Goal: Task Accomplishment & Management: Use online tool/utility

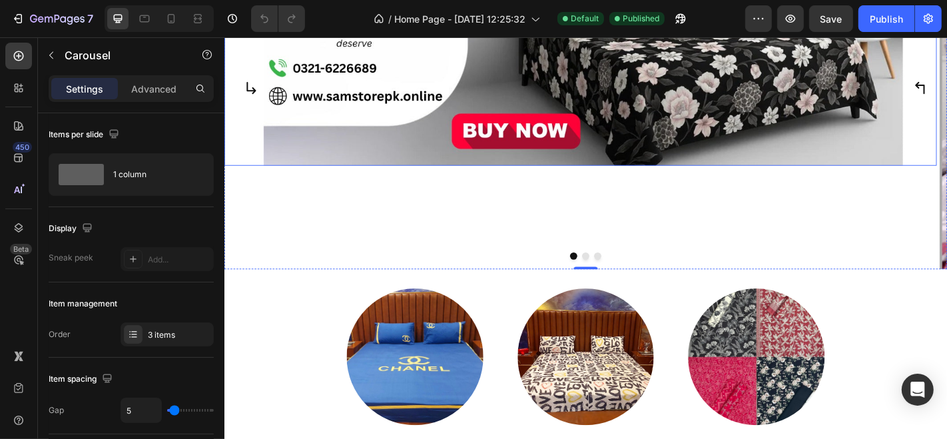
scroll to position [113, 0]
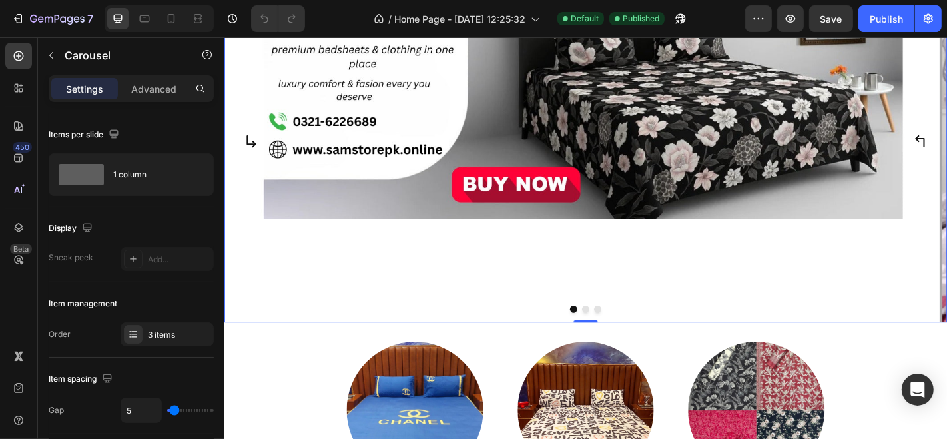
click at [641, 283] on div "Image" at bounding box center [618, 151] width 788 height 401
click at [657, 187] on img at bounding box center [618, 94] width 788 height 287
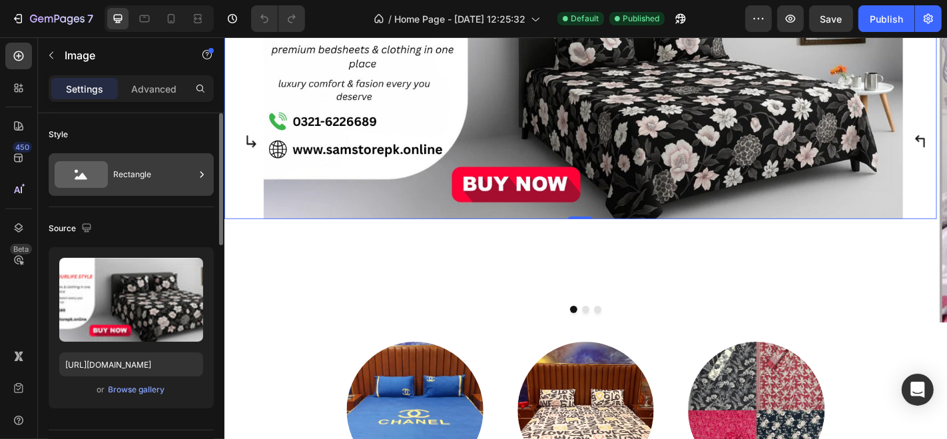
click at [142, 183] on div "Rectangle" at bounding box center [153, 174] width 81 height 31
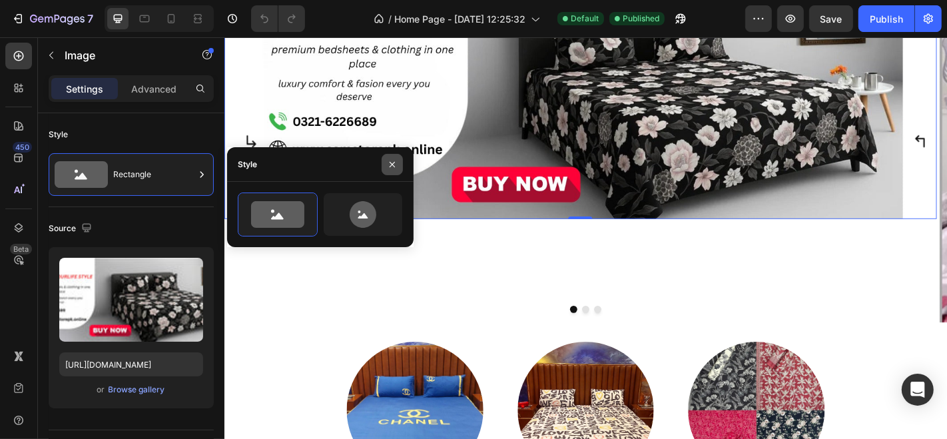
click at [389, 170] on button "button" at bounding box center [391, 164] width 21 height 21
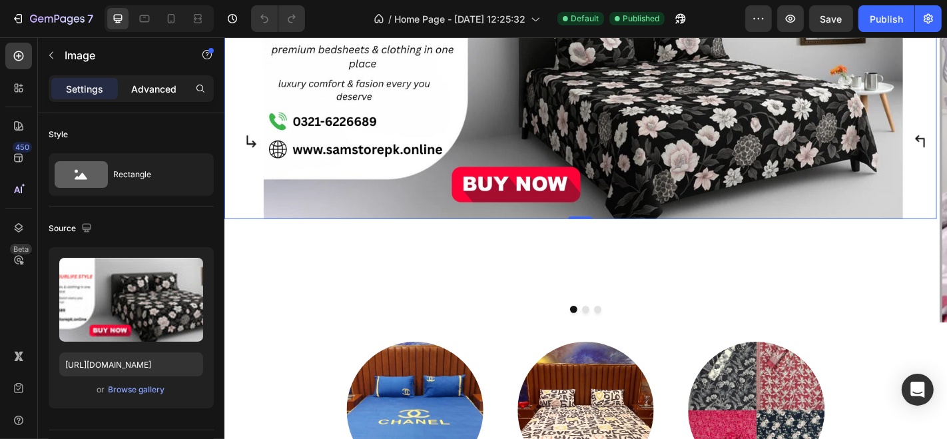
click at [151, 79] on div "Advanced" at bounding box center [153, 88] width 67 height 21
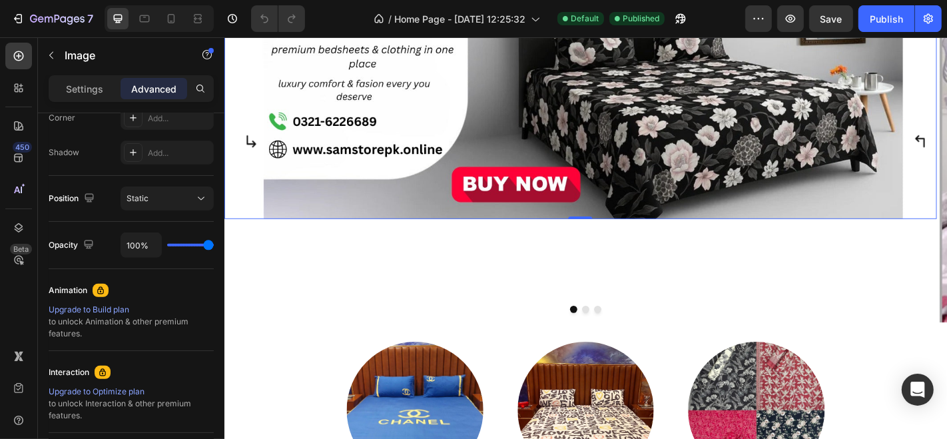
scroll to position [0, 0]
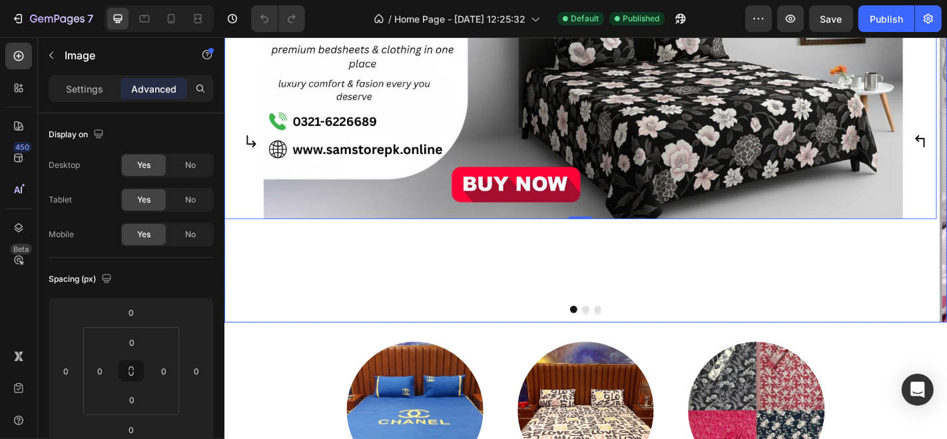
click at [619, 334] on button "Dot" at bounding box center [623, 338] width 8 height 8
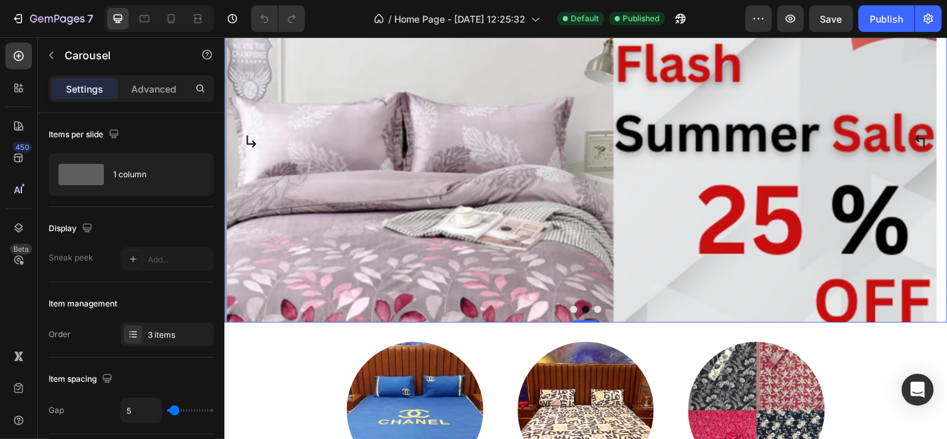
click at [606, 334] on button "Dot" at bounding box center [610, 338] width 8 height 8
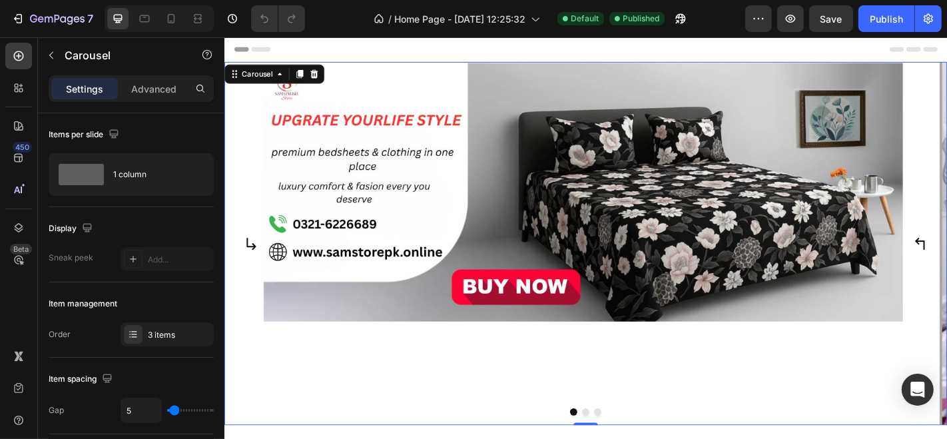
scroll to position [64, 0]
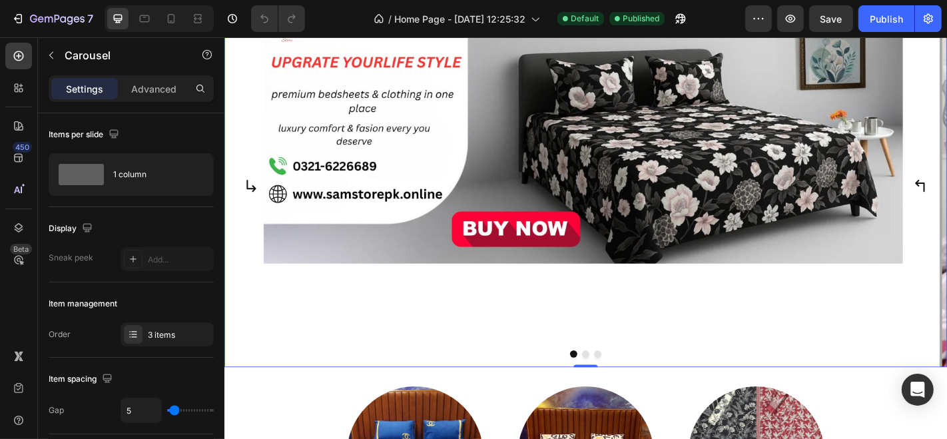
click at [619, 384] on button "Dot" at bounding box center [623, 387] width 8 height 8
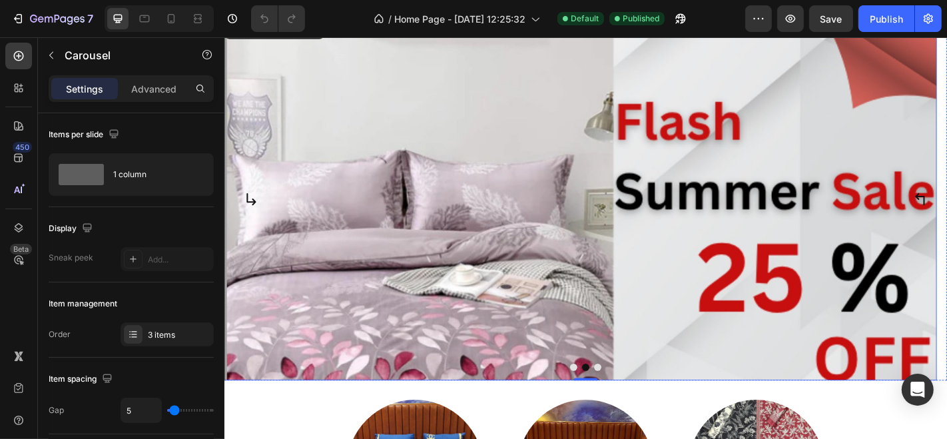
scroll to position [54, 0]
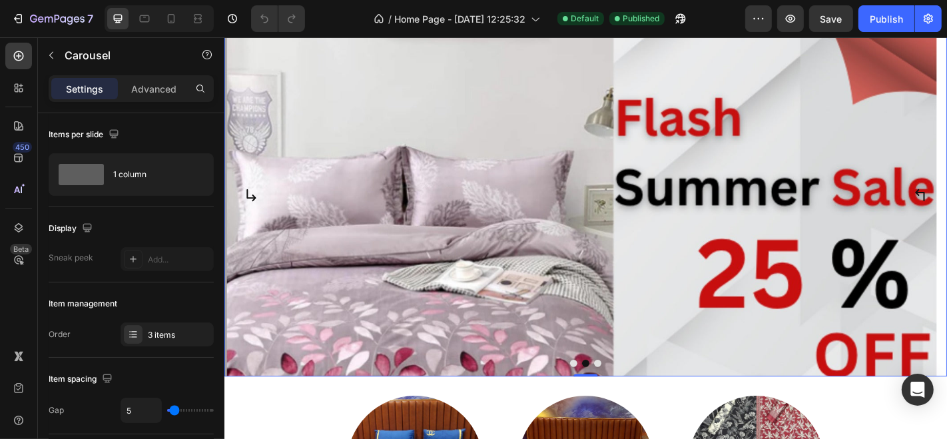
click at [632, 393] on button "Dot" at bounding box center [636, 397] width 8 height 8
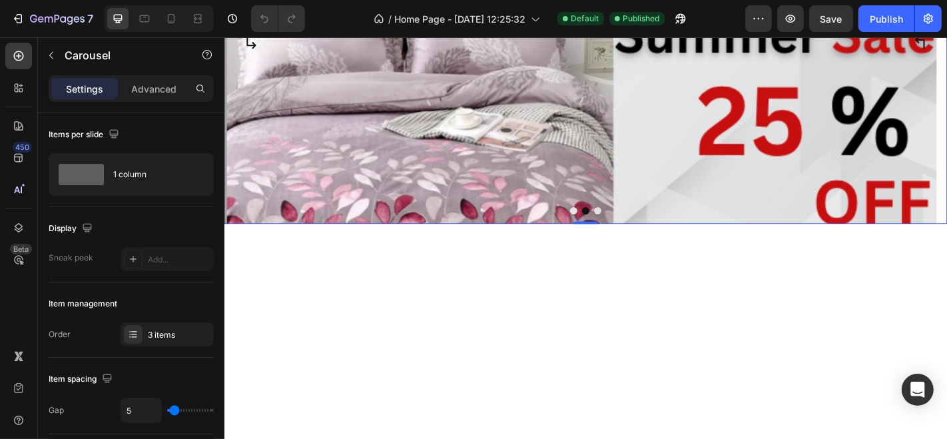
scroll to position [208, 0]
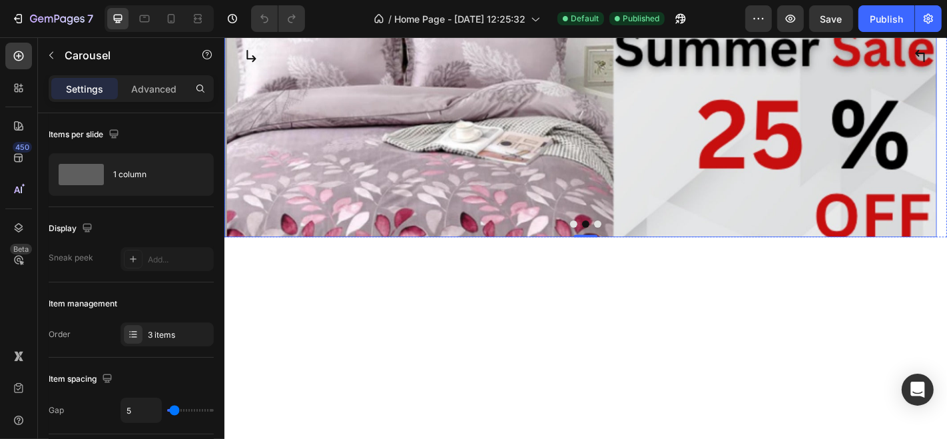
click at [727, 214] on img at bounding box center [618, 56] width 788 height 401
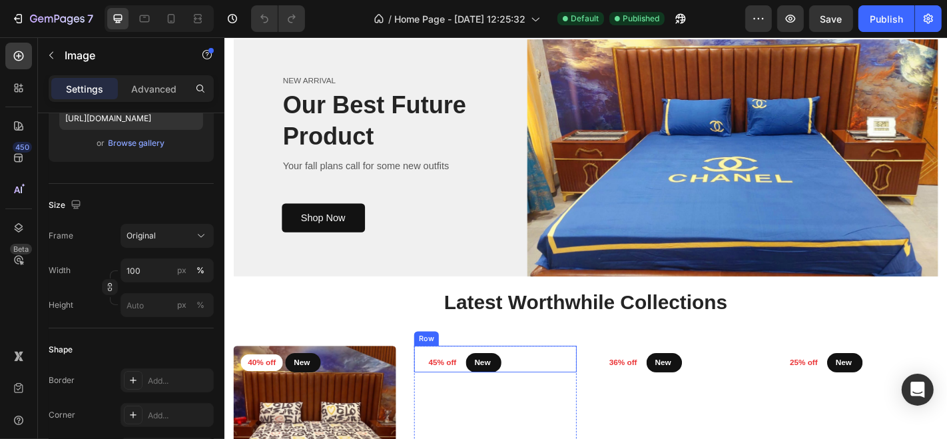
scroll to position [933, 0]
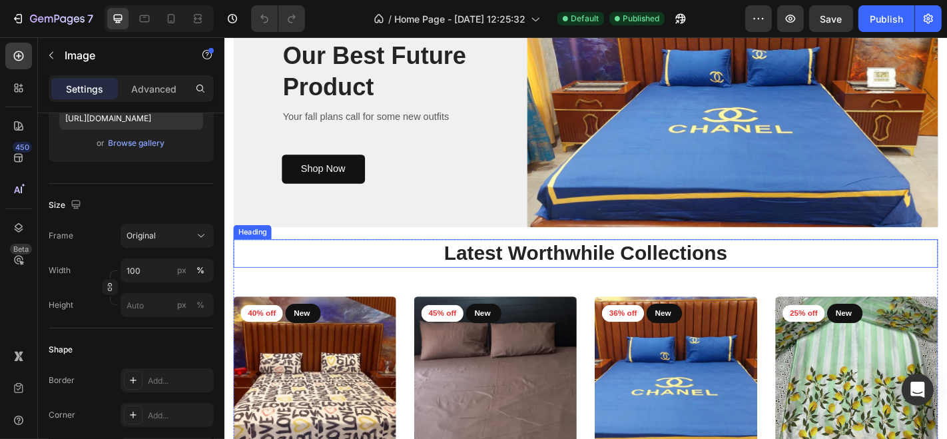
click at [389, 274] on h2 "Latest Worthwhile Collections" at bounding box center [623, 275] width 779 height 31
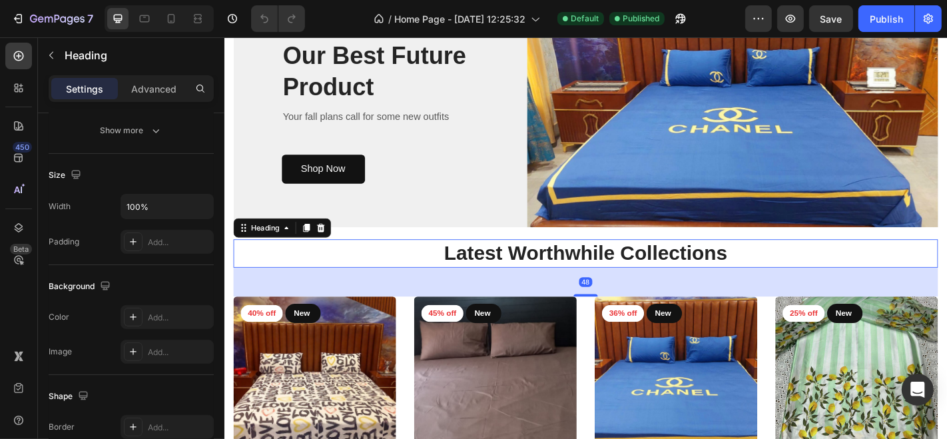
scroll to position [0, 0]
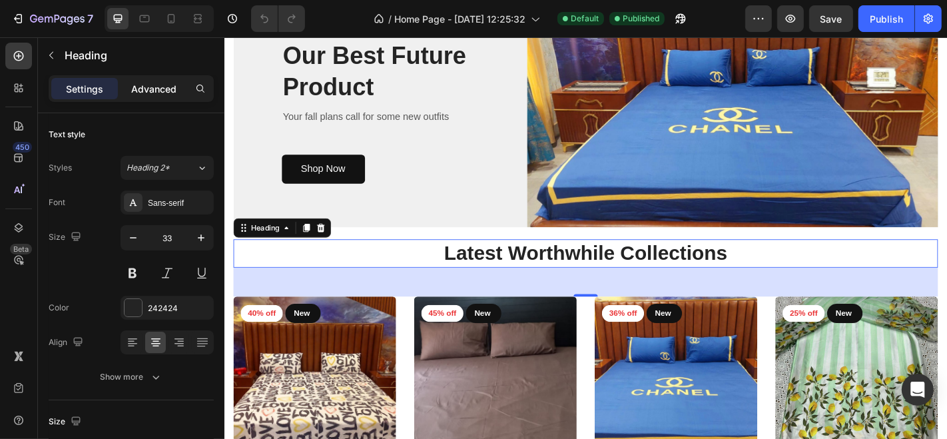
click at [163, 94] on p "Advanced" at bounding box center [153, 89] width 45 height 14
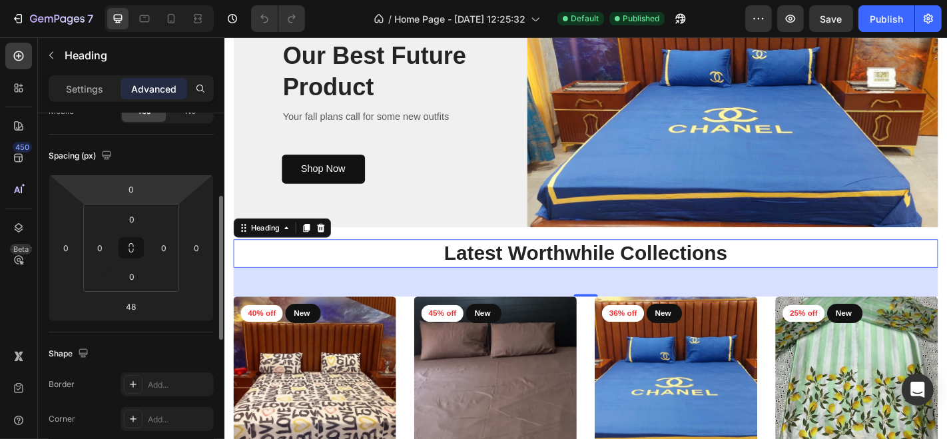
scroll to position [152, 0]
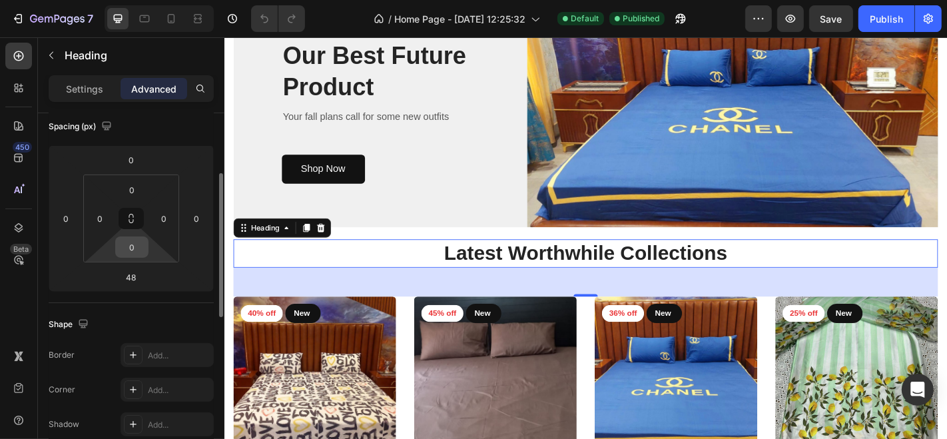
click at [123, 252] on input "0" at bounding box center [131, 247] width 27 height 20
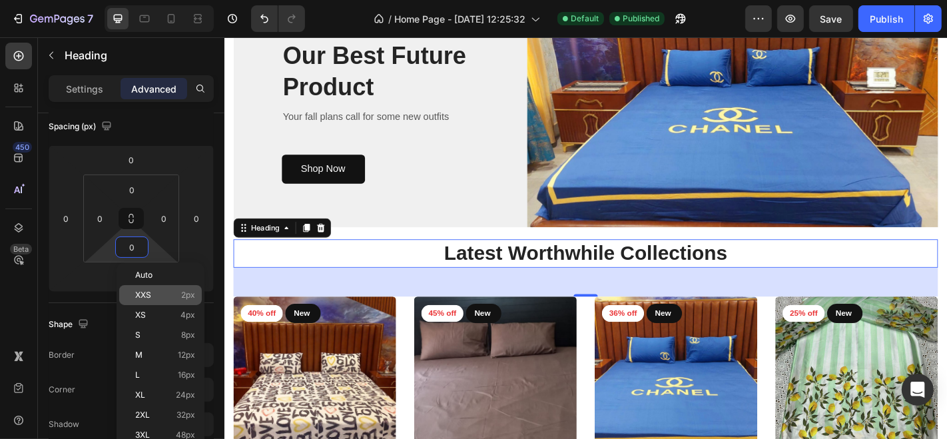
click at [170, 297] on p "XXS 2px" at bounding box center [165, 294] width 60 height 9
type input "2"
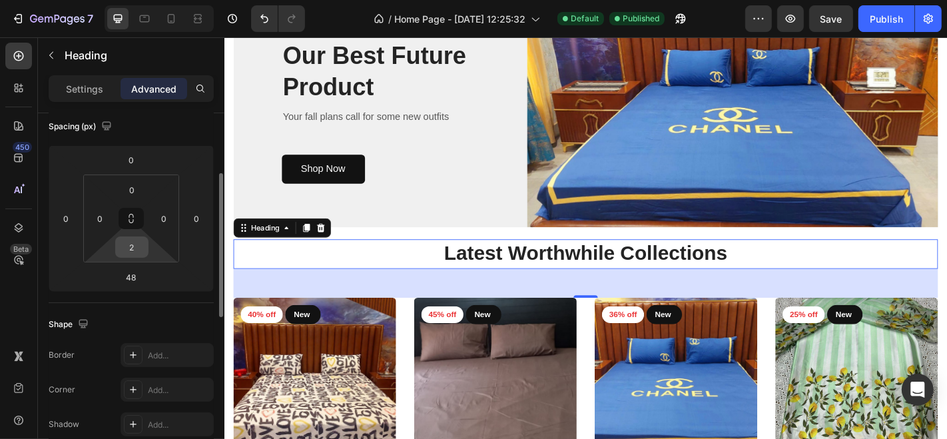
click at [128, 249] on input "2" at bounding box center [131, 247] width 27 height 20
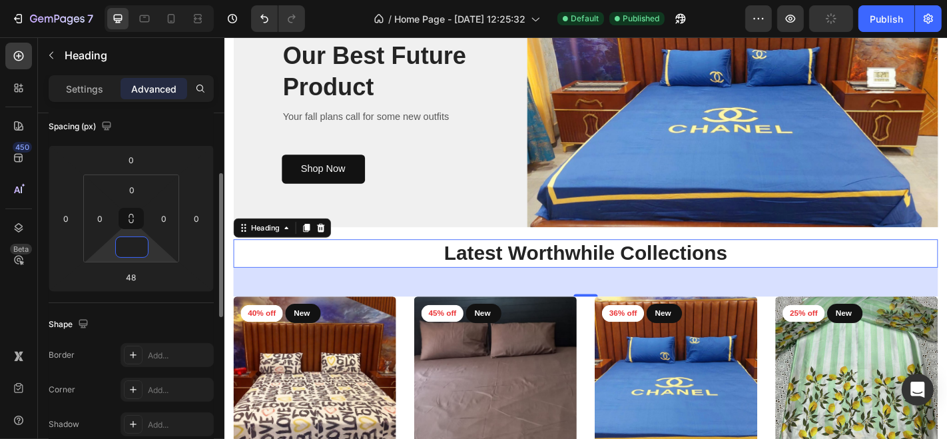
type input "0"
click at [101, 300] on div "Spacing (px) 0 0 48 0 0 0 0 0" at bounding box center [131, 204] width 165 height 198
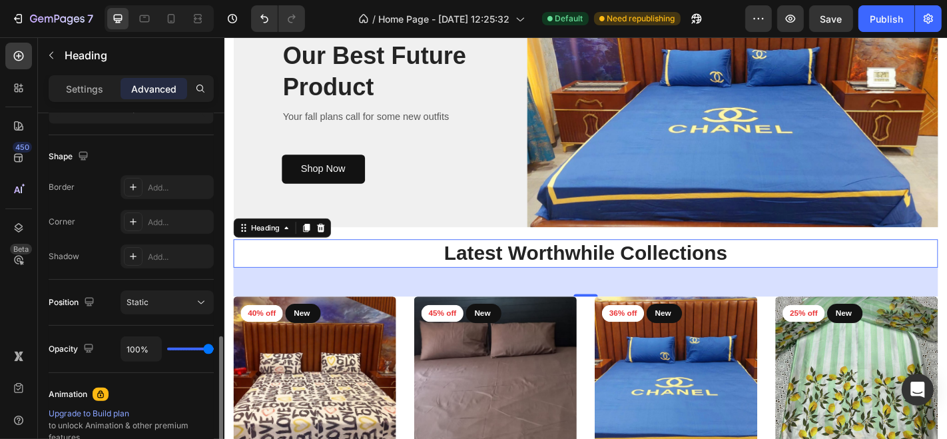
scroll to position [558, 0]
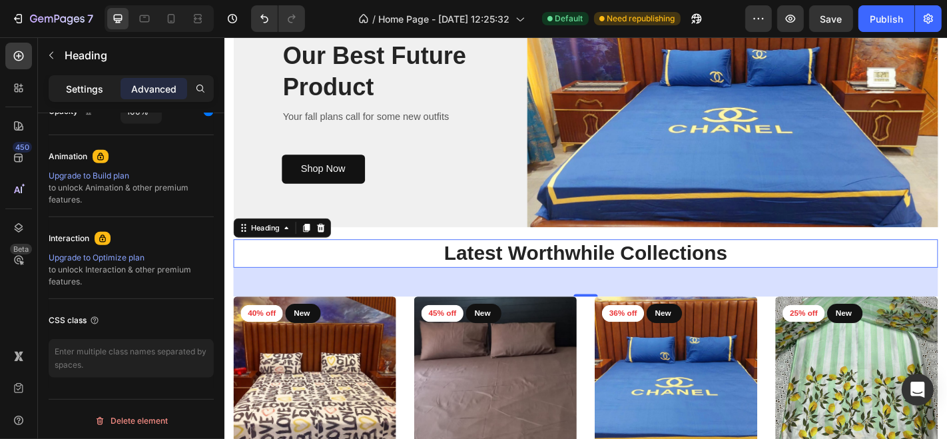
click at [69, 82] on p "Settings" at bounding box center [84, 89] width 37 height 14
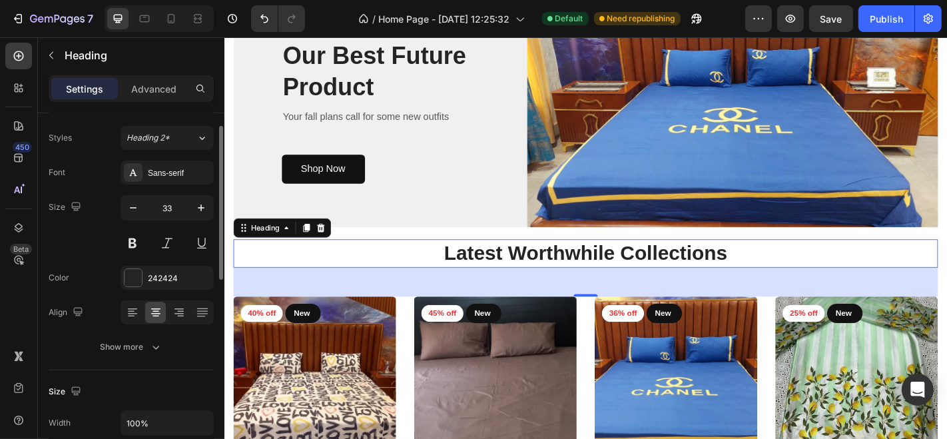
scroll to position [0, 0]
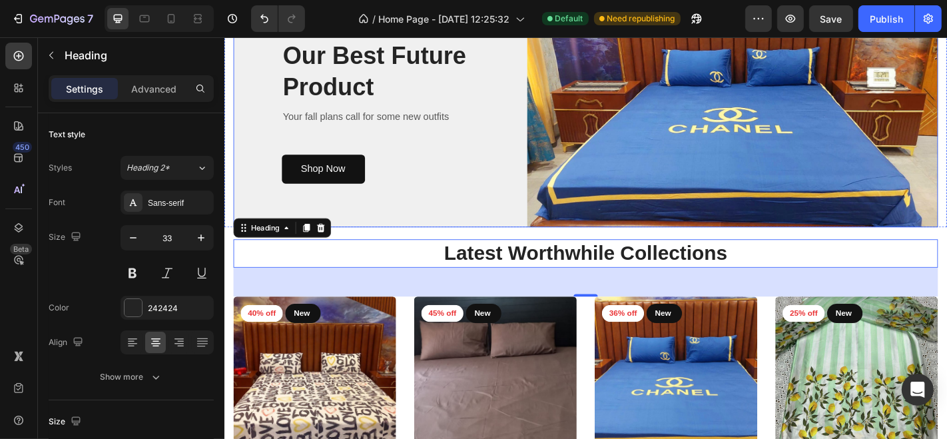
click at [253, 226] on div "NEW ARRIVAL Text block Our Best Future Product Heading Your fall plans call for…" at bounding box center [396, 116] width 325 height 263
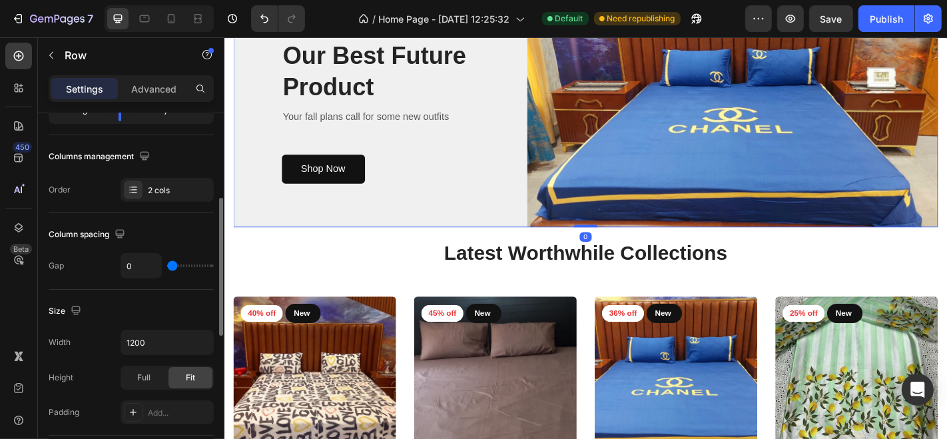
scroll to position [197, 0]
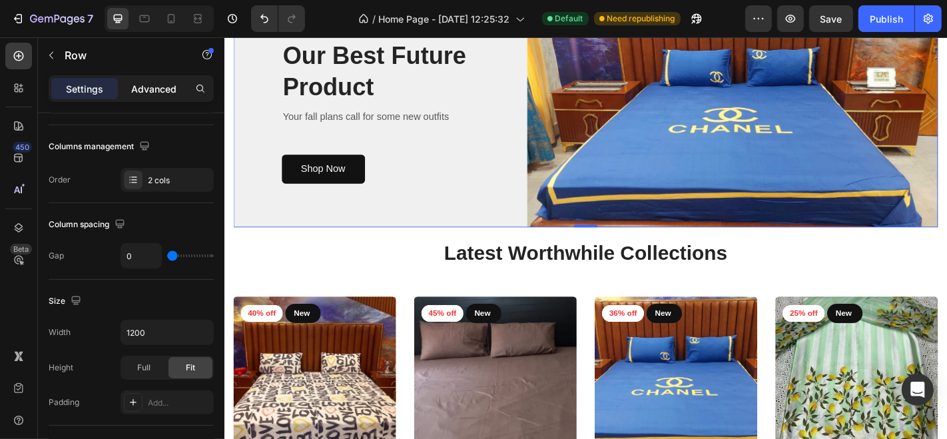
click at [135, 90] on p "Advanced" at bounding box center [153, 89] width 45 height 14
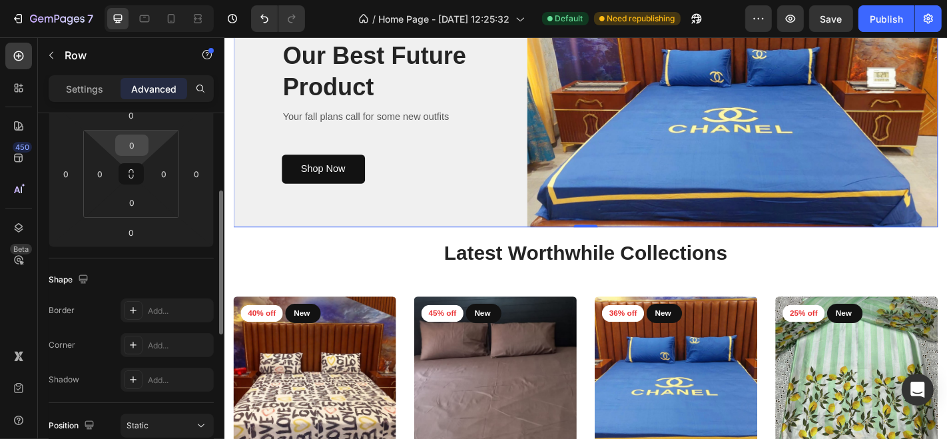
click at [119, 138] on input "0" at bounding box center [131, 145] width 27 height 20
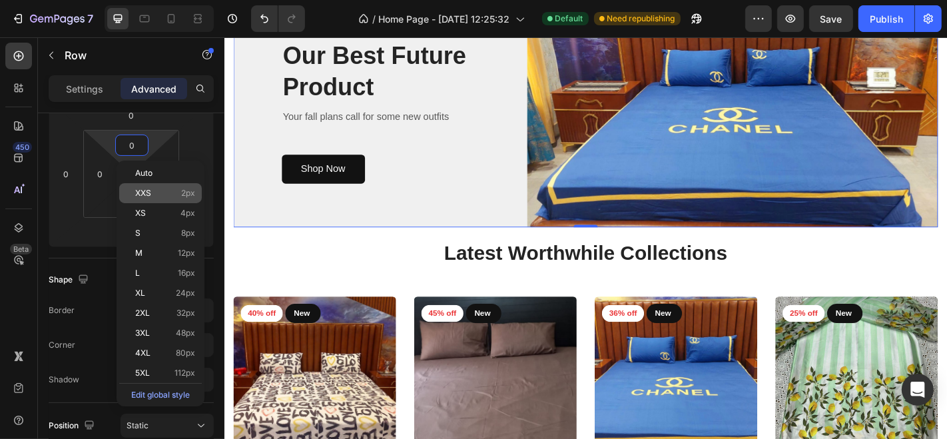
click at [178, 186] on div "XXS 2px" at bounding box center [160, 193] width 83 height 20
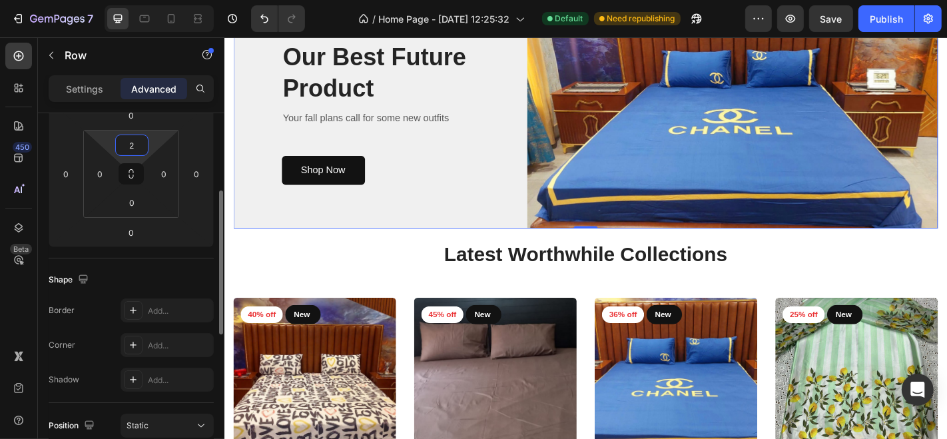
click at [138, 141] on input "2" at bounding box center [131, 145] width 27 height 20
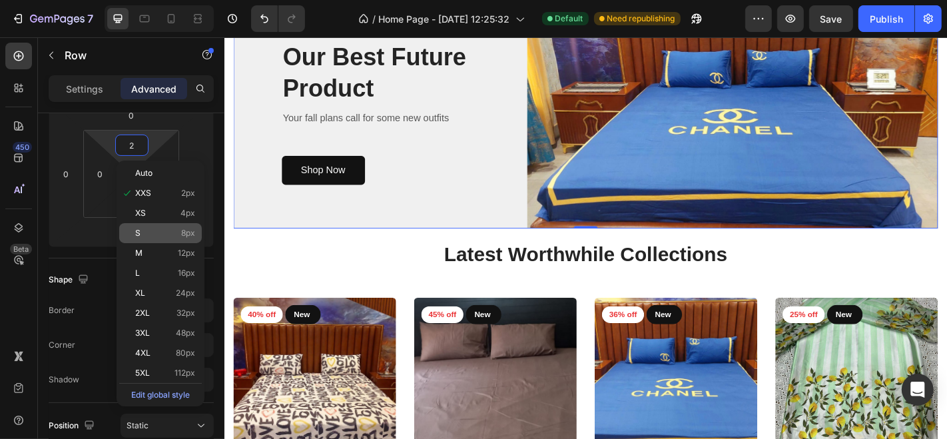
click at [161, 225] on div "S 8px" at bounding box center [160, 233] width 83 height 20
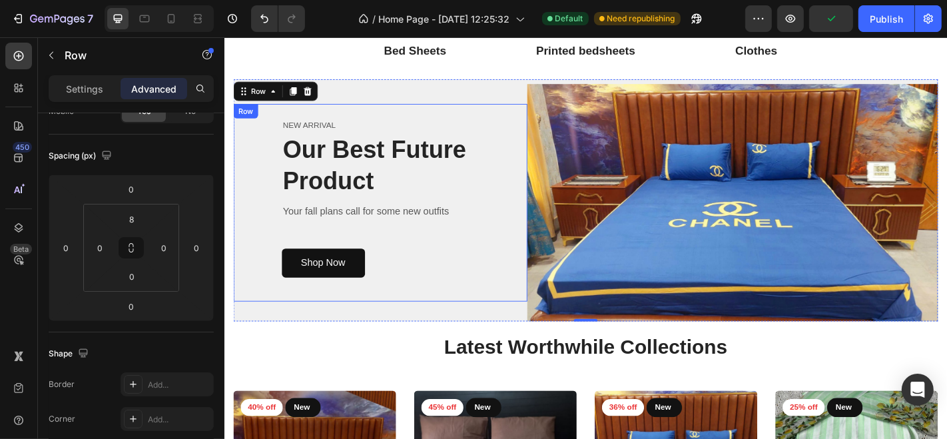
scroll to position [839, 0]
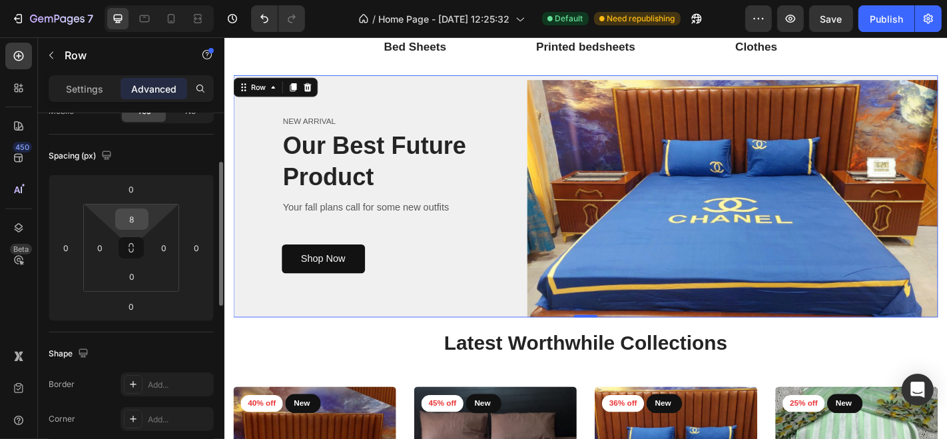
click at [138, 219] on input "8" at bounding box center [131, 219] width 27 height 20
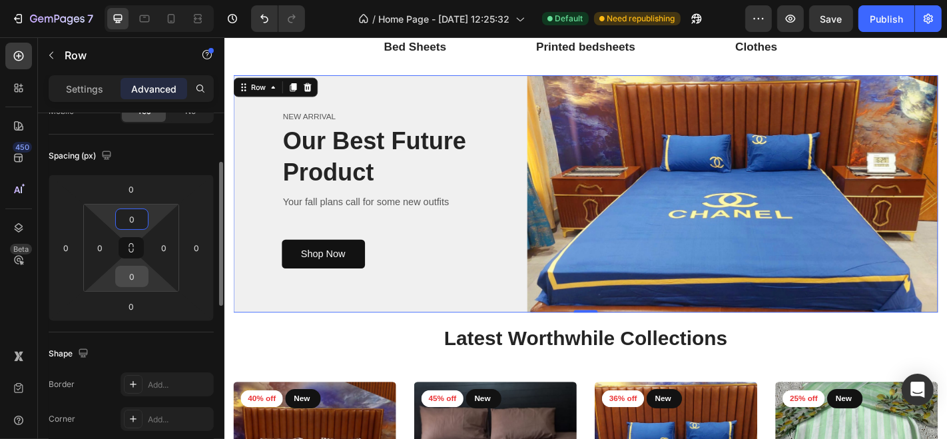
type input "0"
click at [128, 282] on input "0" at bounding box center [131, 276] width 27 height 20
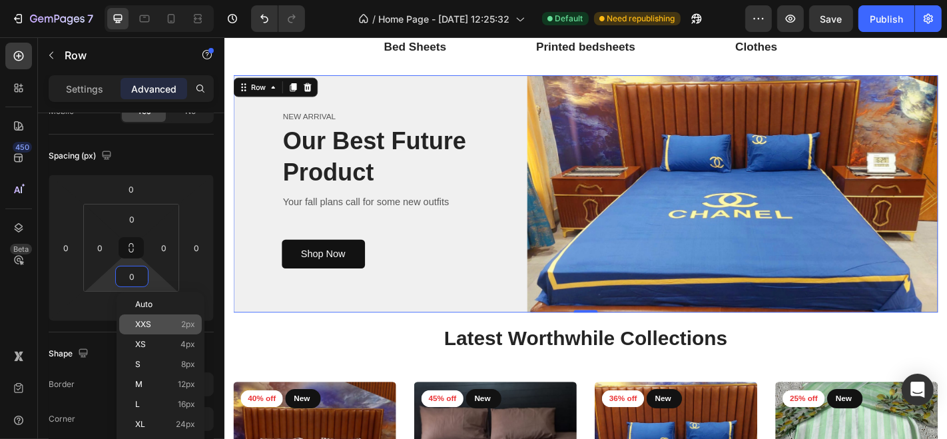
click at [152, 316] on div "XXS 2px" at bounding box center [160, 324] width 83 height 20
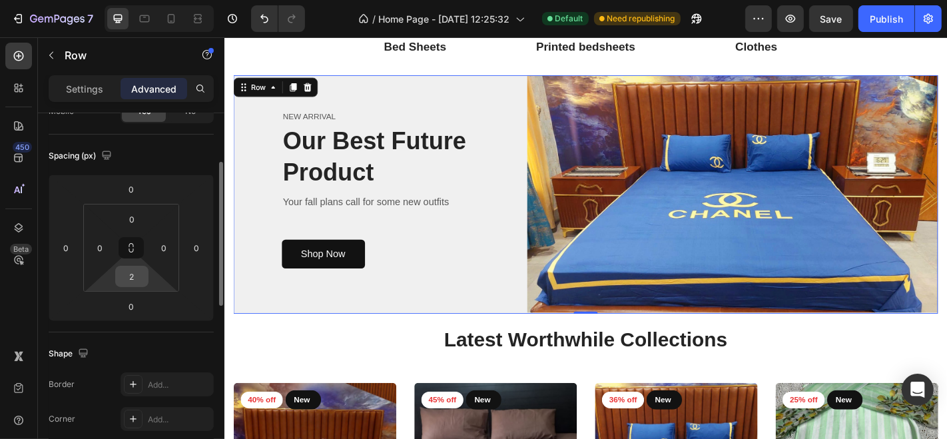
click at [130, 284] on input "2" at bounding box center [131, 276] width 27 height 20
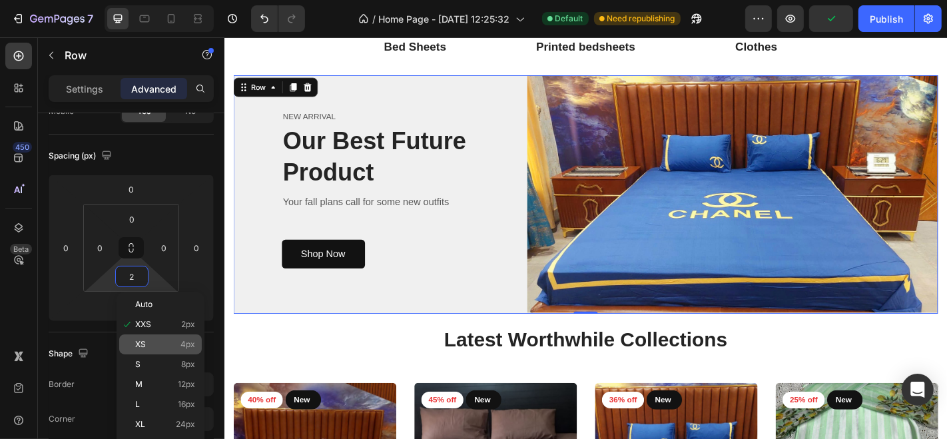
click at [152, 336] on div "XS 4px" at bounding box center [160, 344] width 83 height 20
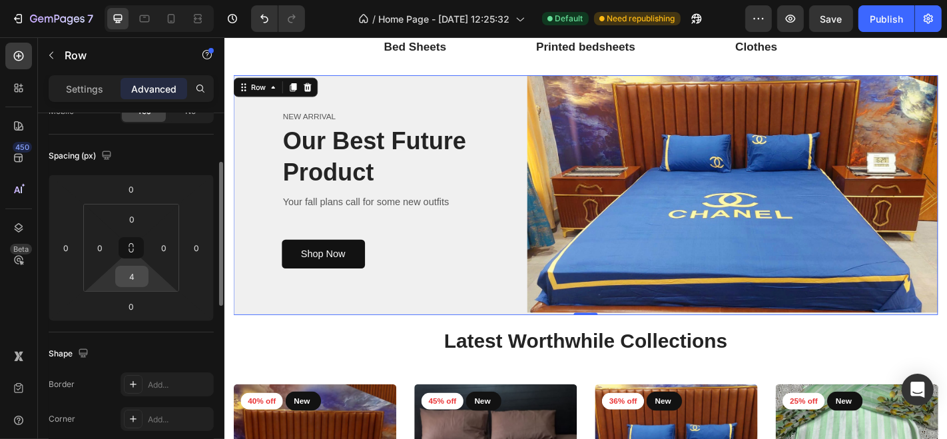
click at [132, 282] on input "4" at bounding box center [131, 276] width 27 height 20
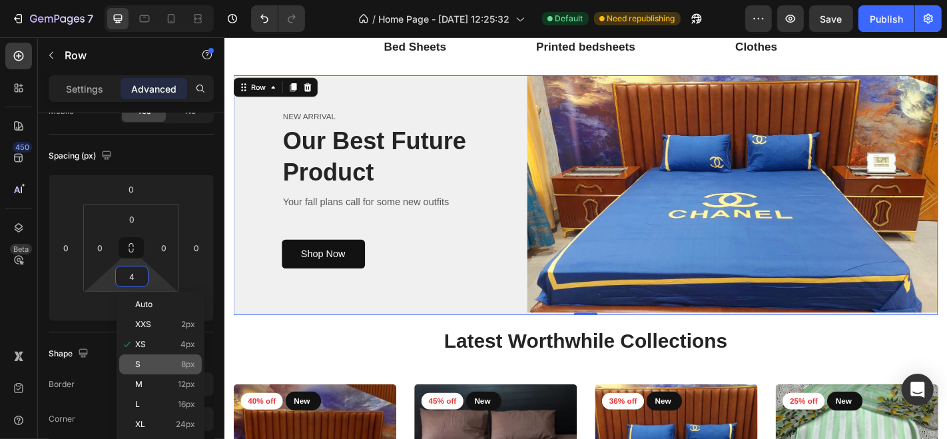
click at [142, 355] on div "S 8px" at bounding box center [160, 364] width 83 height 20
type input "8"
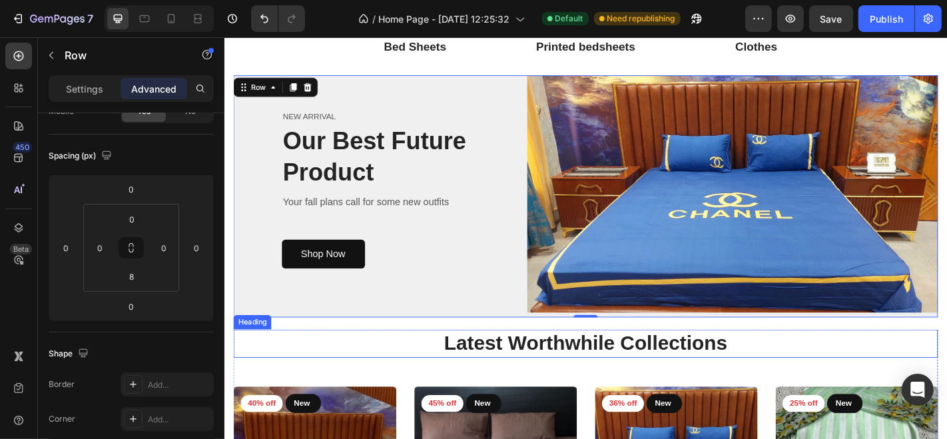
click at [259, 377] on h2 "Latest Worthwhile Collections" at bounding box center [623, 374] width 779 height 31
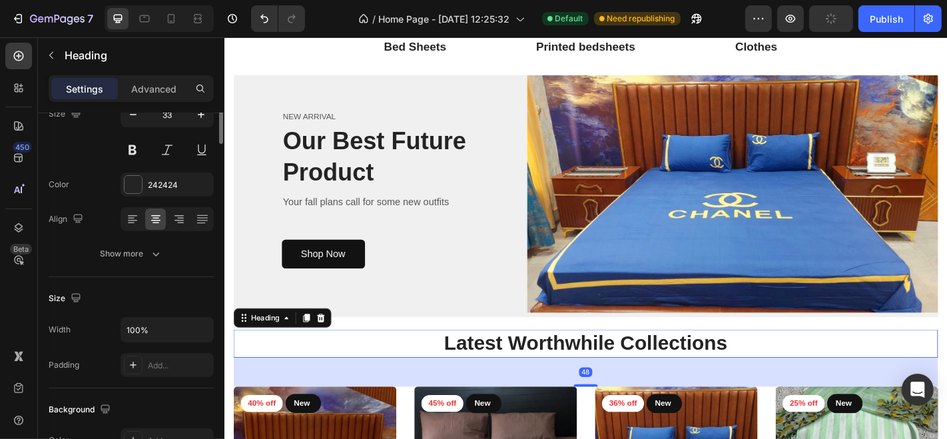
scroll to position [0, 0]
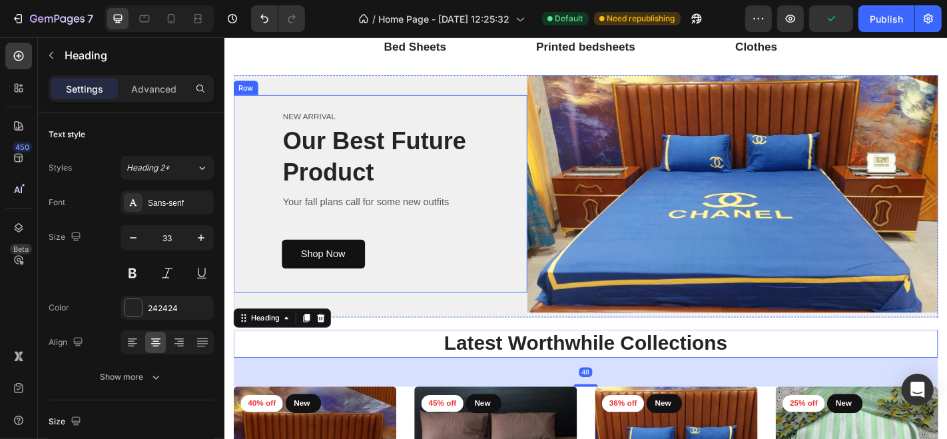
click at [257, 247] on div "NEW ARRIVAL Text block Our Best Future Product Heading Your fall plans call for…" at bounding box center [396, 210] width 325 height 218
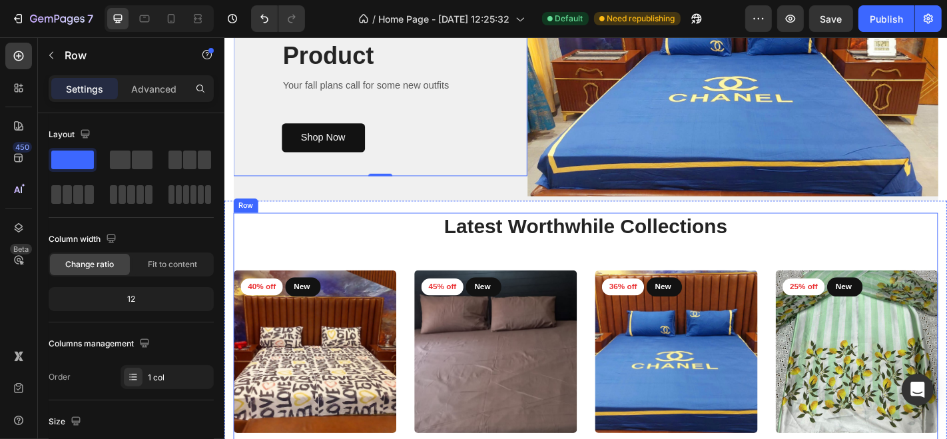
scroll to position [987, 0]
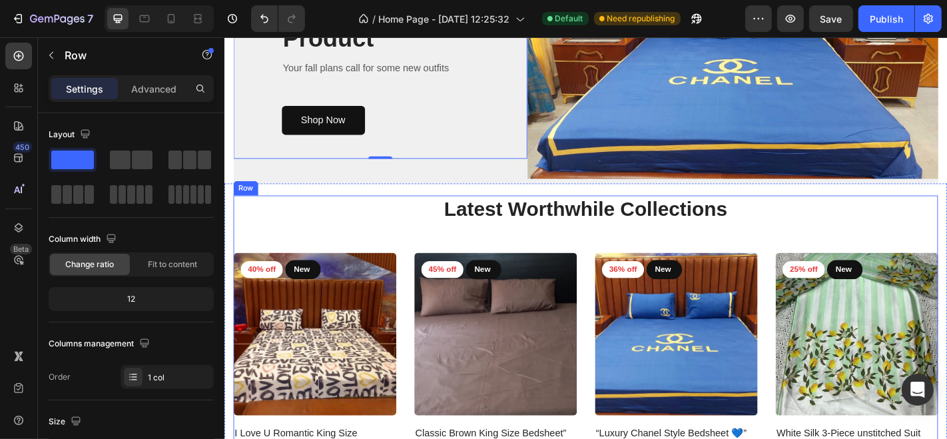
click at [240, 248] on div "Latest Worthwhile Collections Heading 40% off Product Badge New Text block Row …" at bounding box center [623, 398] width 779 height 373
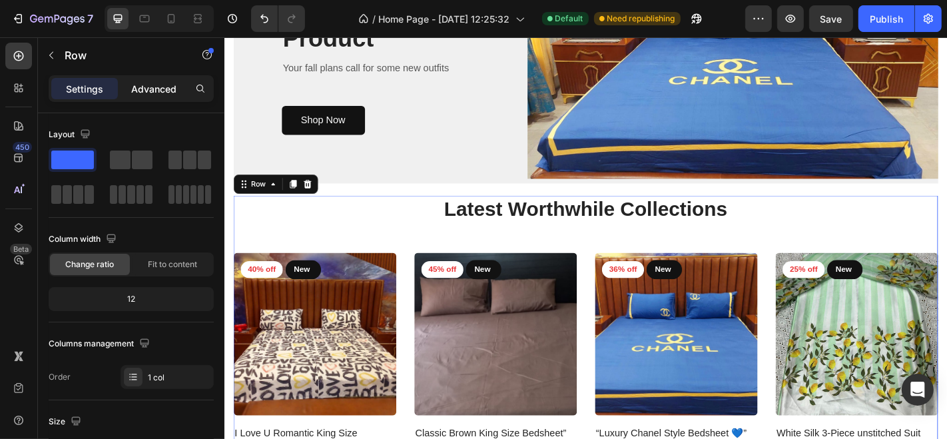
click at [156, 89] on p "Advanced" at bounding box center [153, 89] width 45 height 14
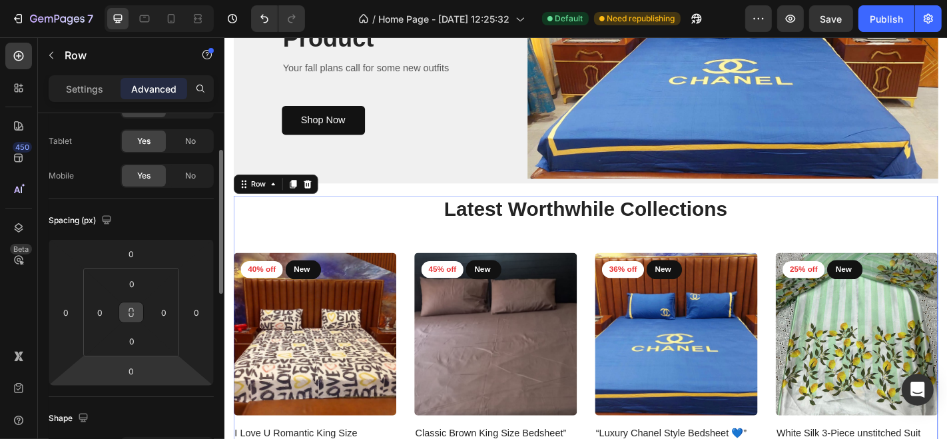
scroll to position [69, 0]
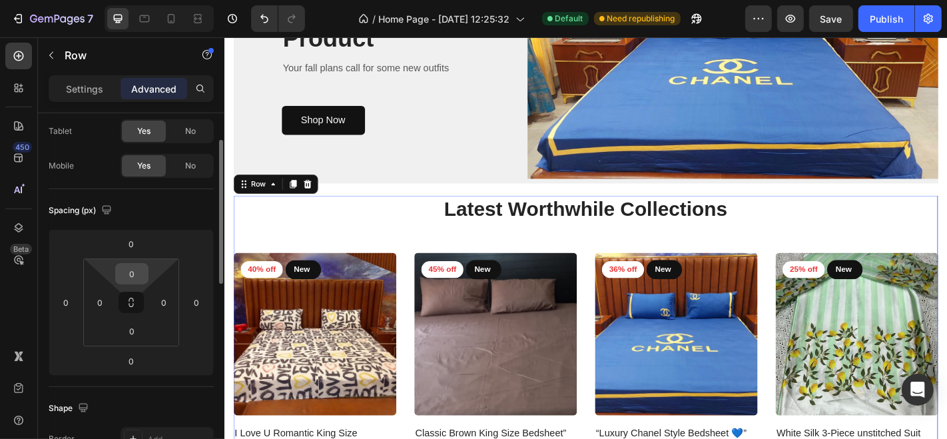
click at [131, 264] on input "0" at bounding box center [131, 274] width 27 height 20
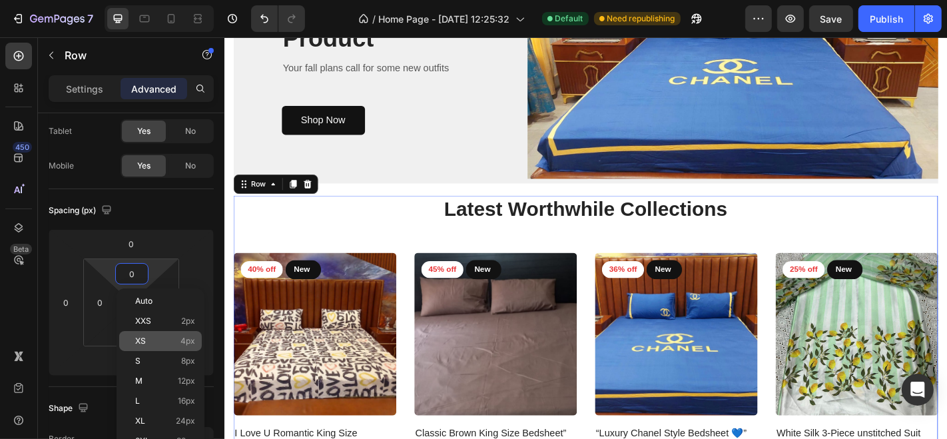
click at [188, 339] on span "4px" at bounding box center [187, 340] width 15 height 9
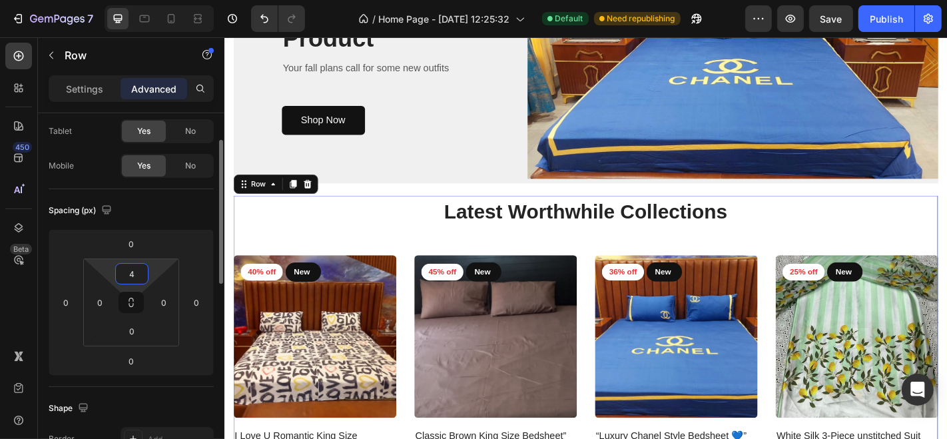
click at [128, 272] on input "4" at bounding box center [131, 274] width 27 height 20
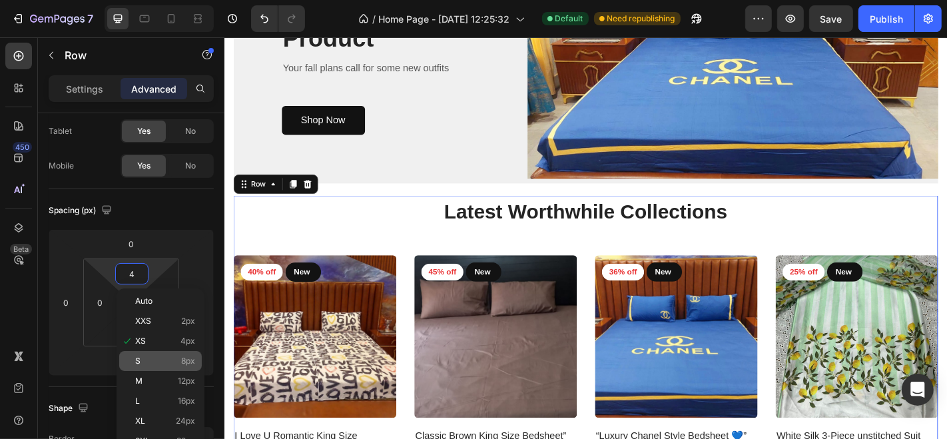
click at [173, 356] on p "S 8px" at bounding box center [165, 360] width 60 height 9
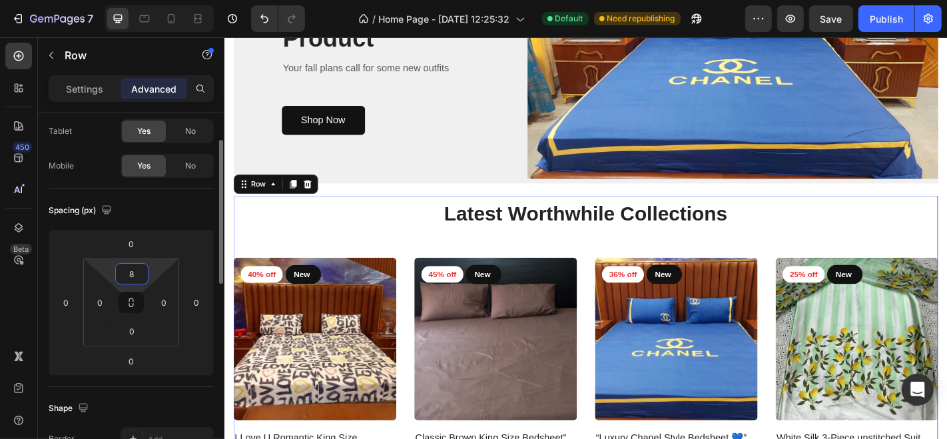
click at [136, 279] on input "8" at bounding box center [131, 274] width 27 height 20
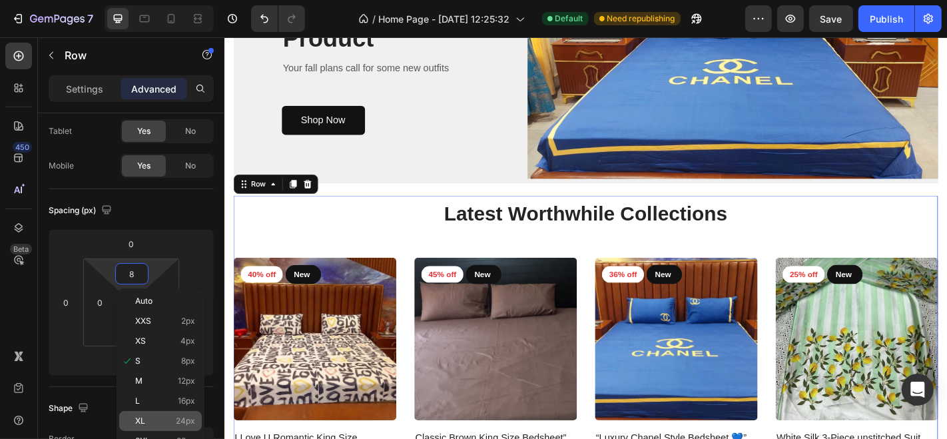
click at [186, 411] on div "XL 24px" at bounding box center [160, 421] width 83 height 20
type input "24"
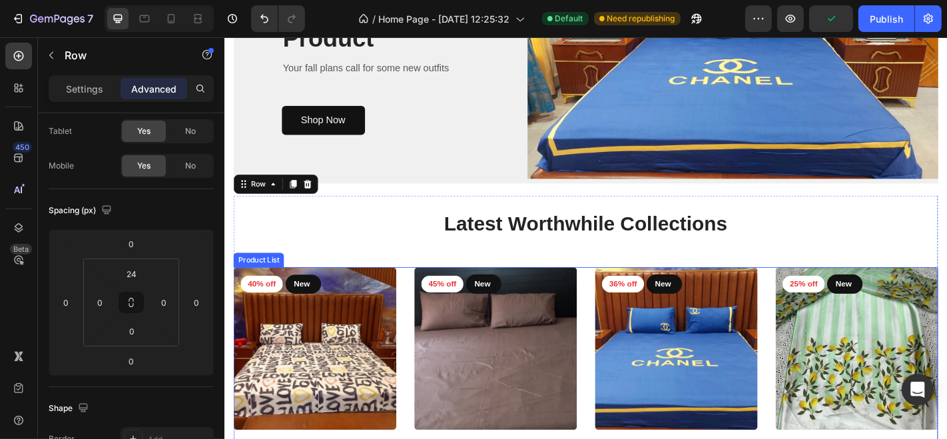
click at [415, 291] on div "40% off Product Badge New Text block Row Row Product Images Row I Love U Romant…" at bounding box center [623, 414] width 779 height 246
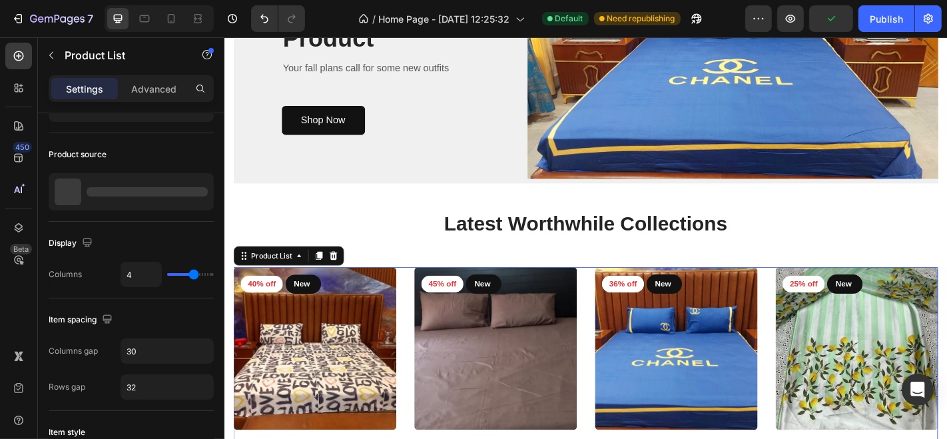
scroll to position [0, 0]
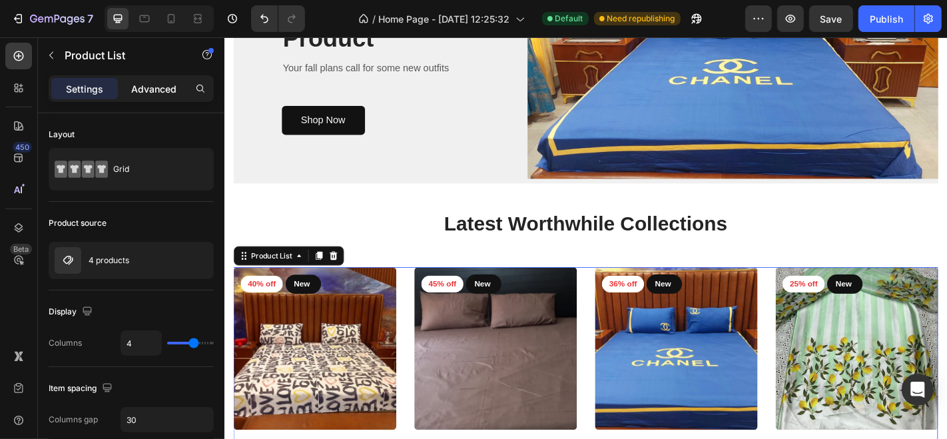
click at [157, 88] on p "Advanced" at bounding box center [153, 89] width 45 height 14
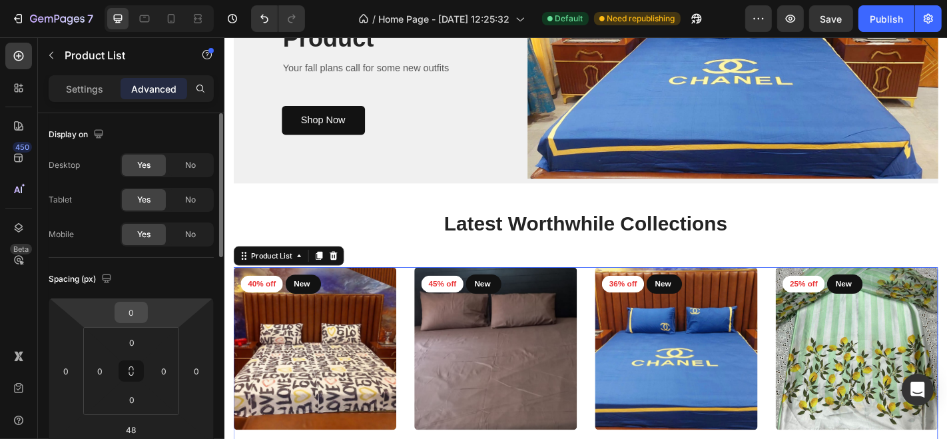
click at [130, 318] on input "0" at bounding box center [131, 312] width 27 height 20
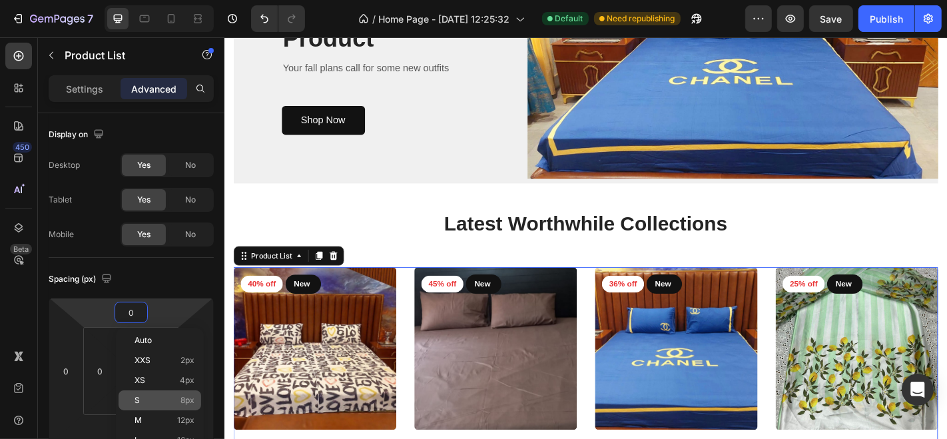
click at [158, 398] on p "S 8px" at bounding box center [164, 399] width 60 height 9
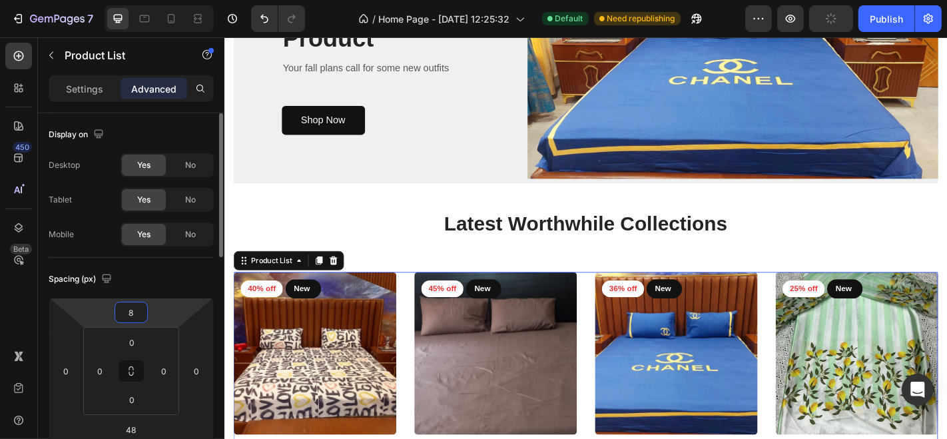
click at [124, 319] on input "8" at bounding box center [131, 312] width 27 height 20
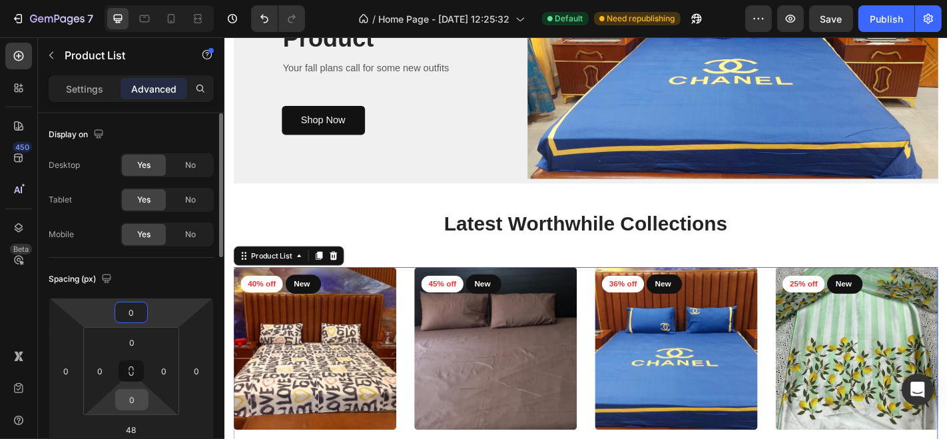
type input "0"
click at [127, 393] on input "0" at bounding box center [131, 399] width 27 height 20
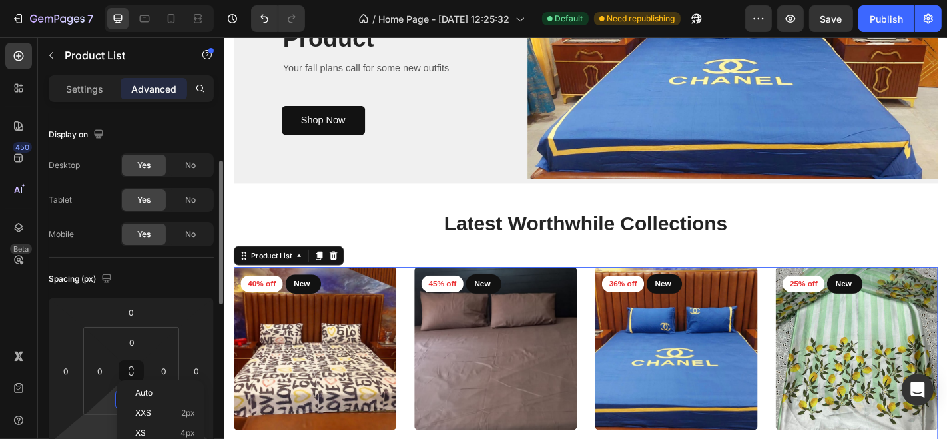
scroll to position [34, 0]
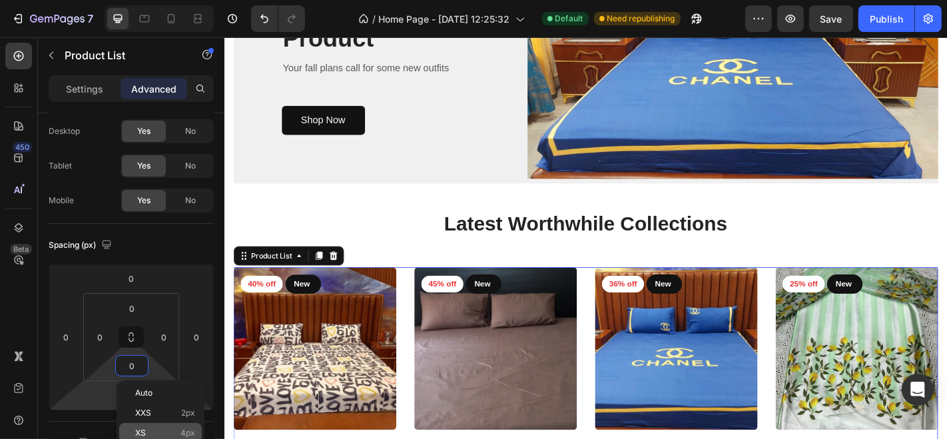
click at [154, 431] on p "XS 4px" at bounding box center [165, 432] width 60 height 9
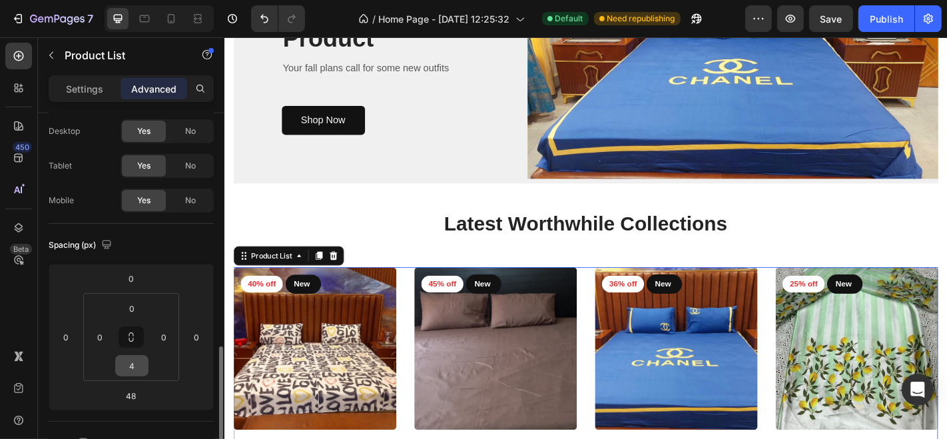
scroll to position [212, 0]
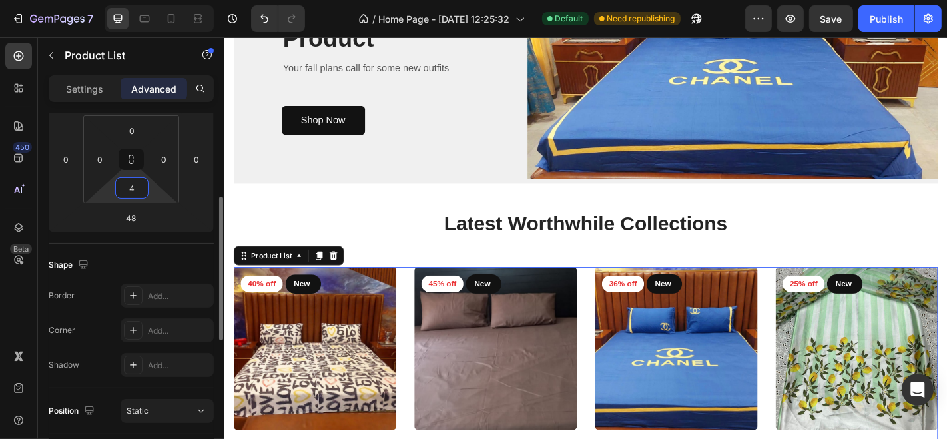
click at [130, 185] on input "4" at bounding box center [131, 188] width 27 height 20
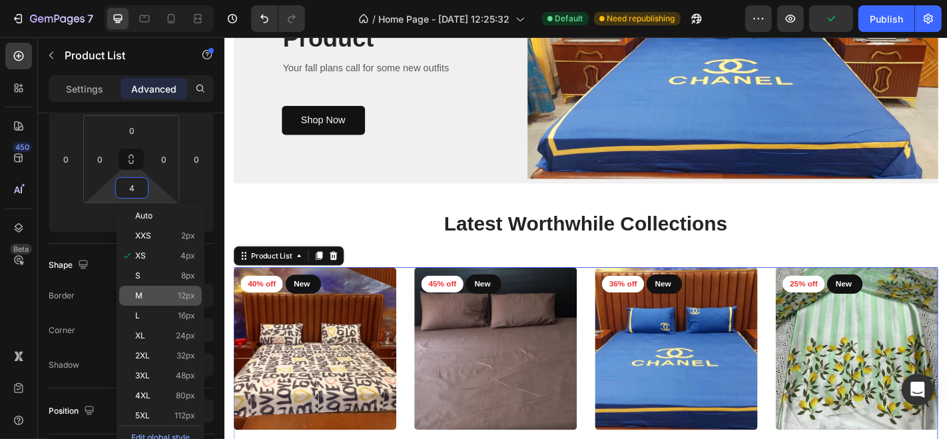
click at [162, 291] on p "M 12px" at bounding box center [165, 295] width 60 height 9
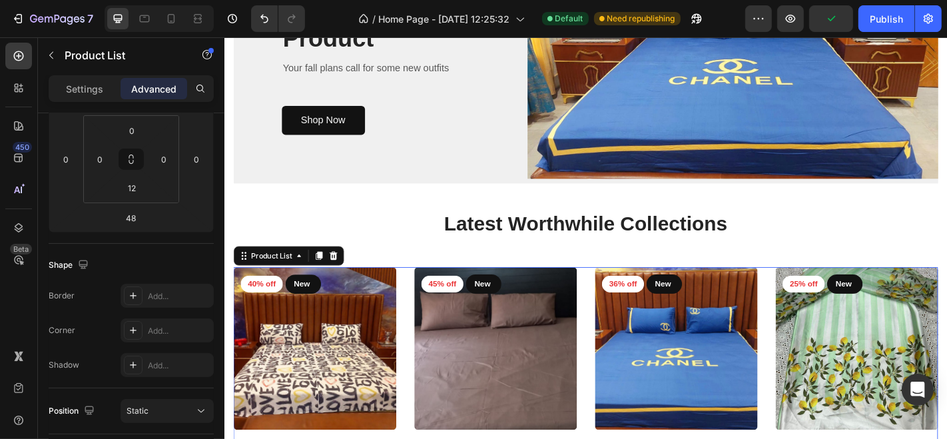
click at [162, 291] on div "Add..." at bounding box center [179, 296] width 63 height 12
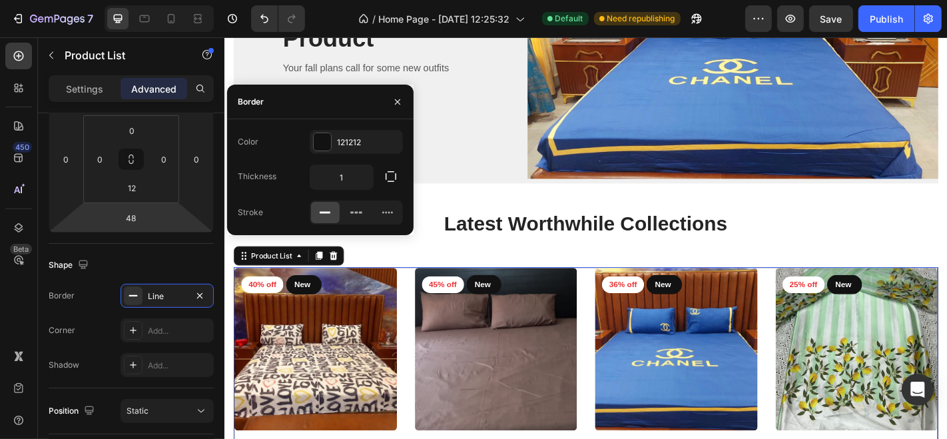
scroll to position [404, 0]
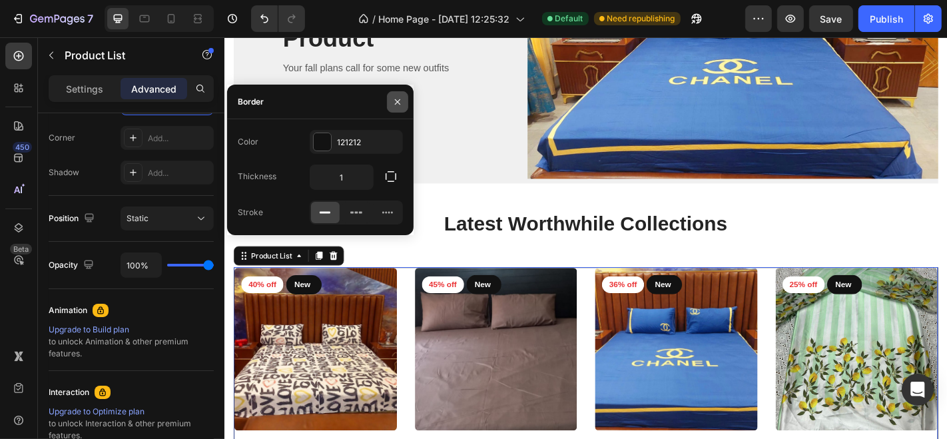
click at [392, 100] on icon "button" at bounding box center [397, 102] width 11 height 11
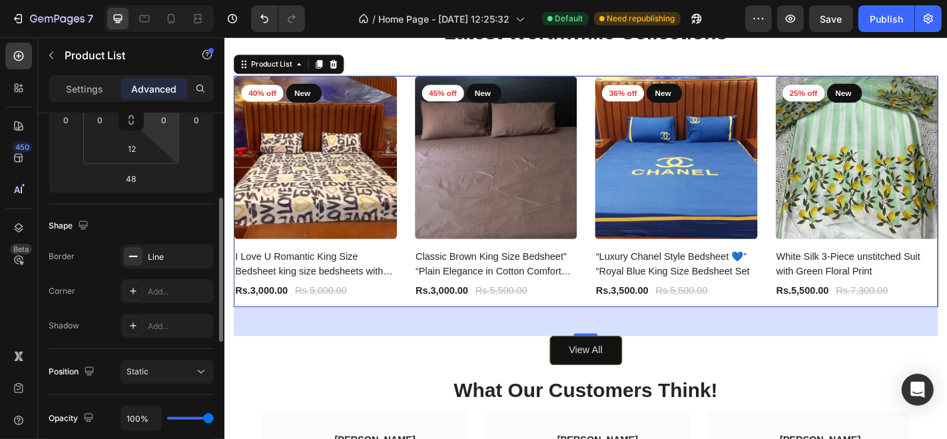
scroll to position [241, 0]
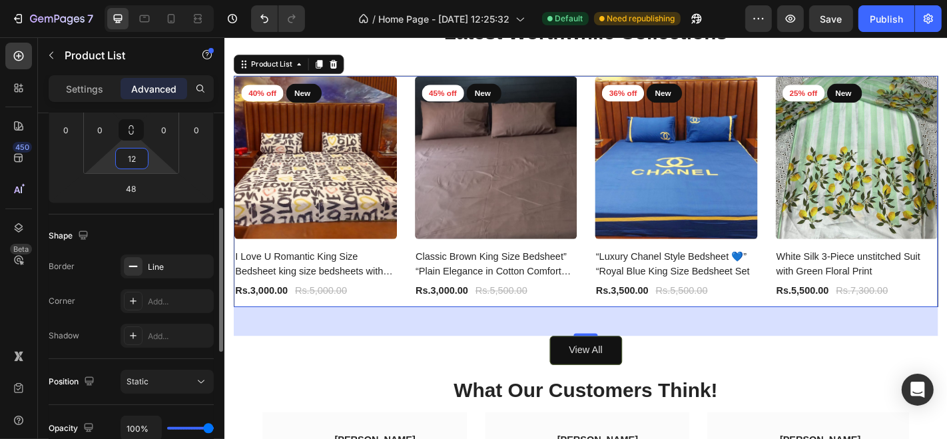
click at [134, 154] on input "12" at bounding box center [131, 158] width 27 height 20
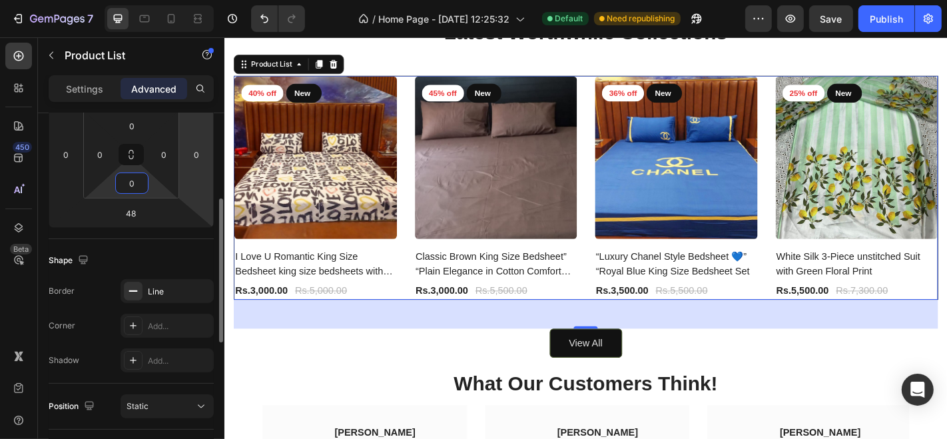
scroll to position [222, 0]
type input "0"
click at [200, 145] on input "0" at bounding box center [196, 149] width 20 height 20
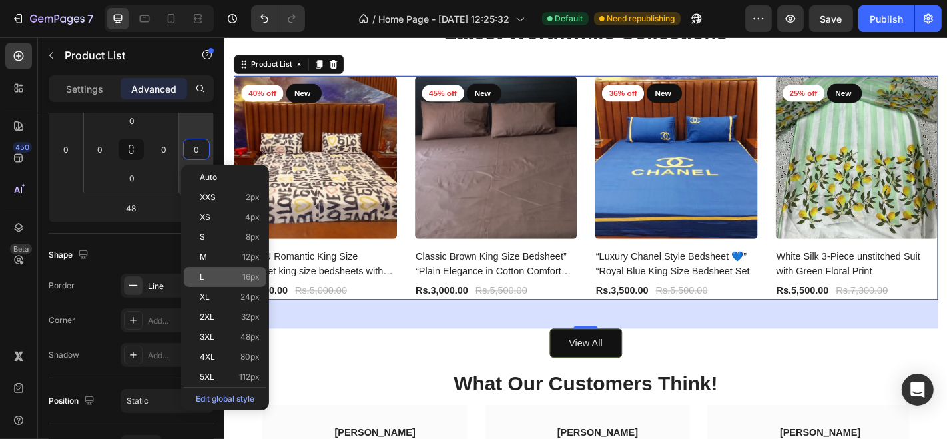
click at [248, 279] on span "16px" at bounding box center [250, 276] width 17 height 9
type input "16"
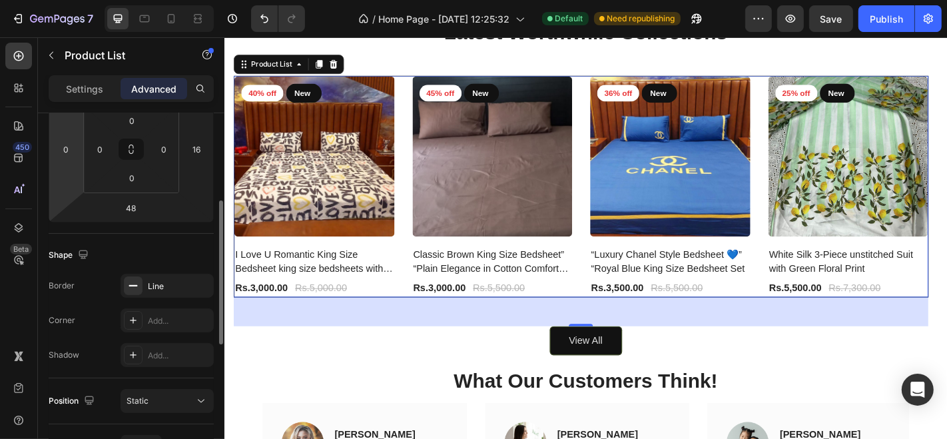
click at [74, 0] on html "7 / Home Page - [DATE] 12:25:32 Default Need republishing Preview Save Publish …" at bounding box center [473, 0] width 947 height 0
click at [73, 0] on html "7 / Home Page - [DATE] 12:25:32 Default Need republishing Preview Save Publish …" at bounding box center [473, 0] width 947 height 0
click at [69, 149] on input "0" at bounding box center [66, 149] width 20 height 20
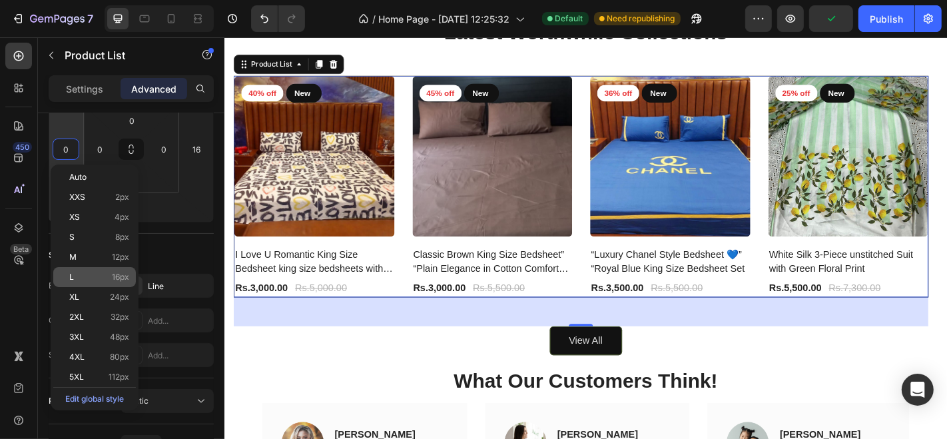
click at [125, 281] on span "16px" at bounding box center [120, 276] width 17 height 9
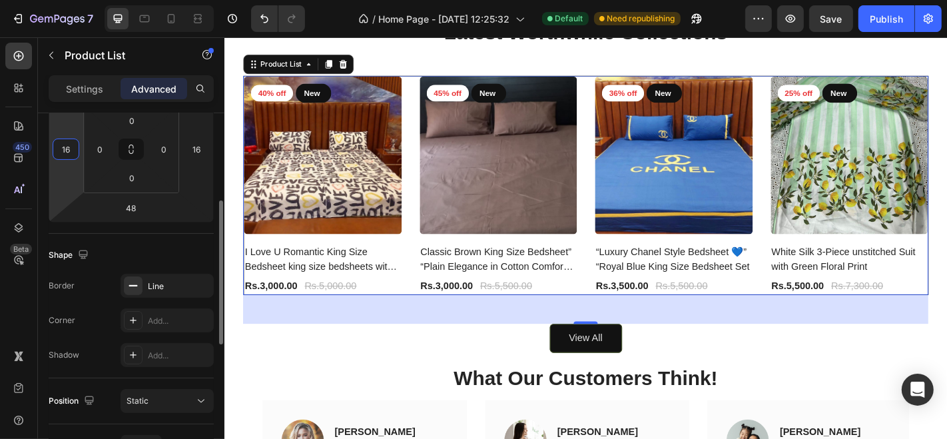
click at [65, 148] on input "16" at bounding box center [66, 149] width 20 height 20
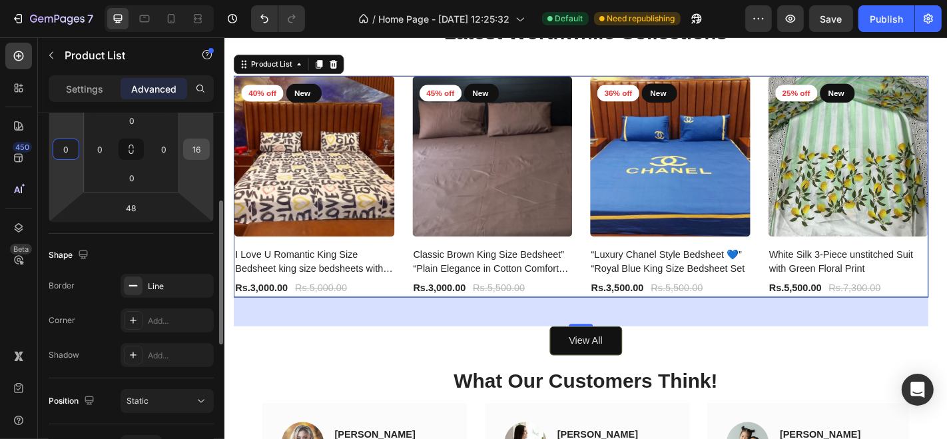
type input "0"
click at [190, 143] on input "16" at bounding box center [196, 149] width 20 height 20
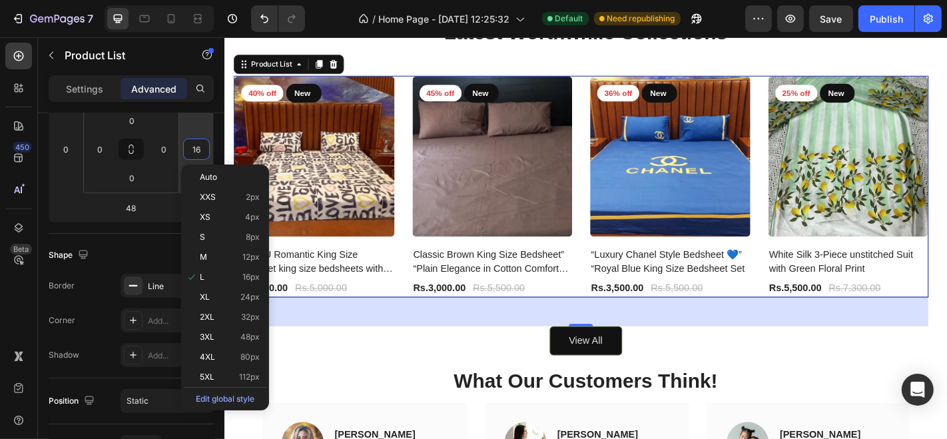
type input "0"
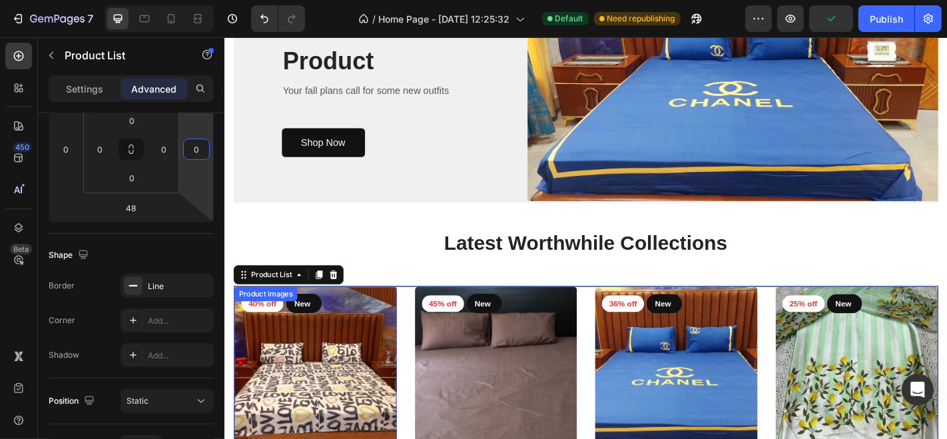
scroll to position [957, 0]
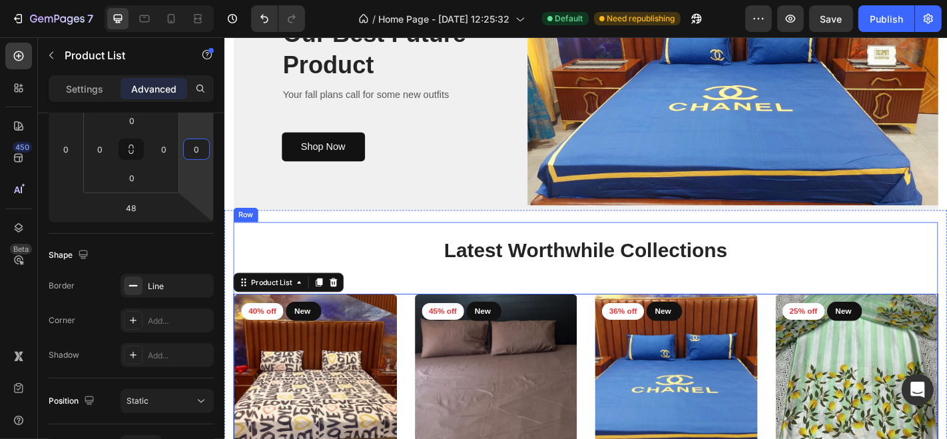
click at [387, 302] on div "Latest Worthwhile Collections Heading 40% off Product Badge New Text block Row …" at bounding box center [623, 444] width 779 height 374
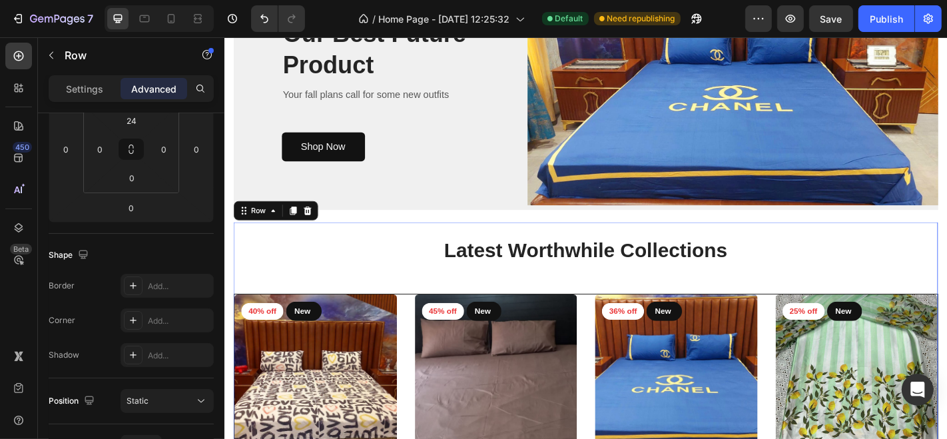
scroll to position [0, 0]
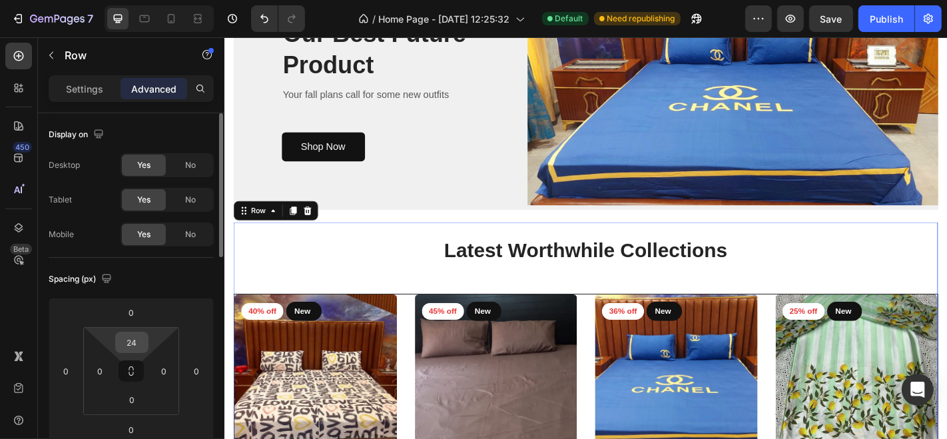
click at [131, 340] on input "24" at bounding box center [131, 342] width 27 height 20
click at [196, 428] on div "S 8px" at bounding box center [160, 430] width 83 height 20
type input "8"
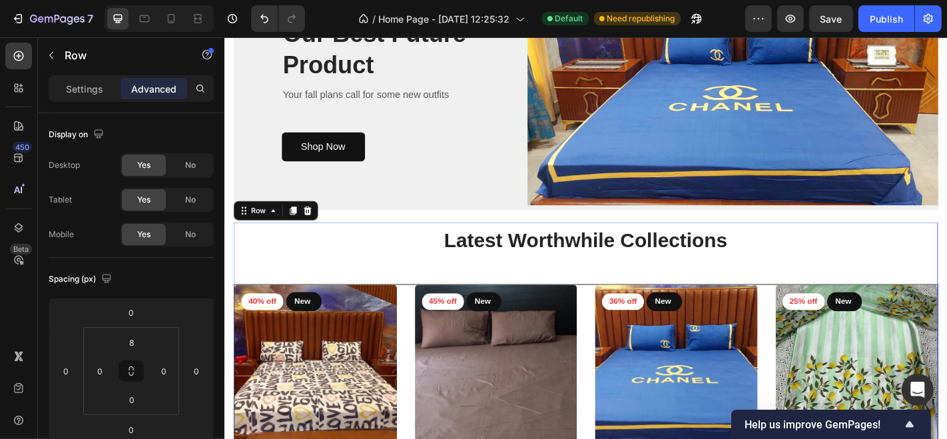
click at [234, 301] on div "Latest Worthwhile Collections Heading 40% off Product Badge New Text block Row …" at bounding box center [623, 433] width 779 height 374
click at [418, 314] on div "40% off Product Badge New Text block Row Row Product Images Row I Love U Romant…" at bounding box center [623, 433] width 778 height 246
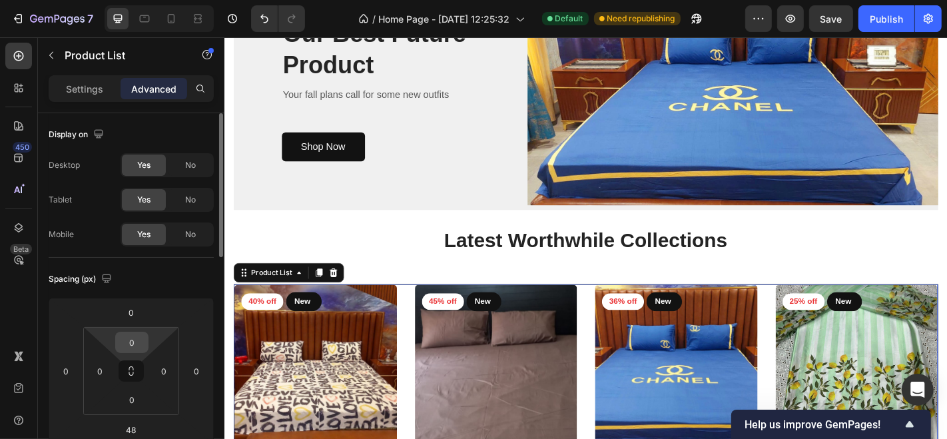
click at [142, 337] on input "0" at bounding box center [131, 342] width 27 height 20
click at [174, 407] on p "XS 4px" at bounding box center [165, 409] width 60 height 9
type input "4"
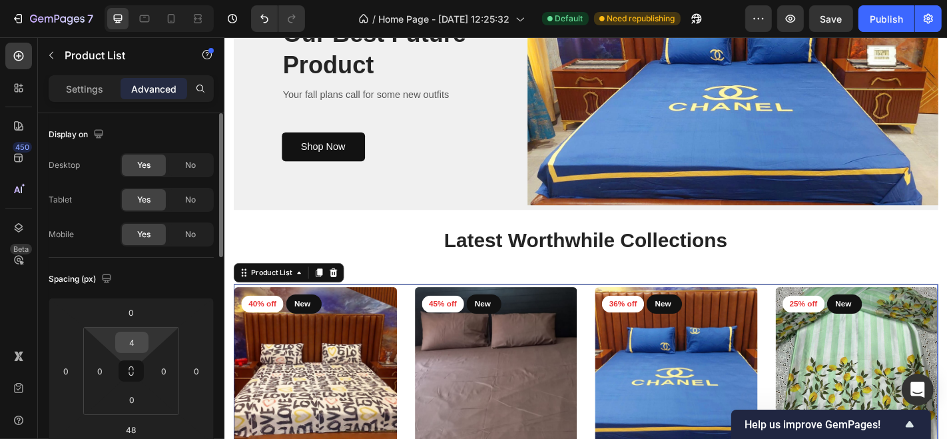
click at [136, 345] on input "4" at bounding box center [131, 342] width 27 height 20
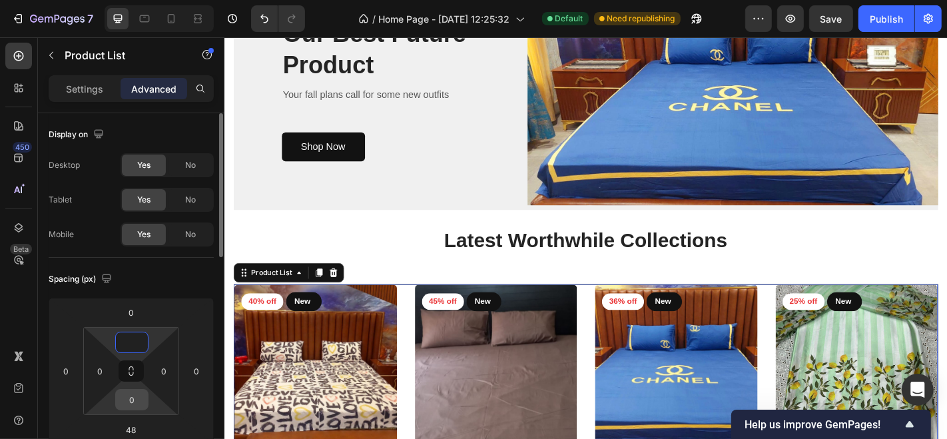
type input "0"
click at [132, 394] on input "0" at bounding box center [131, 399] width 27 height 20
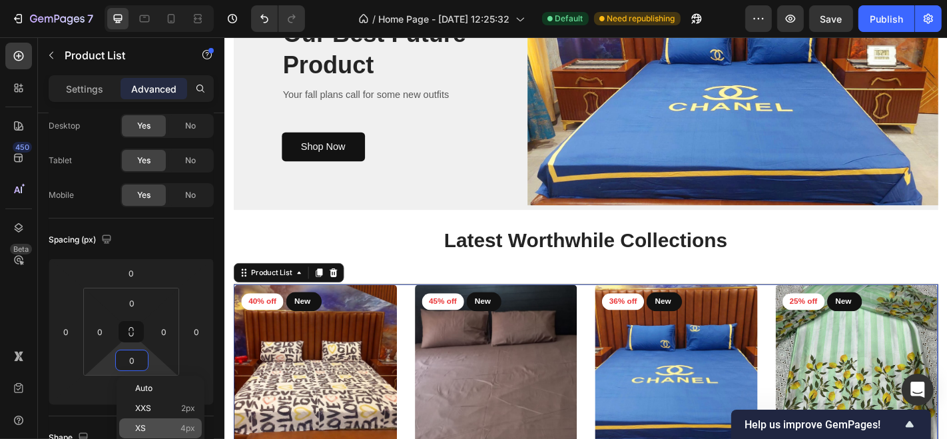
click at [190, 422] on div "XS 4px" at bounding box center [160, 428] width 83 height 20
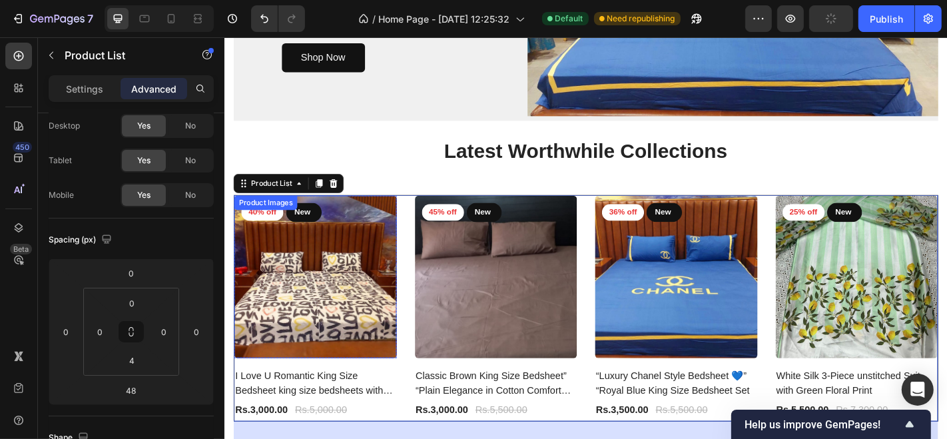
scroll to position [1105, 0]
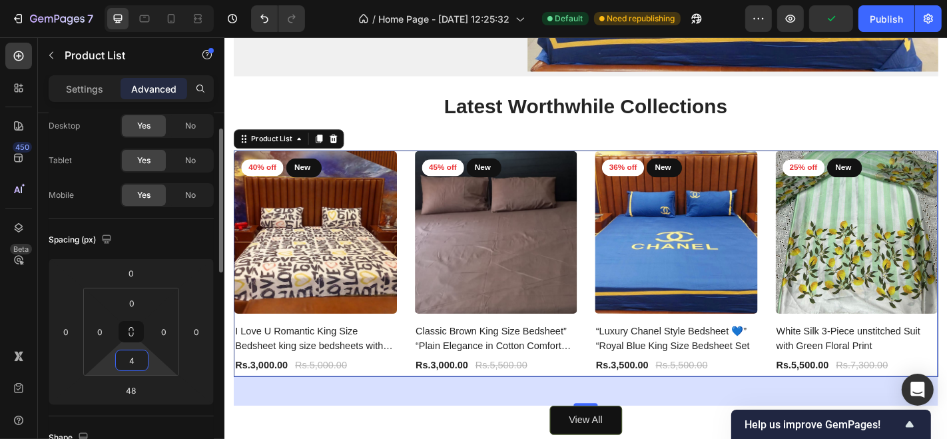
click at [142, 360] on input "4" at bounding box center [131, 360] width 27 height 20
type input "0"
click at [130, 293] on input "0" at bounding box center [131, 303] width 27 height 20
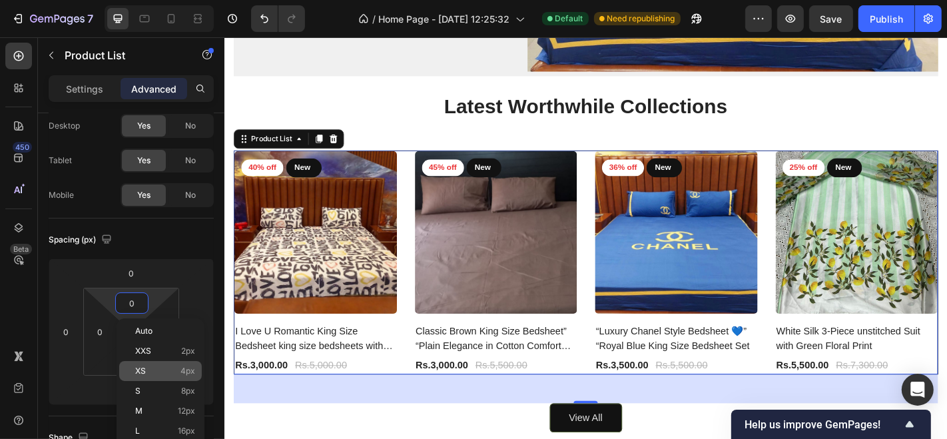
click at [188, 371] on span "4px" at bounding box center [187, 370] width 15 height 9
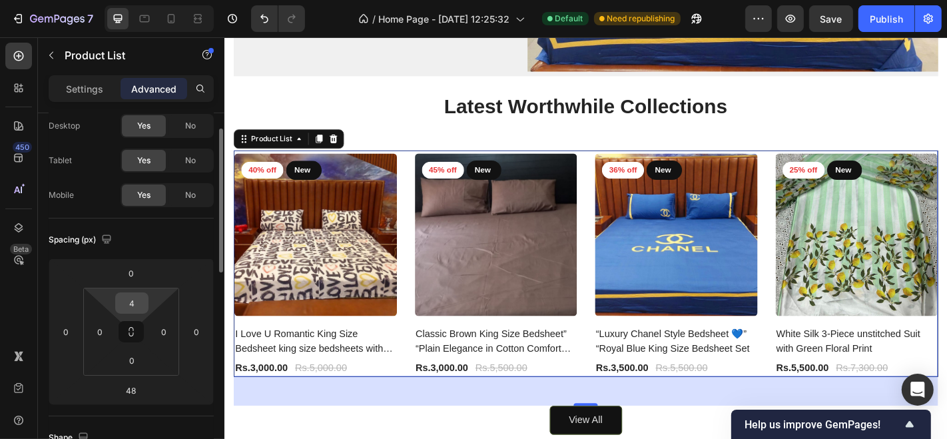
click at [133, 304] on input "4" at bounding box center [131, 303] width 27 height 20
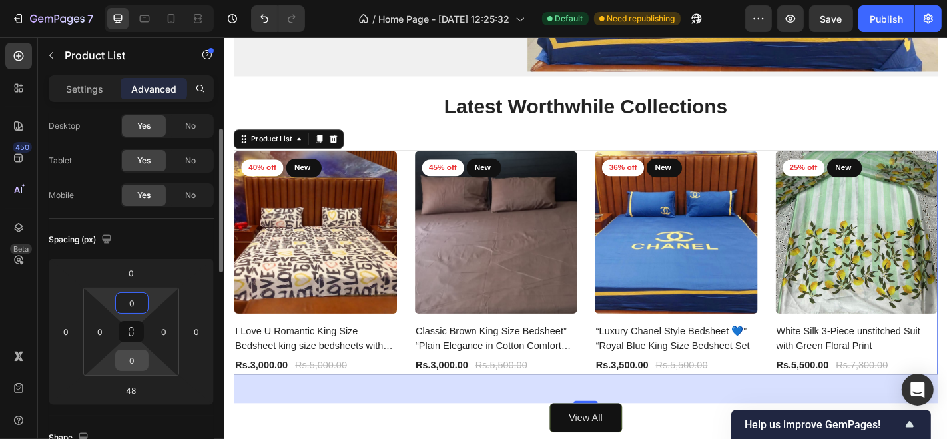
type input "0"
click at [127, 362] on input "0" at bounding box center [131, 360] width 27 height 20
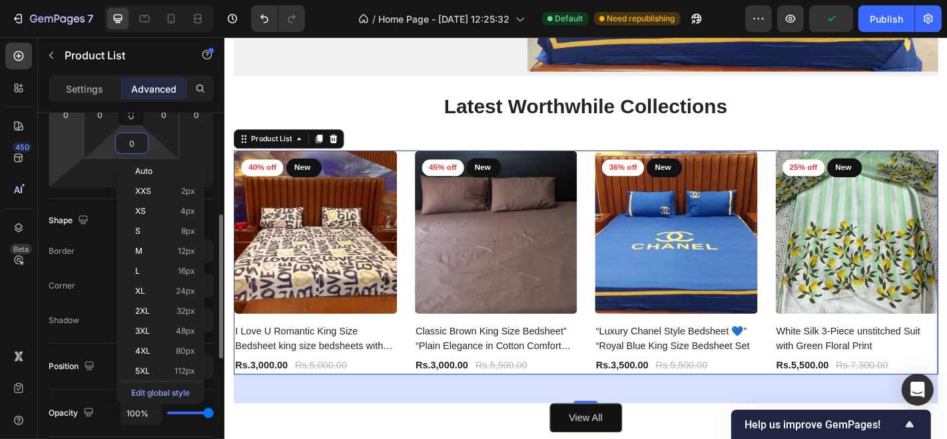
scroll to position [261, 0]
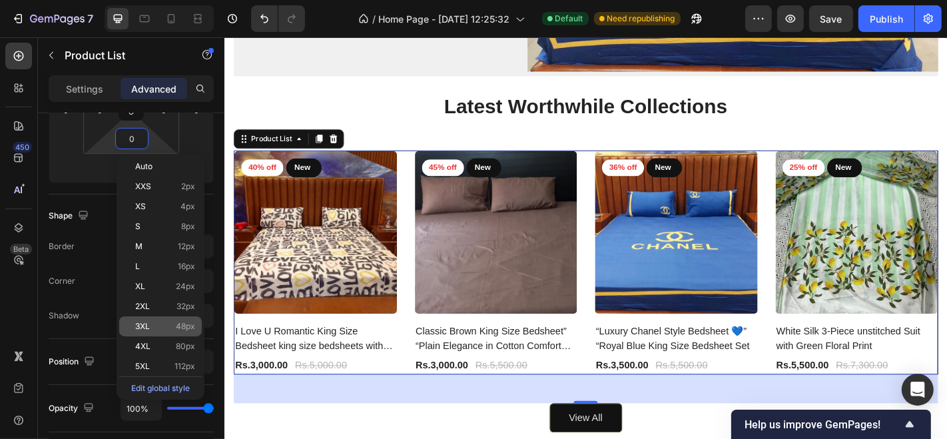
click at [174, 322] on p "3XL 48px" at bounding box center [165, 326] width 60 height 9
type input "48"
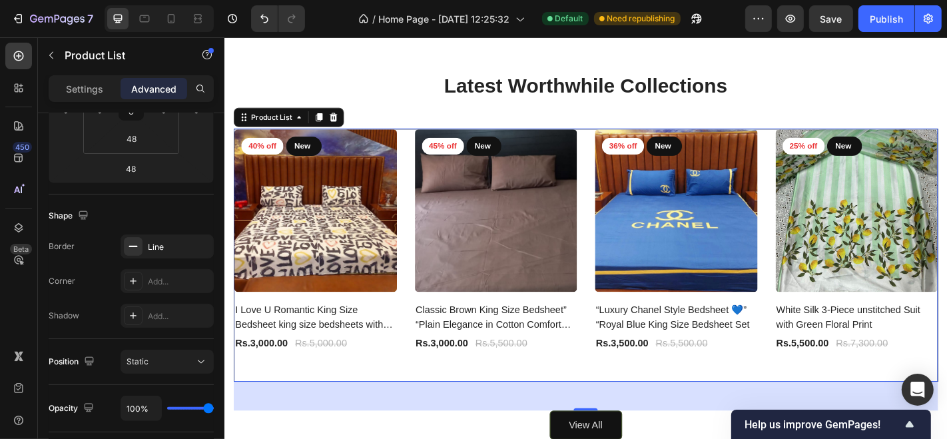
scroll to position [1248, 0]
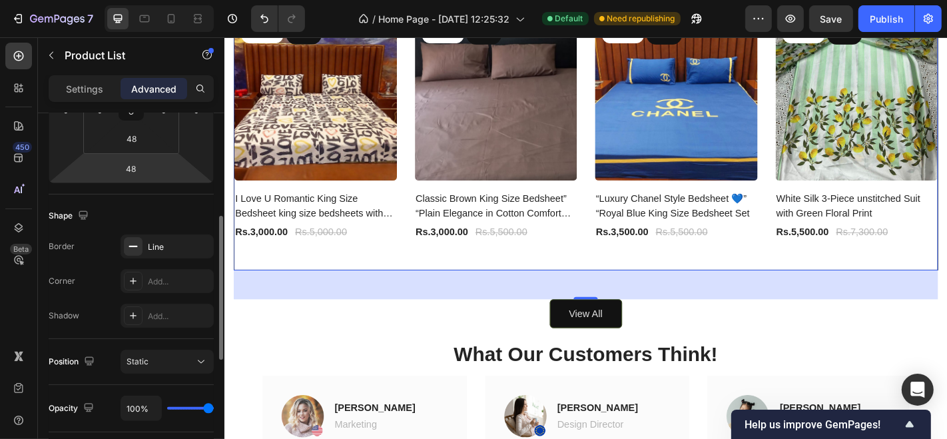
click at [148, 0] on html "7 / Home Page - [DATE] 12:25:32 Default Need republishing Preview Save Publish …" at bounding box center [473, 0] width 947 height 0
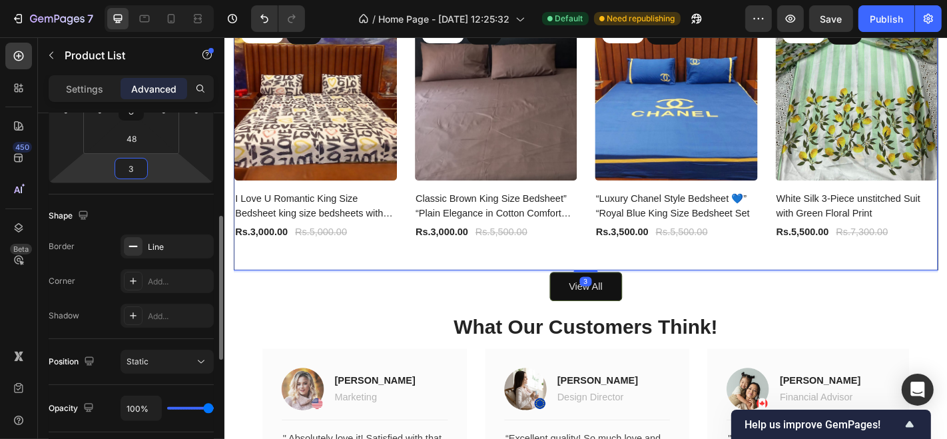
type input "0"
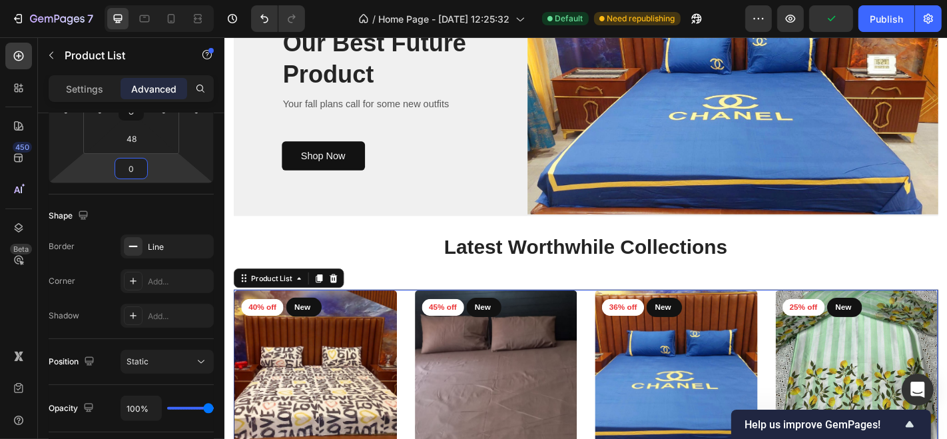
scroll to position [943, 0]
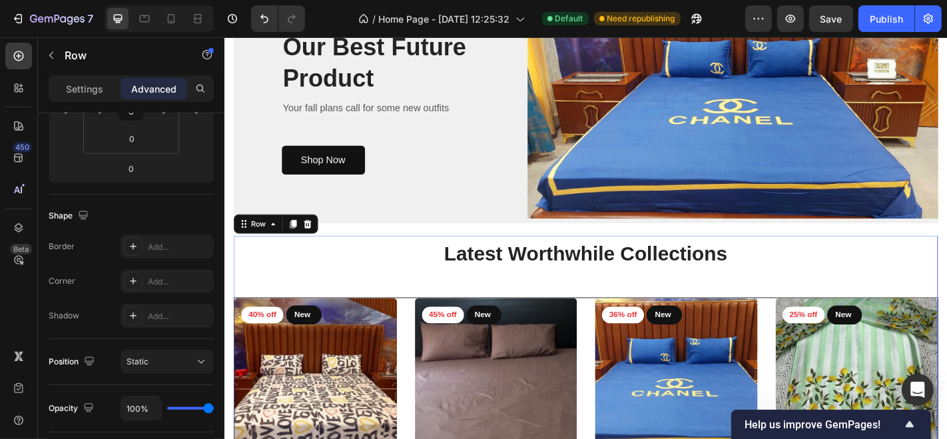
scroll to position [0, 0]
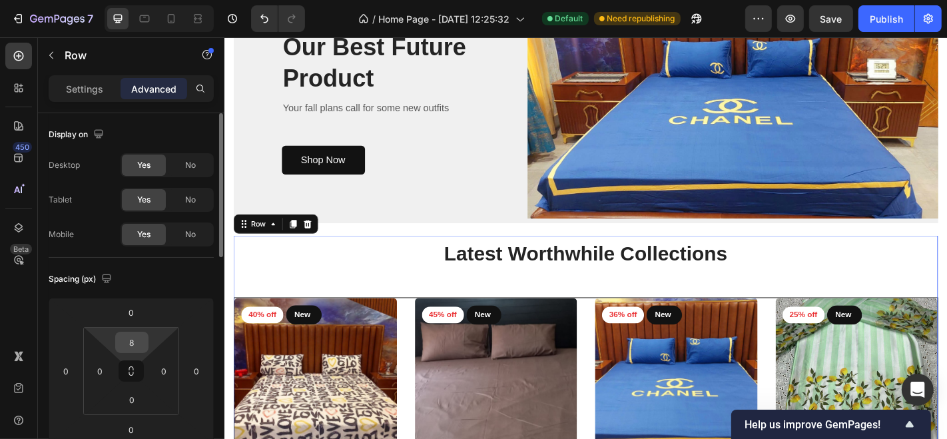
click at [136, 340] on input "8" at bounding box center [131, 342] width 27 height 20
type input "0"
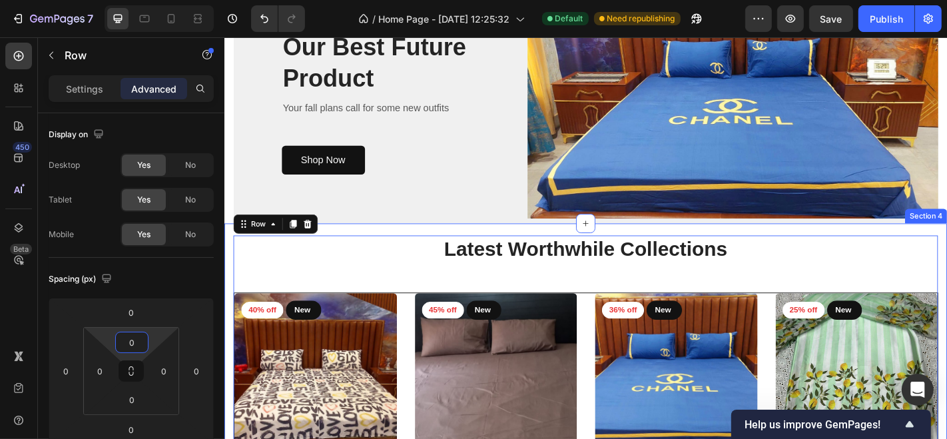
click at [362, 243] on div "Latest Worthwhile Collections Heading 40% off Product Badge New Text block Row …" at bounding box center [623, 442] width 799 height 401
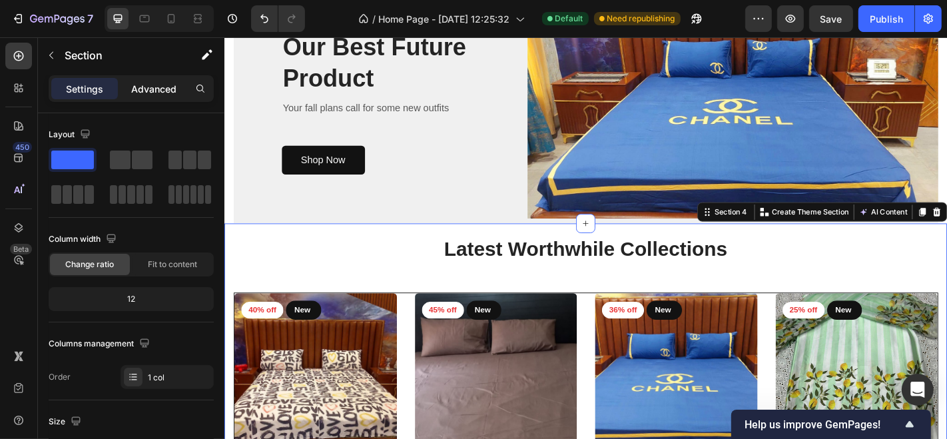
click at [164, 79] on div "Advanced" at bounding box center [153, 88] width 67 height 21
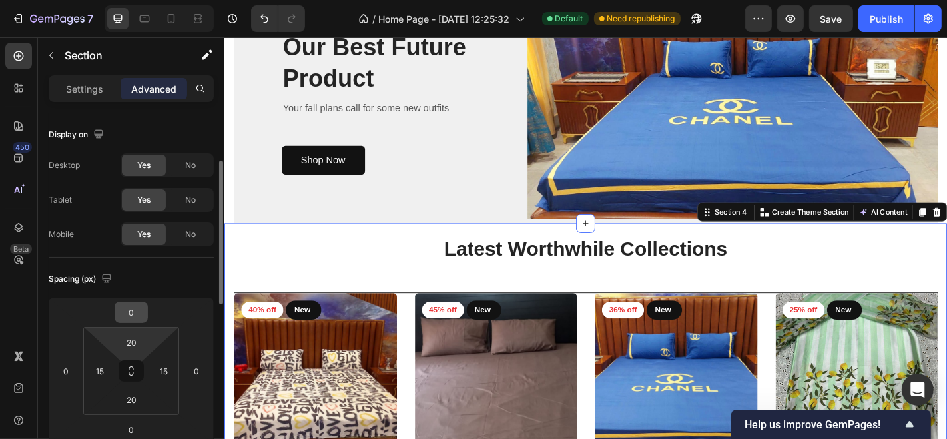
scroll to position [39, 0]
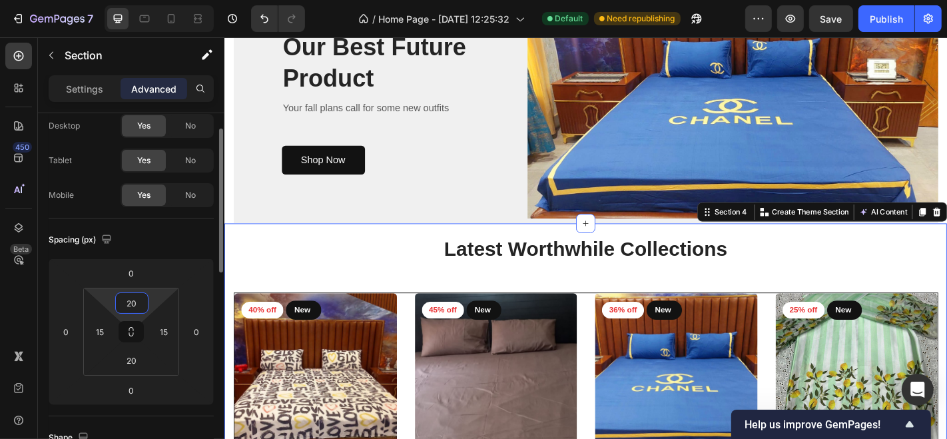
click at [130, 303] on input "20" at bounding box center [131, 303] width 27 height 20
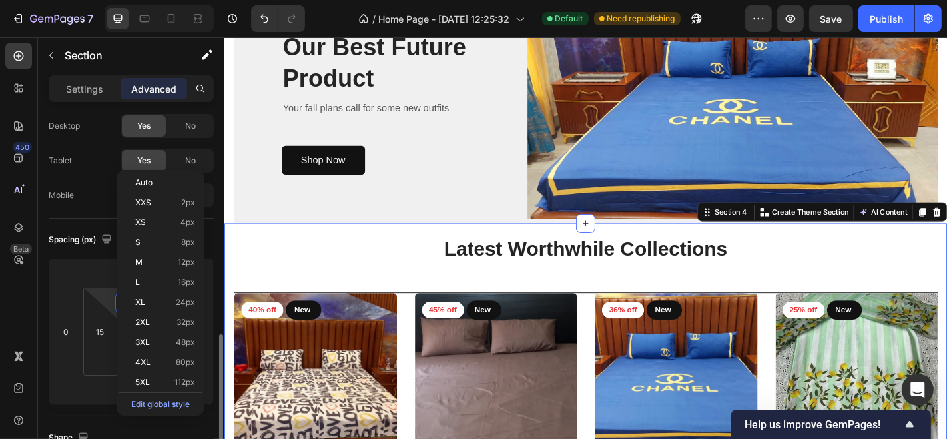
scroll to position [241, 0]
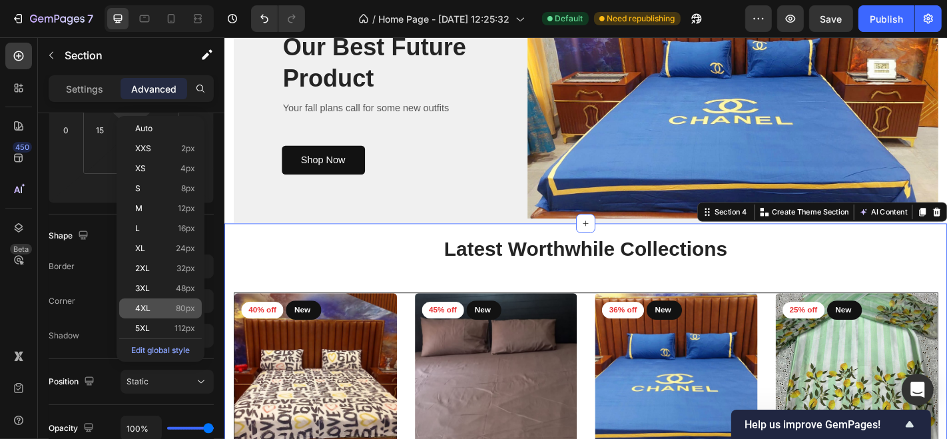
click at [176, 307] on span "80px" at bounding box center [185, 308] width 19 height 9
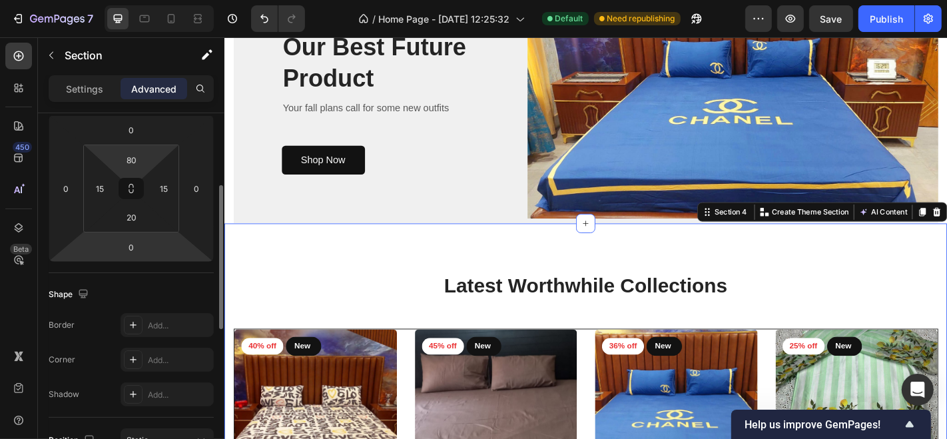
scroll to position [177, 0]
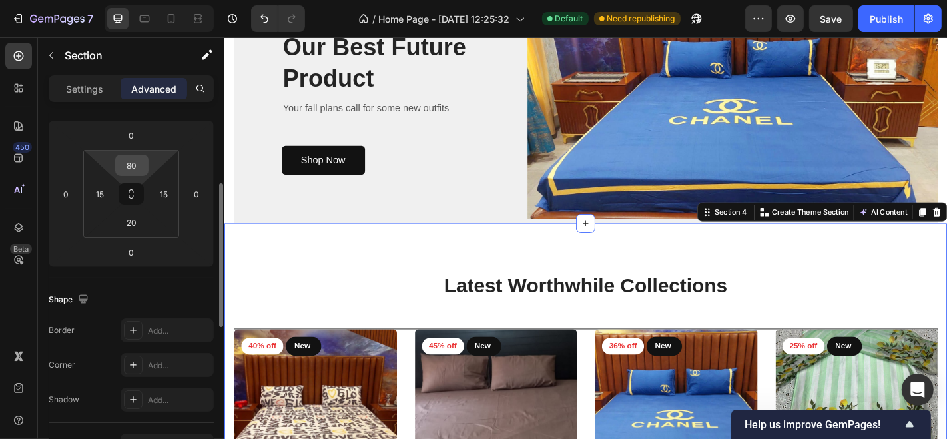
click at [130, 166] on input "80" at bounding box center [131, 165] width 27 height 20
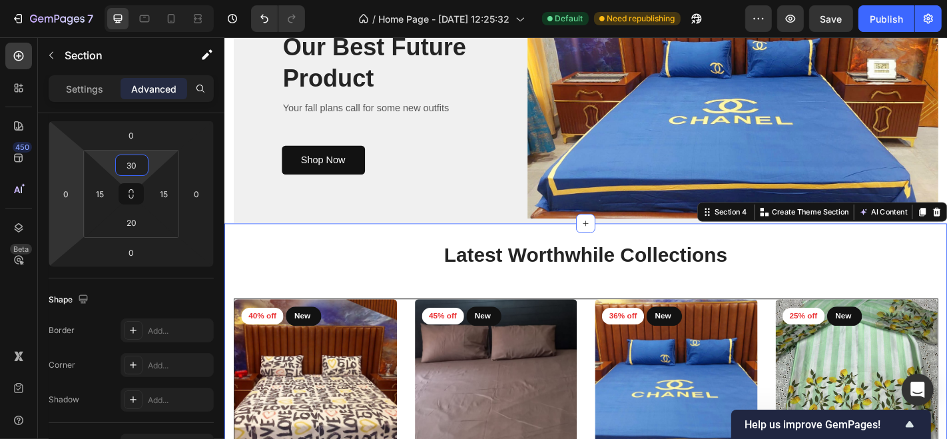
type input "3"
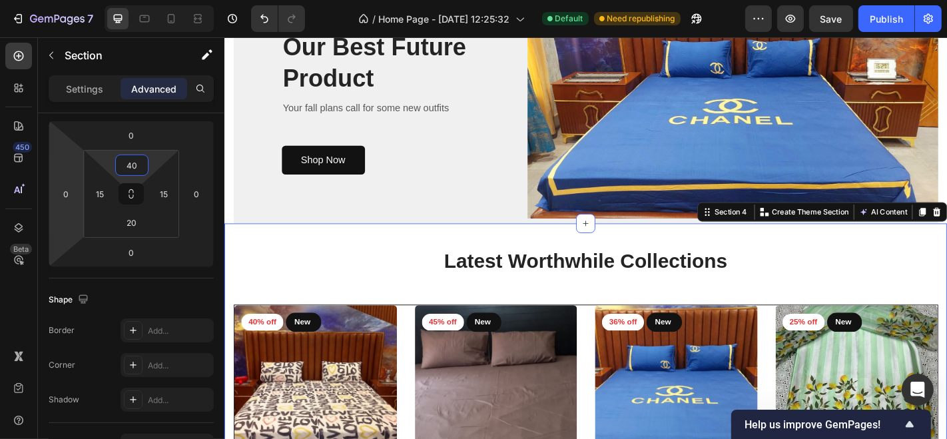
type input "4"
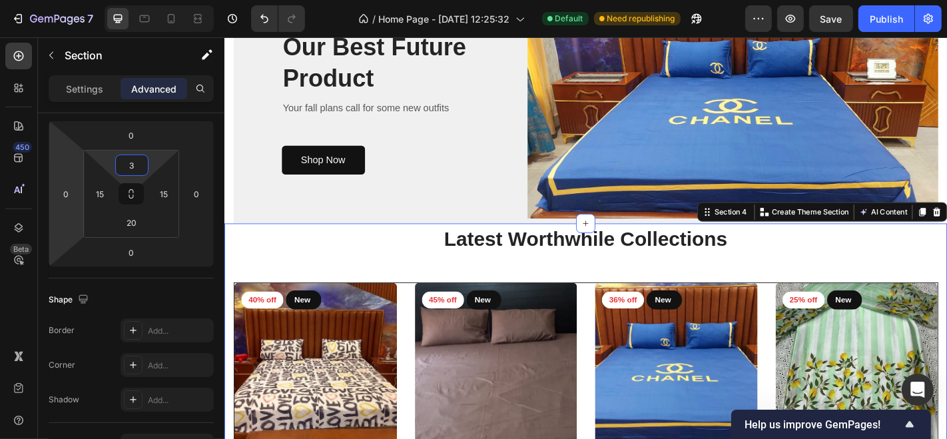
type input "30"
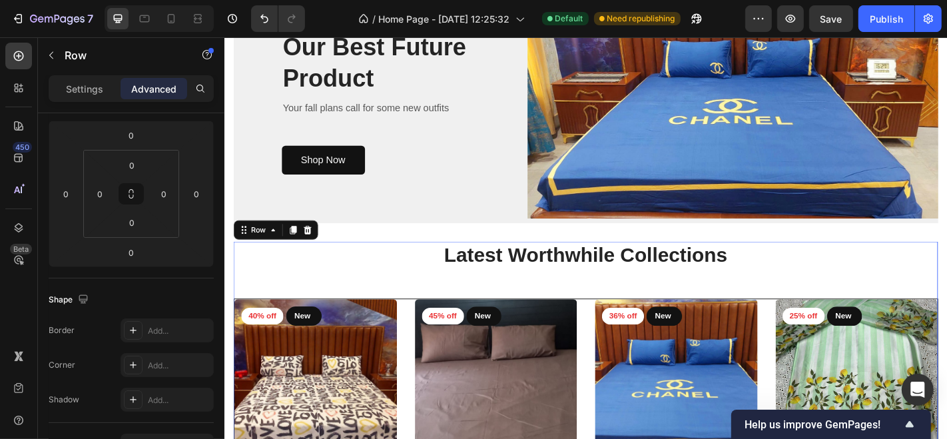
scroll to position [0, 0]
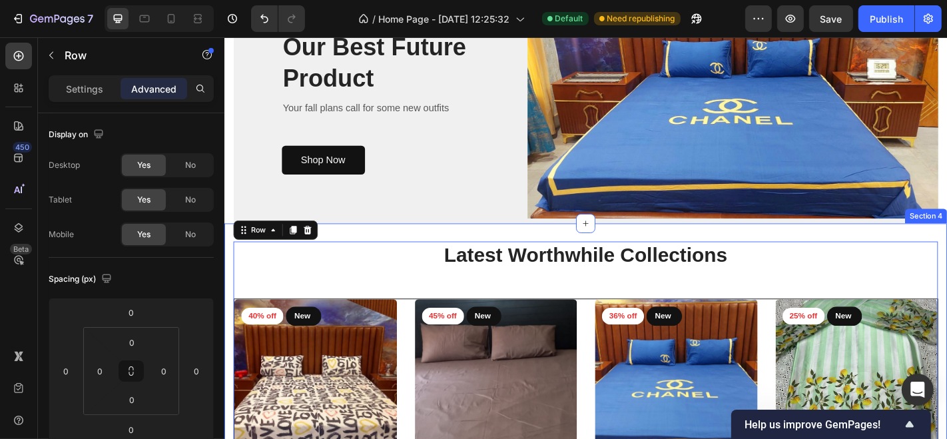
click at [232, 342] on div "Latest Worthwhile Collections Heading 40% off Product Badge New Text block Row …" at bounding box center [623, 445] width 799 height 407
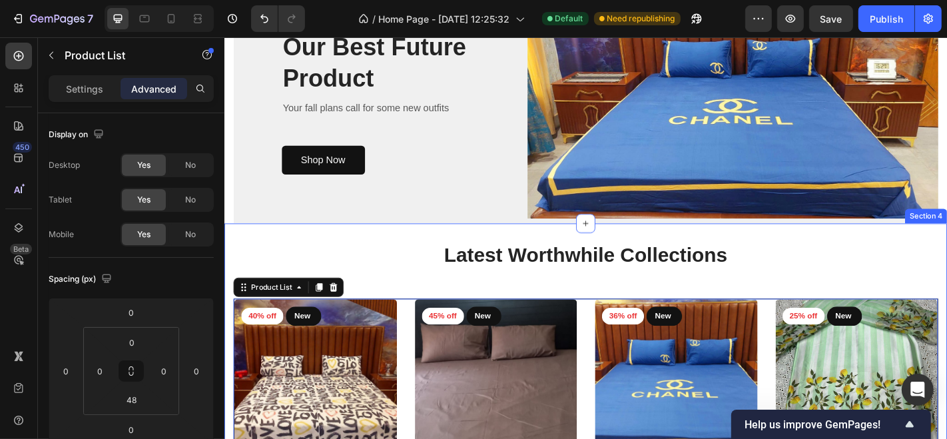
click at [229, 322] on div "Latest Worthwhile Collections Heading 40% off Product Badge New Text block Row …" at bounding box center [623, 445] width 799 height 407
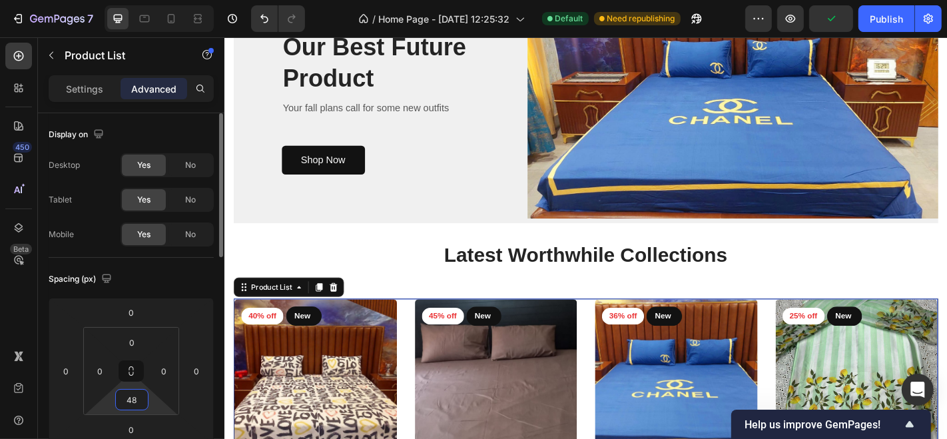
click at [137, 397] on input "48" at bounding box center [131, 399] width 27 height 20
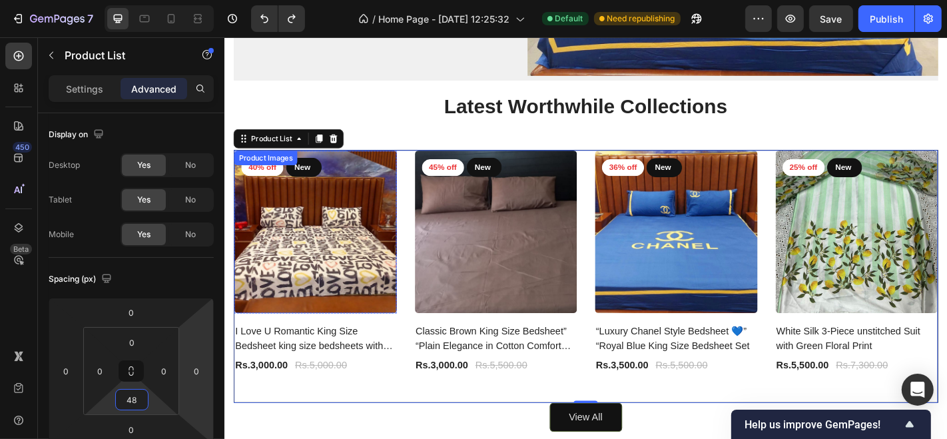
scroll to position [1105, 0]
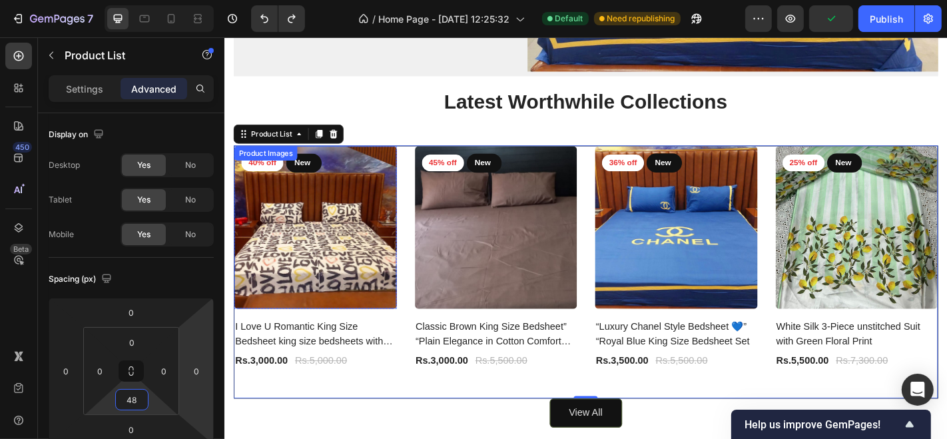
type input "0"
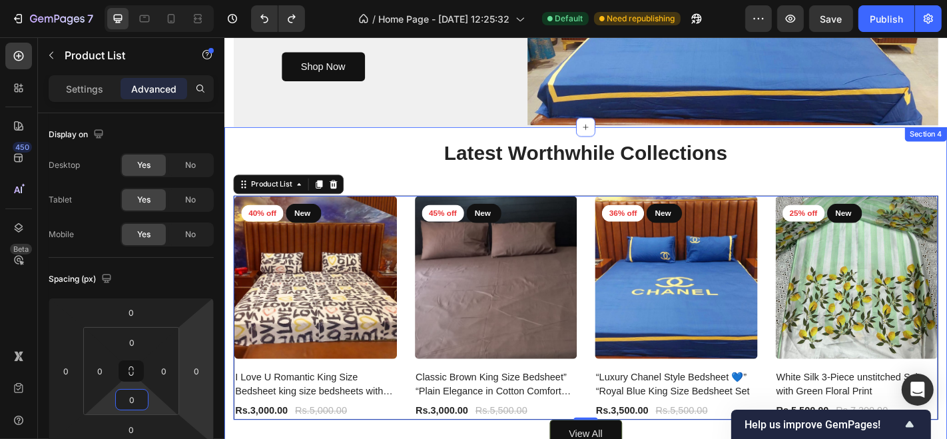
scroll to position [953, 0]
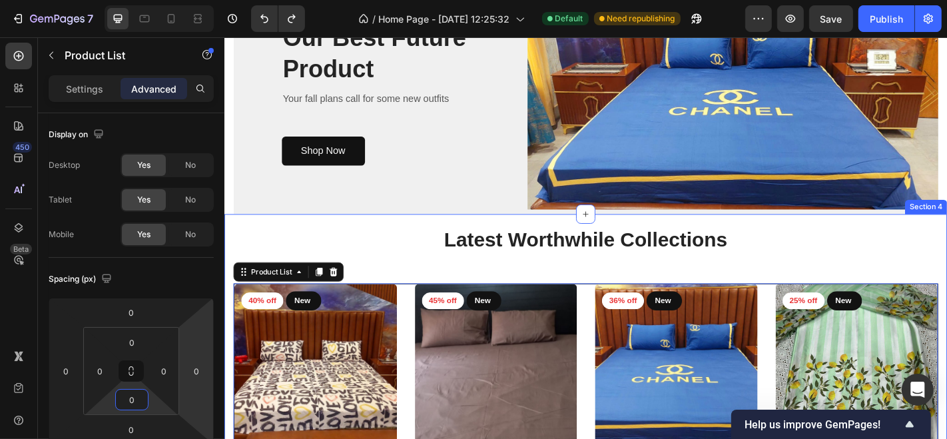
click at [437, 234] on div "Latest Worthwhile Collections Heading 40% off Product Badge New Text block Row …" at bounding box center [623, 416] width 799 height 369
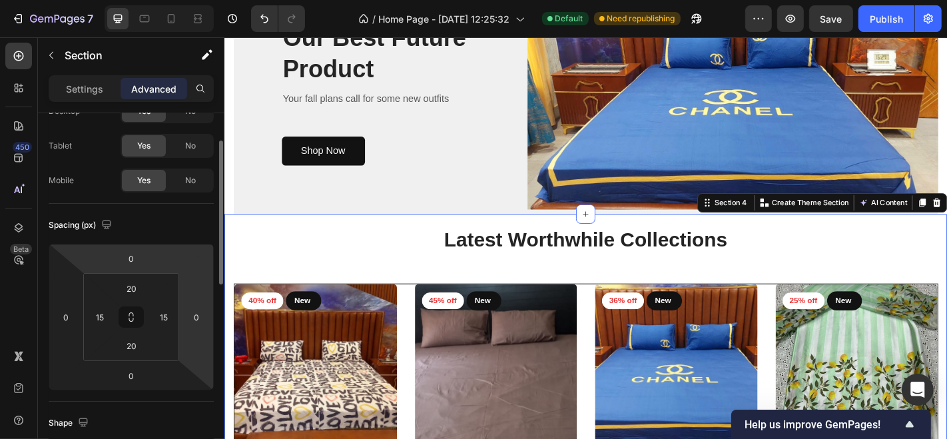
scroll to position [59, 0]
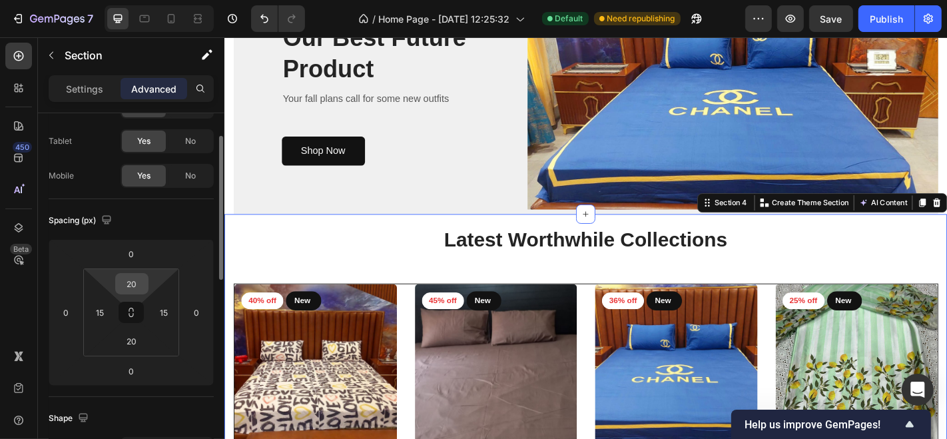
click at [138, 286] on input "20" at bounding box center [131, 284] width 27 height 20
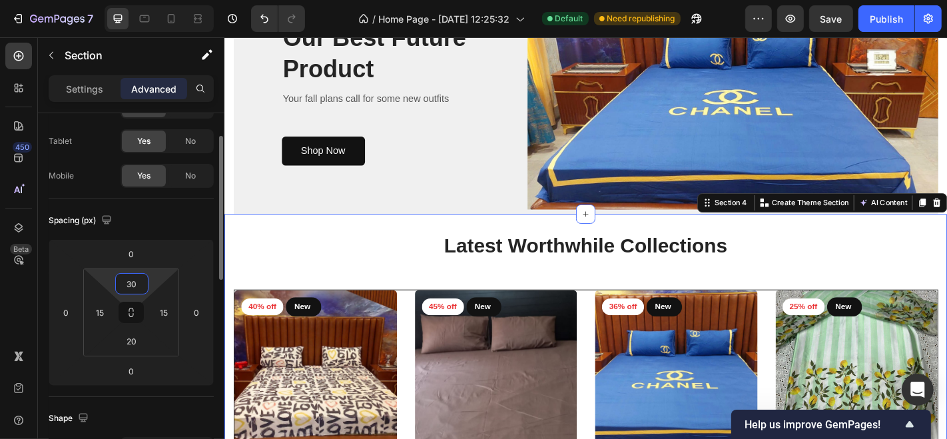
type input "3"
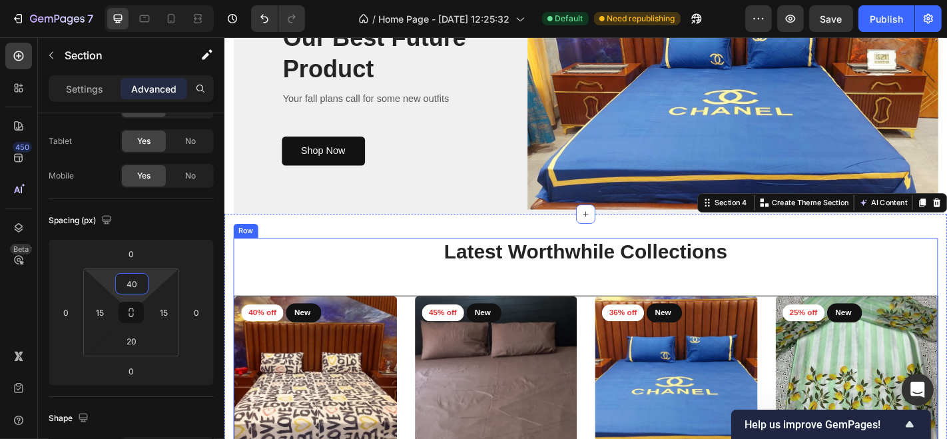
type input "4"
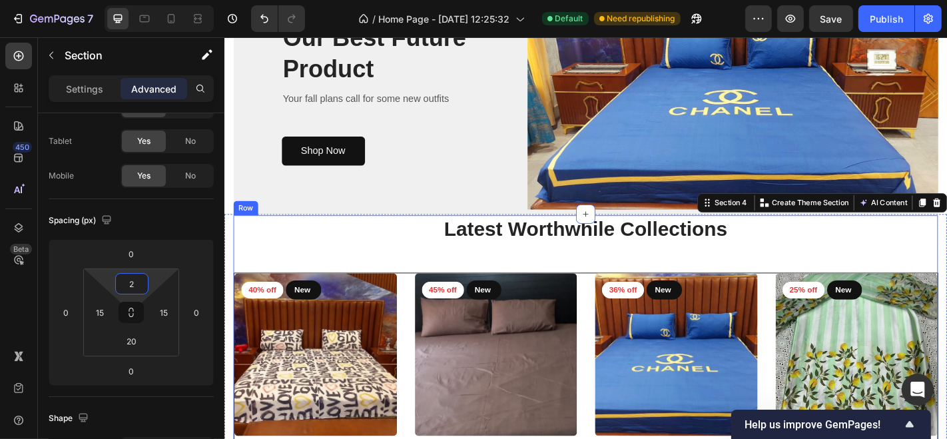
type input "20"
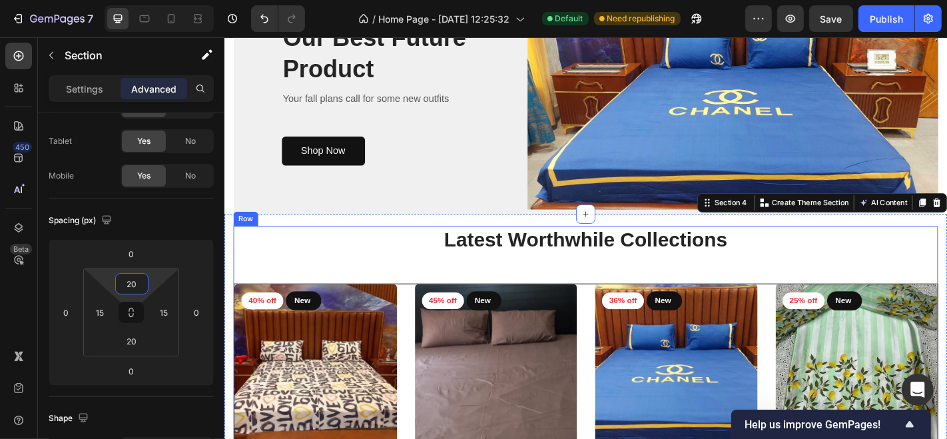
click at [262, 289] on div "Latest Worthwhile Collections Heading 40% off Product Badge New Text block Row …" at bounding box center [623, 417] width 779 height 342
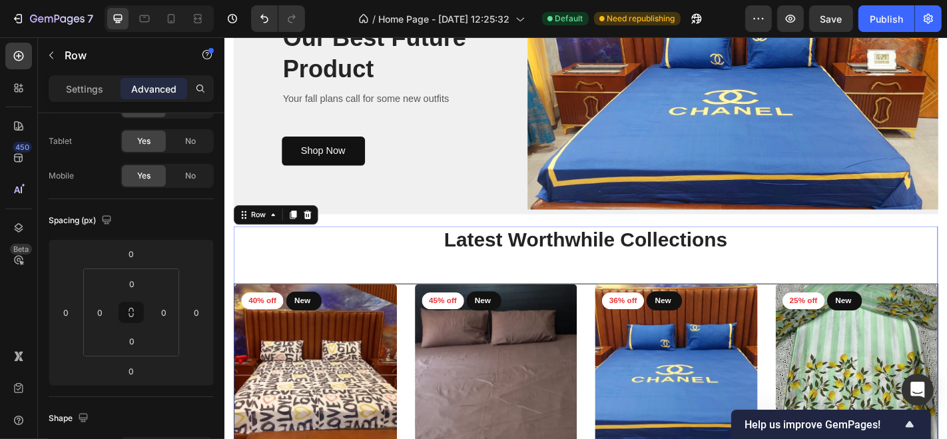
scroll to position [0, 0]
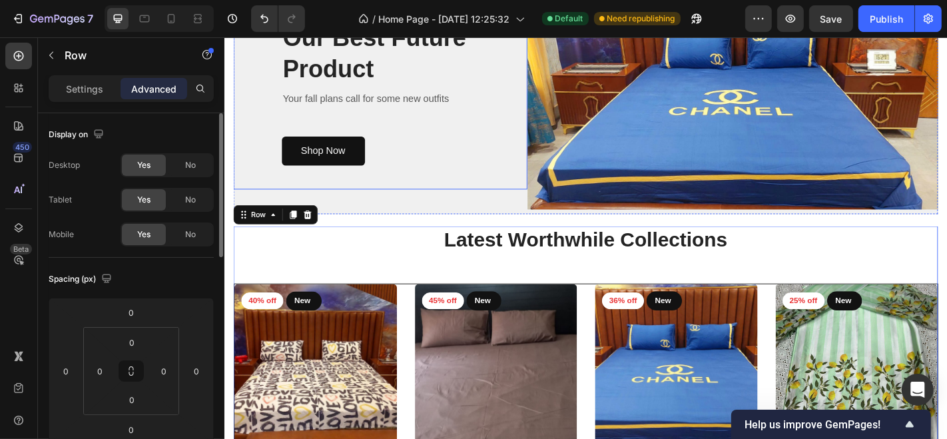
click at [253, 176] on div "NEW ARRIVAL Text block Our Best Future Product Heading Your fall plans call for…" at bounding box center [396, 96] width 325 height 218
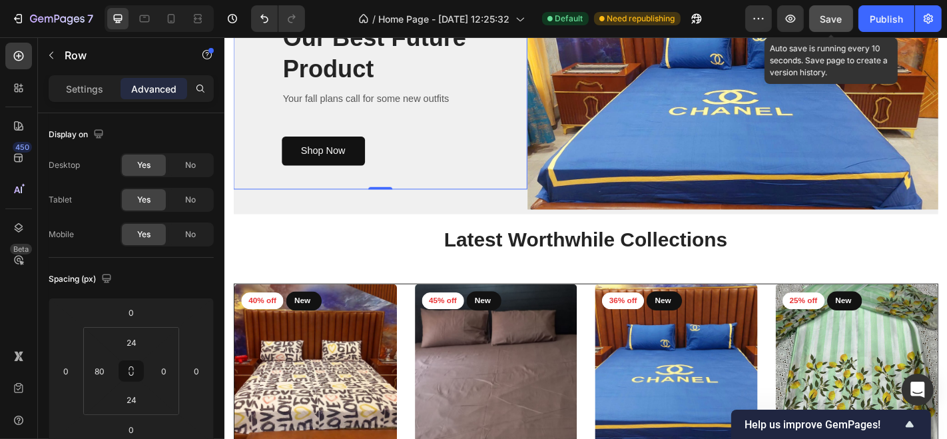
click at [826, 13] on span "Save" at bounding box center [831, 18] width 22 height 11
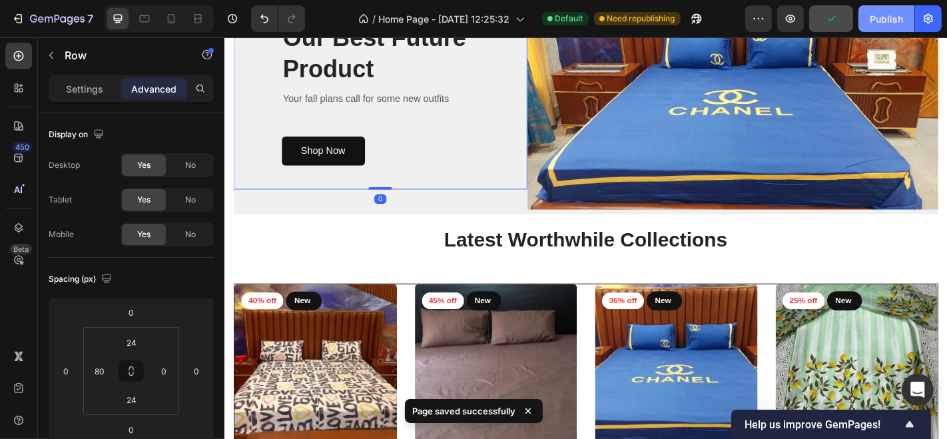
click at [882, 9] on button "Publish" at bounding box center [886, 18] width 56 height 27
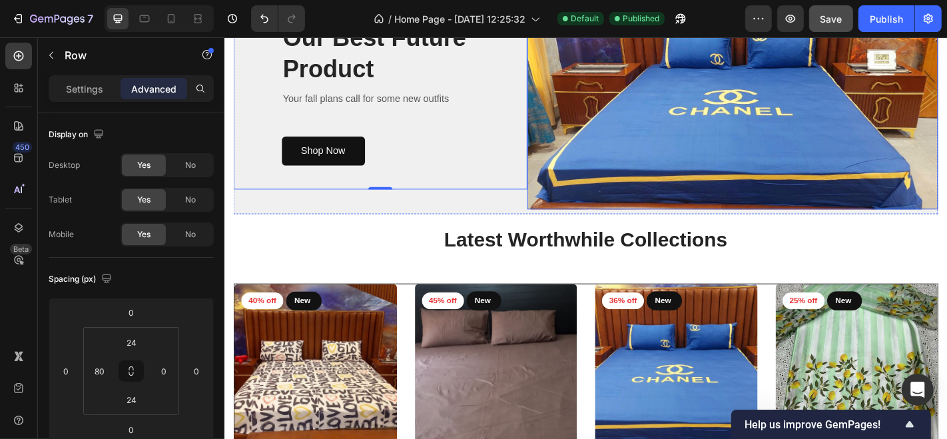
click at [823, 109] on img at bounding box center [786, 96] width 455 height 263
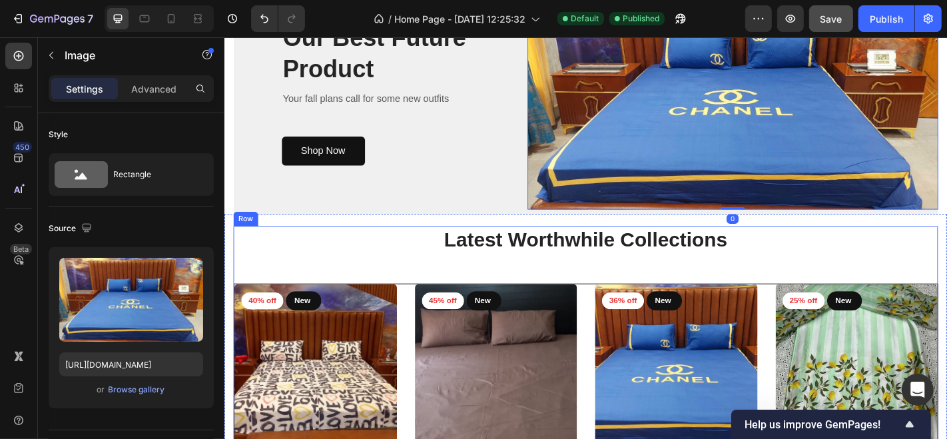
click at [683, 288] on div "Latest Worthwhile Collections Heading 40% off Product Badge New Text block Row …" at bounding box center [623, 417] width 779 height 342
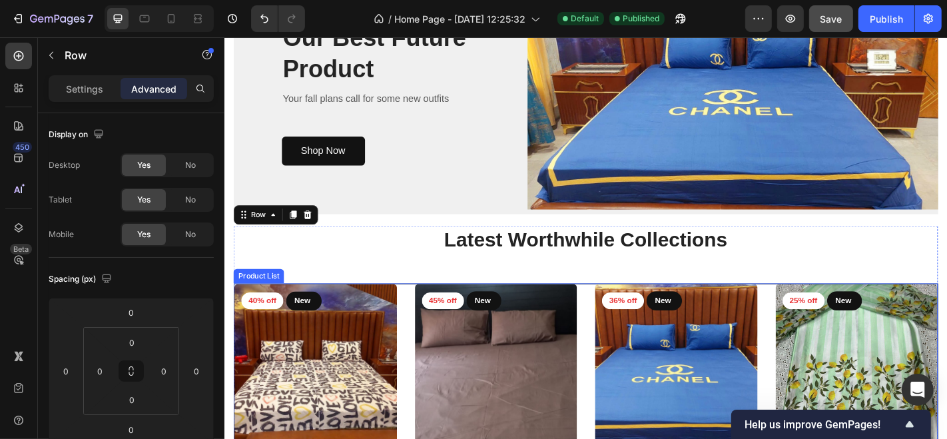
click at [419, 312] on div "40% off Product Badge New Text block Row Row Product Images Row I Love U Romant…" at bounding box center [623, 433] width 778 height 246
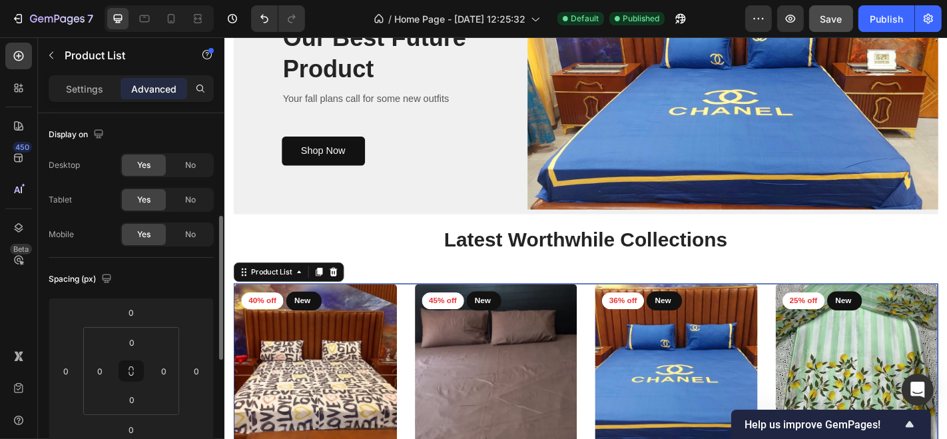
scroll to position [74, 0]
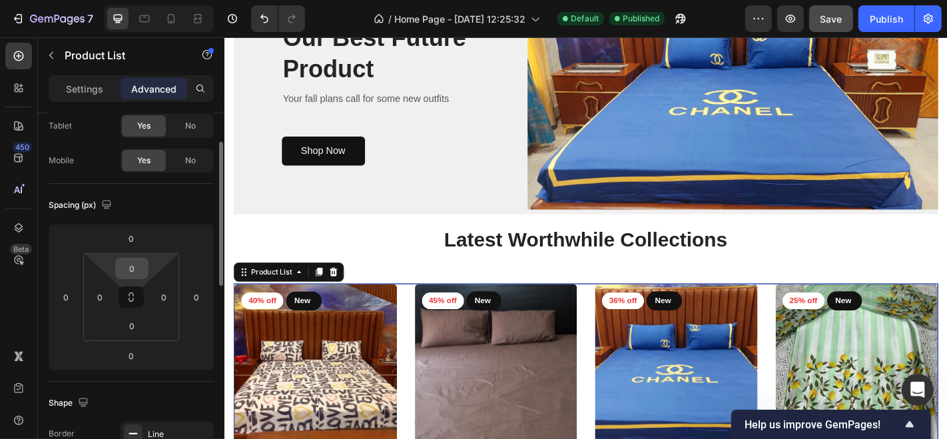
click at [133, 272] on input "0" at bounding box center [131, 268] width 27 height 20
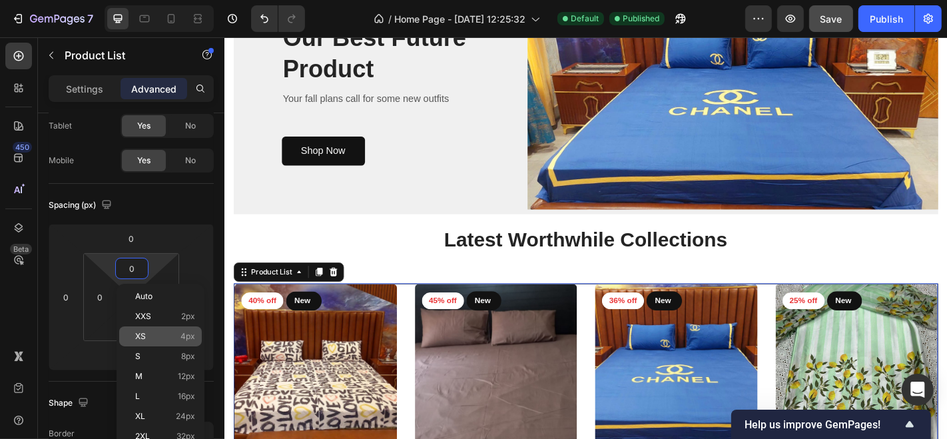
click at [183, 330] on div "XS 4px" at bounding box center [160, 336] width 83 height 20
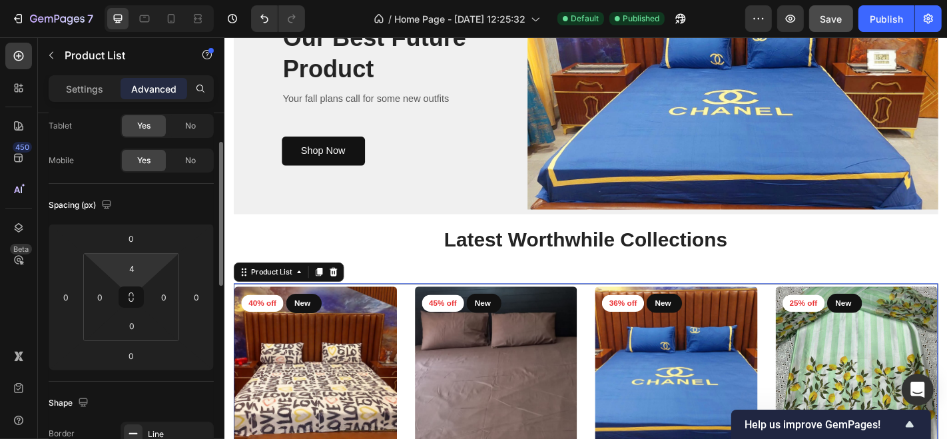
click at [142, 0] on html "7 / Home Page - [DATE] 12:25:32 Default Published Preview Save Publish 450 Beta…" at bounding box center [473, 0] width 947 height 0
type input "0"
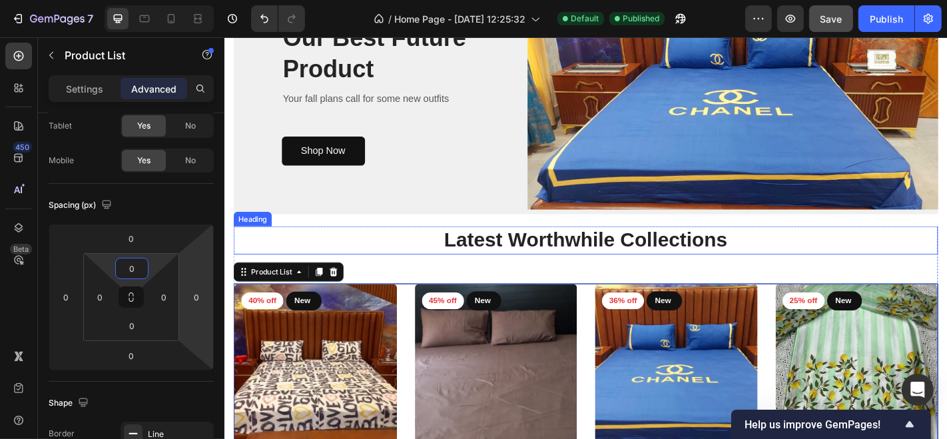
click at [447, 259] on h2 "Latest Worthwhile Collections" at bounding box center [623, 261] width 779 height 31
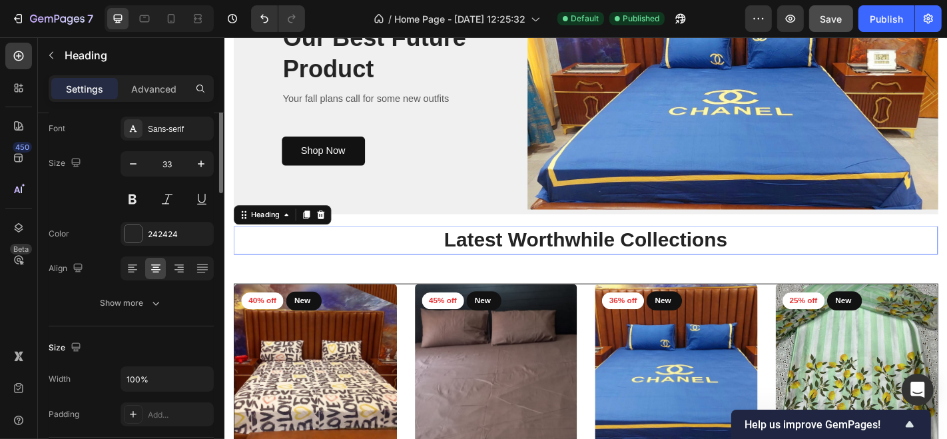
scroll to position [0, 0]
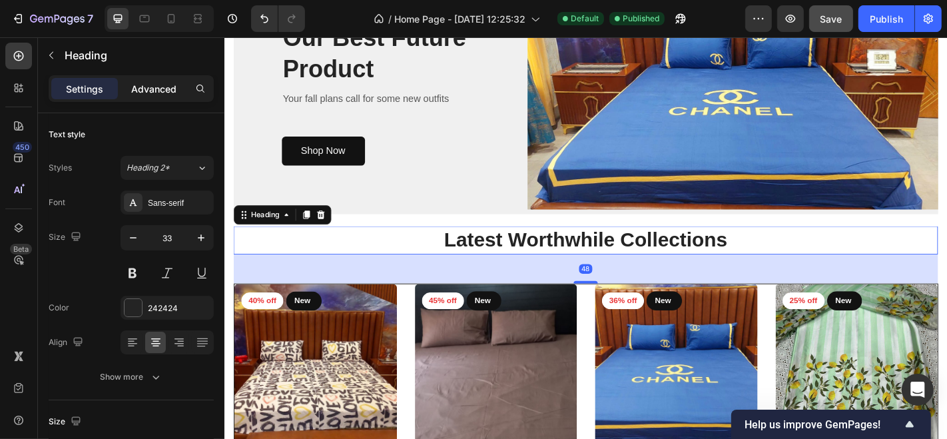
click at [154, 78] on div "Advanced" at bounding box center [153, 88] width 67 height 21
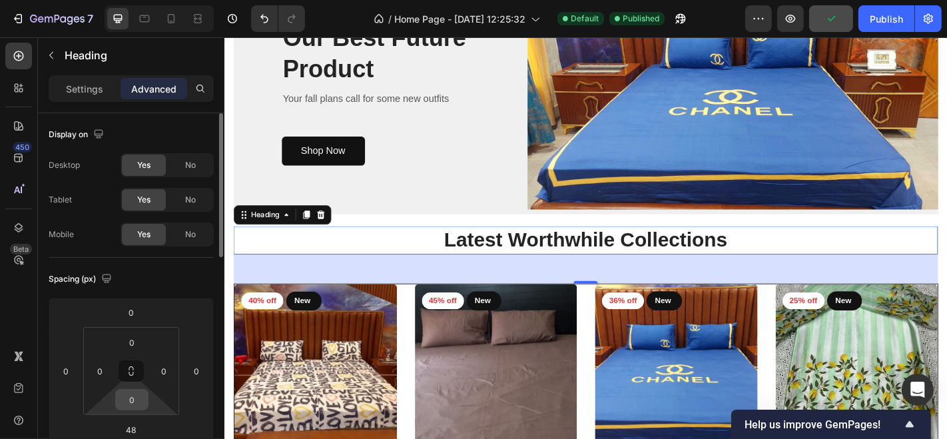
click at [132, 393] on input "0" at bounding box center [131, 399] width 27 height 20
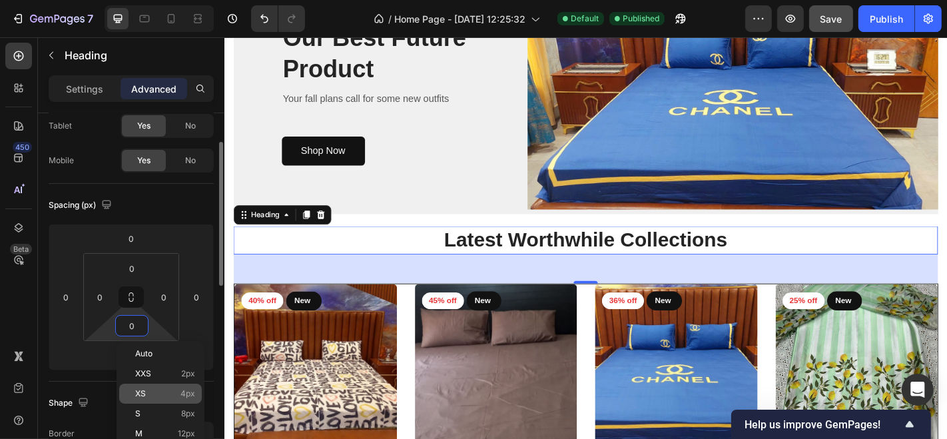
click at [176, 387] on div "XS 4px" at bounding box center [160, 393] width 83 height 20
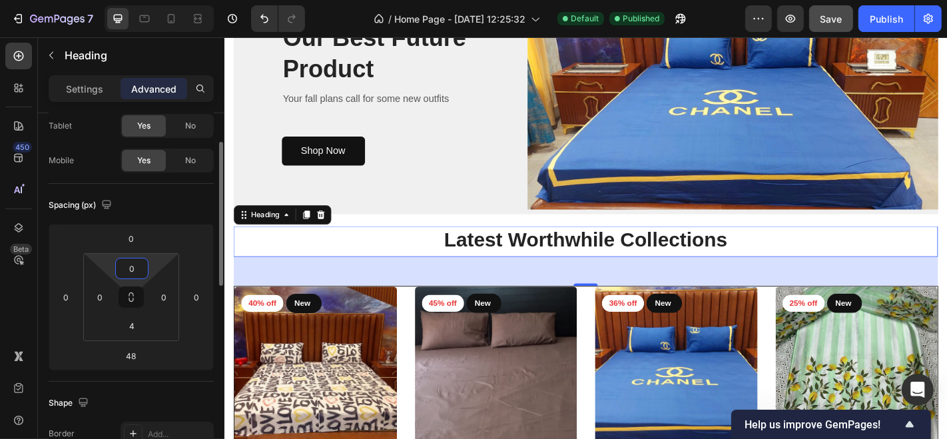
click at [133, 272] on input "0" at bounding box center [131, 268] width 27 height 20
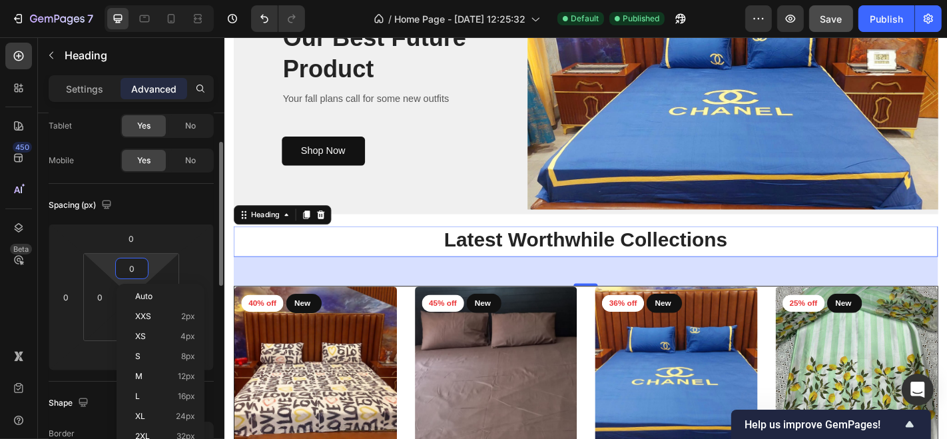
click at [161, 0] on html "7 / Home Page - [DATE] 12:25:32 Default Published Preview Save Publish 450 Beta…" at bounding box center [473, 0] width 947 height 0
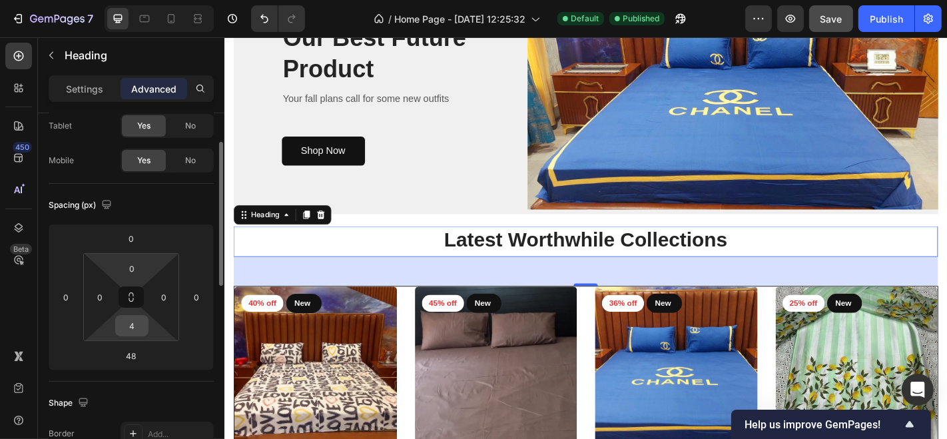
click at [144, 323] on input "4" at bounding box center [131, 326] width 27 height 20
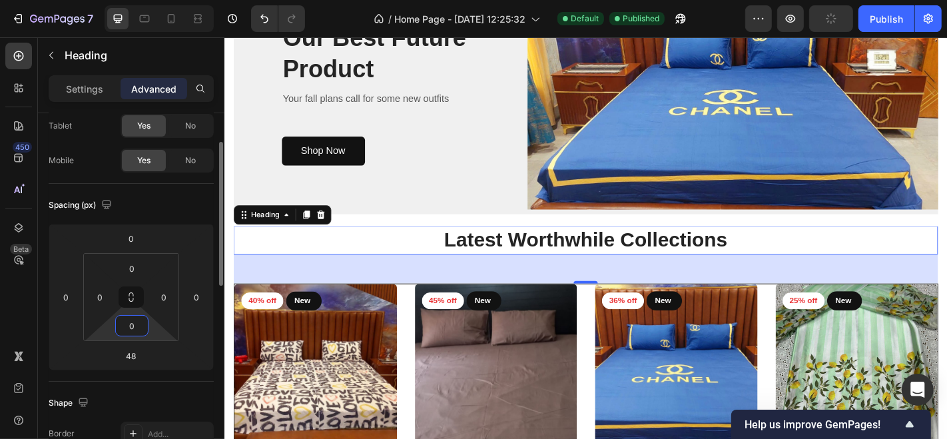
scroll to position [148, 0]
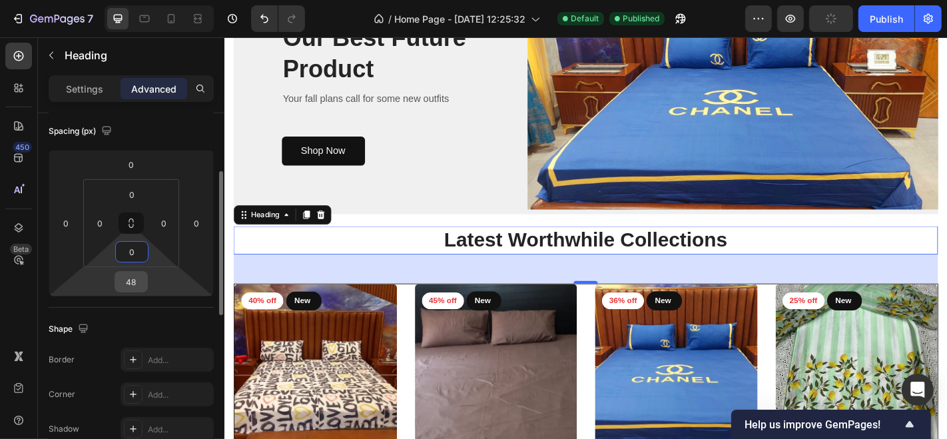
type input "0"
click at [134, 286] on input "48" at bounding box center [131, 282] width 27 height 20
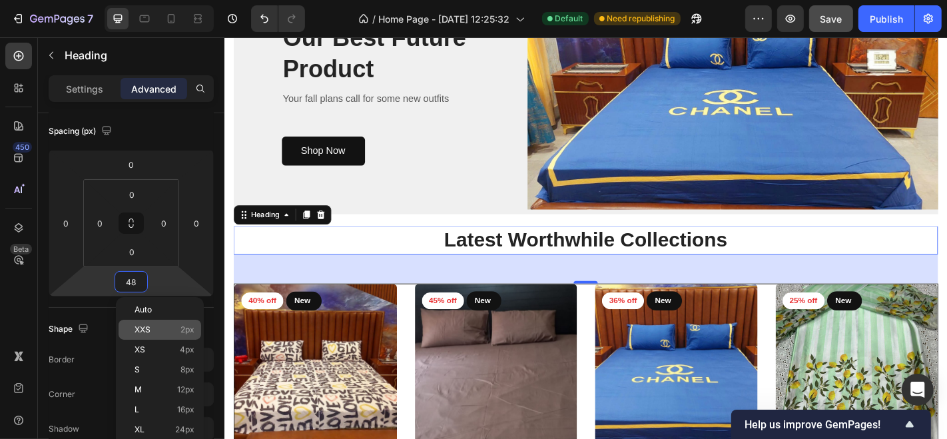
click at [177, 330] on p "XXS 2px" at bounding box center [164, 329] width 60 height 9
type input "2"
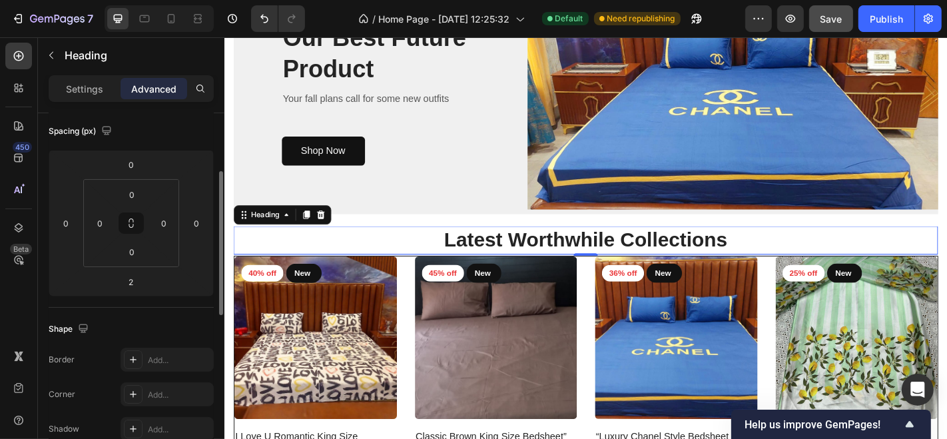
click at [178, 314] on div "Shape Border Add... Corner Add... Shadow Add..." at bounding box center [131, 380] width 165 height 144
click at [247, 163] on div "NEW ARRIVAL Text block Our Best Future Product Heading Your fall plans call for…" at bounding box center [396, 96] width 325 height 218
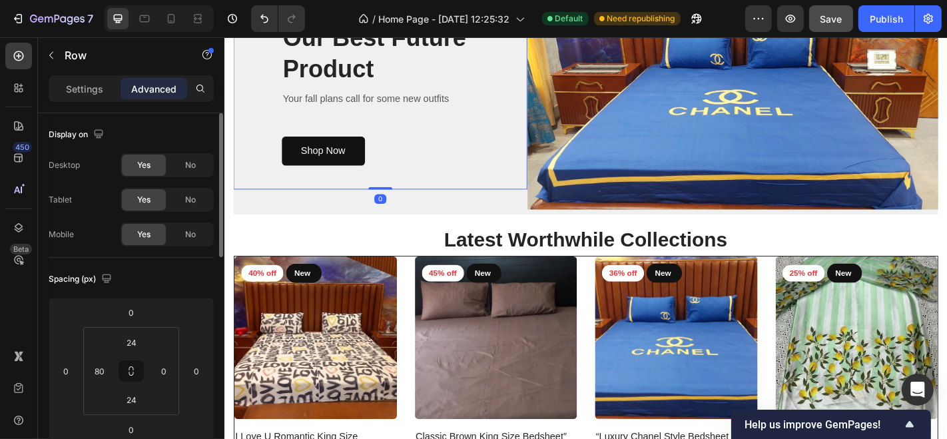
scroll to position [74, 0]
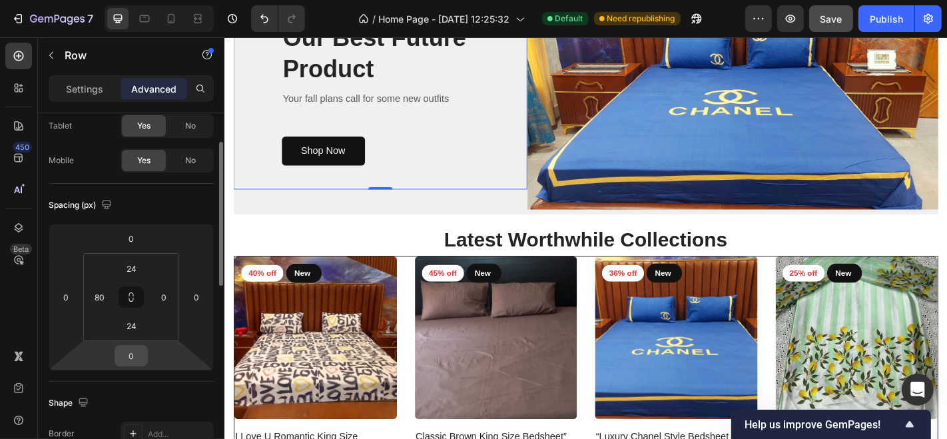
click at [133, 359] on input "0" at bounding box center [131, 356] width 27 height 20
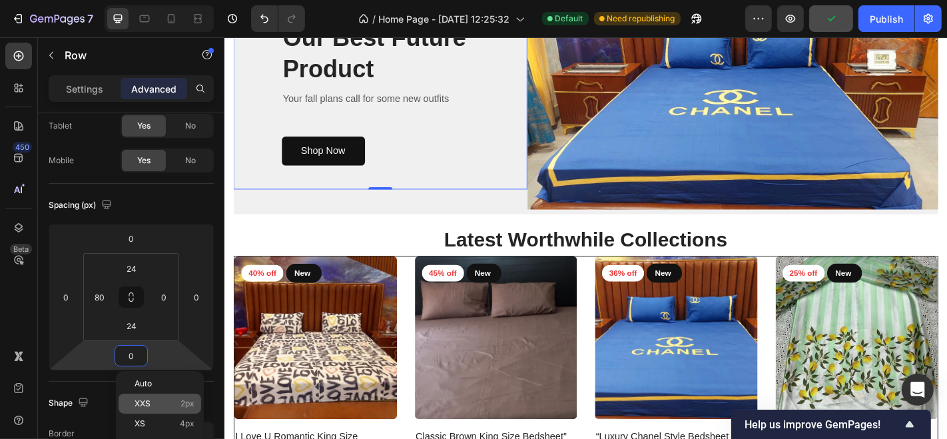
click at [168, 399] on p "XXS 2px" at bounding box center [164, 403] width 60 height 9
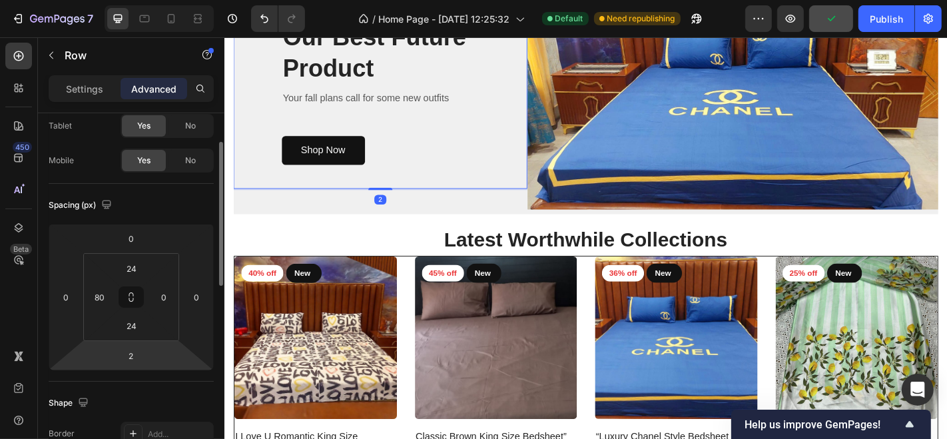
scroll to position [148, 0]
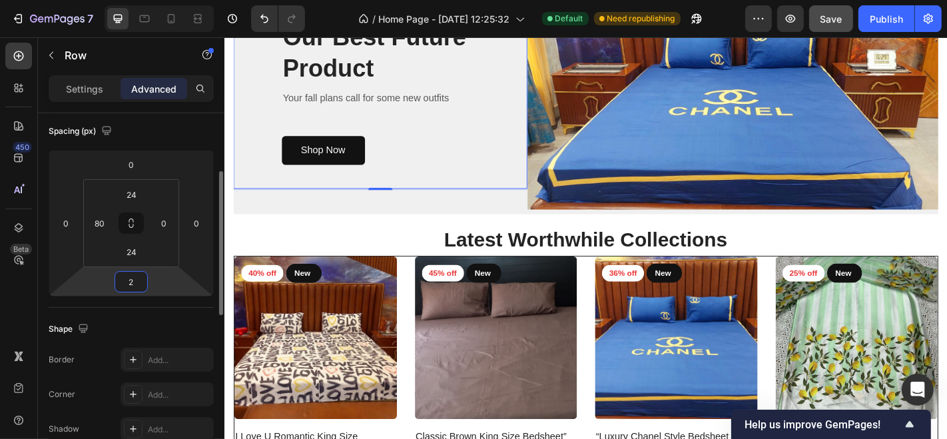
click at [130, 288] on input "2" at bounding box center [131, 282] width 27 height 20
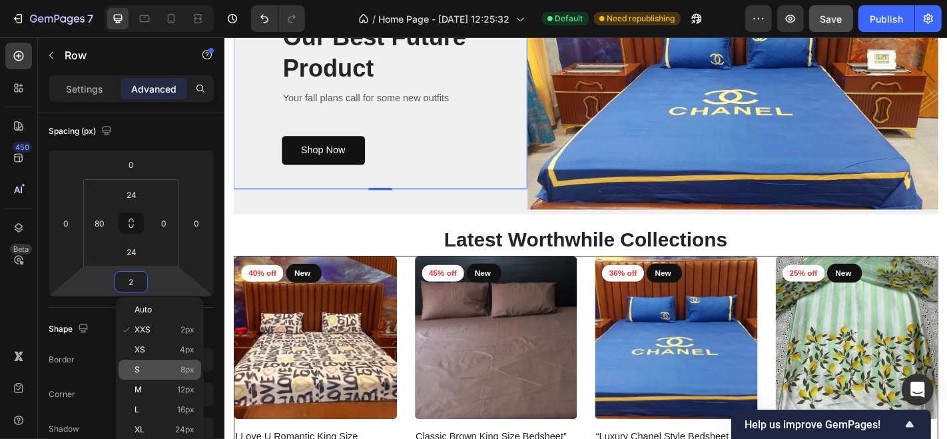
click at [175, 366] on p "S 8px" at bounding box center [164, 369] width 60 height 9
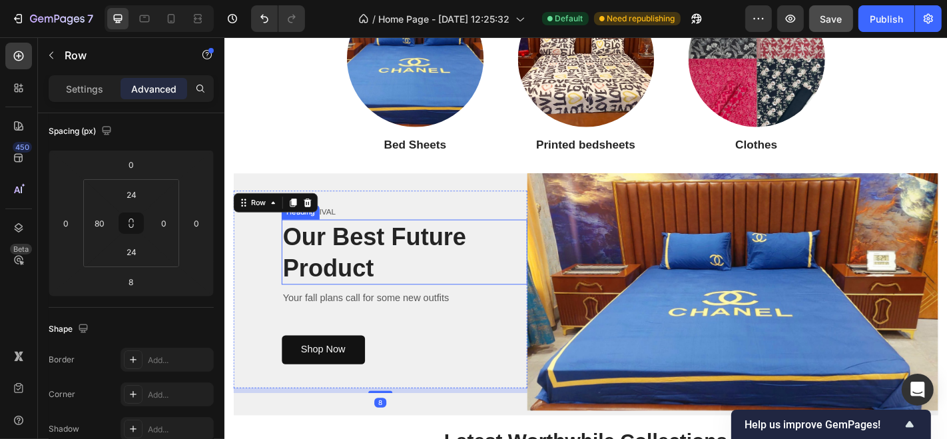
scroll to position [879, 0]
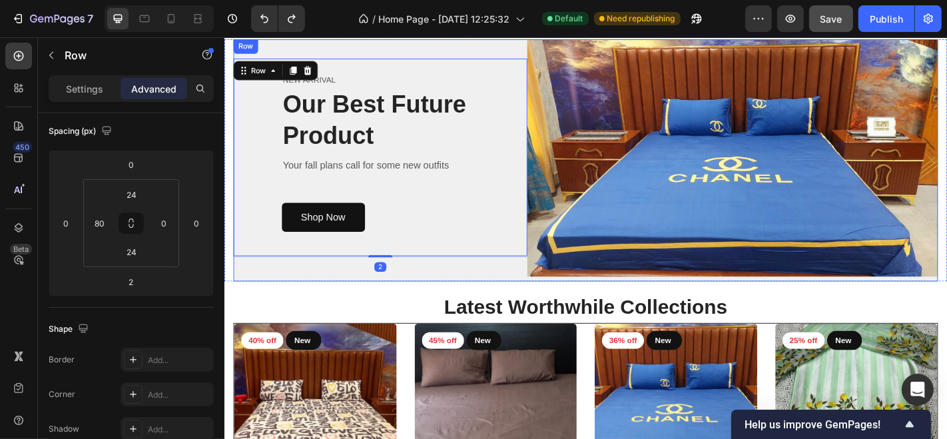
type input "0"
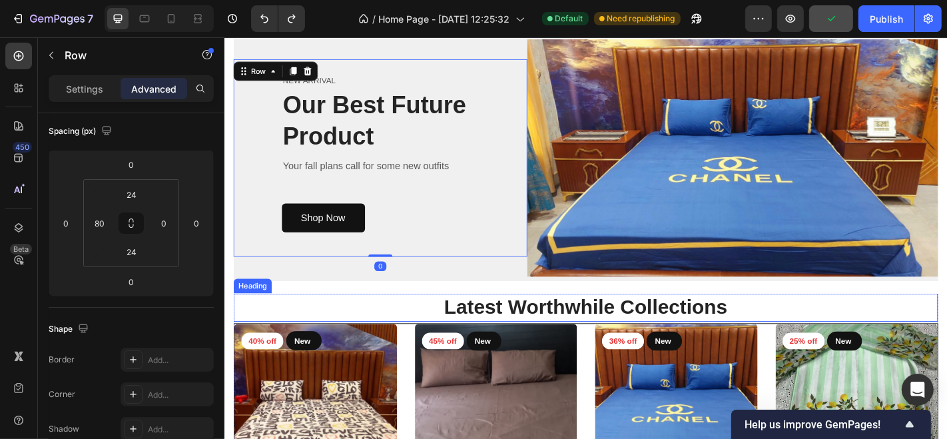
click at [326, 320] on h2 "Latest Worthwhile Collections" at bounding box center [623, 335] width 779 height 31
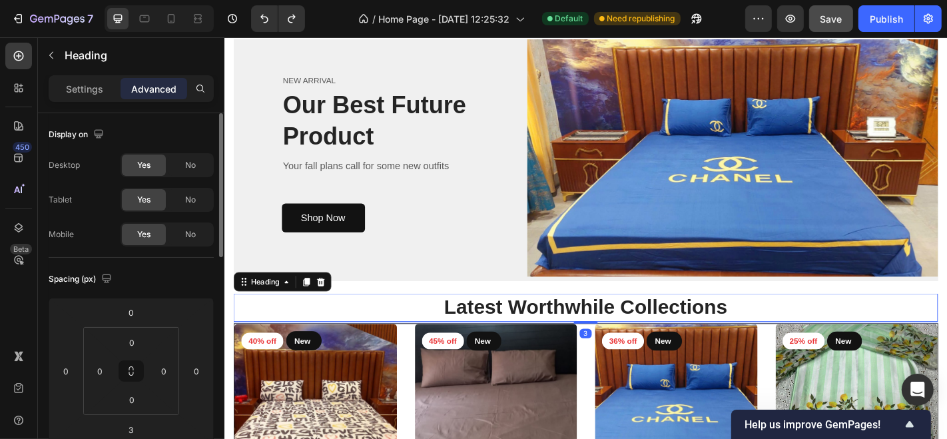
scroll to position [74, 0]
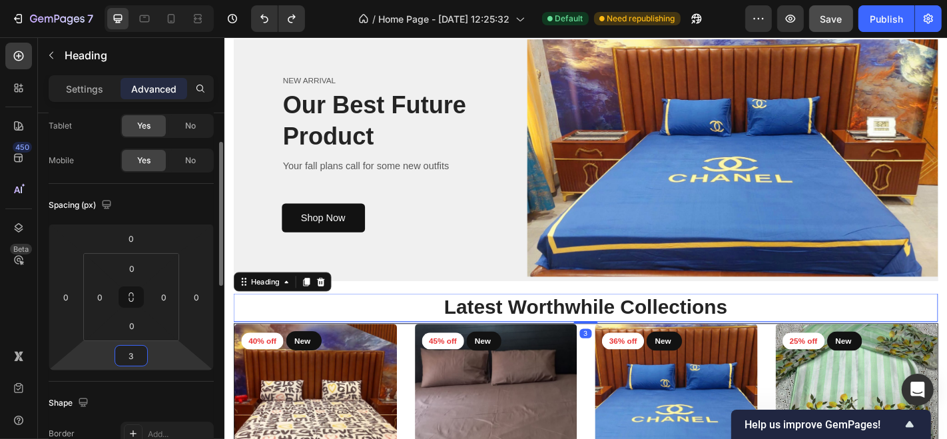
click at [139, 359] on input "3" at bounding box center [131, 356] width 27 height 20
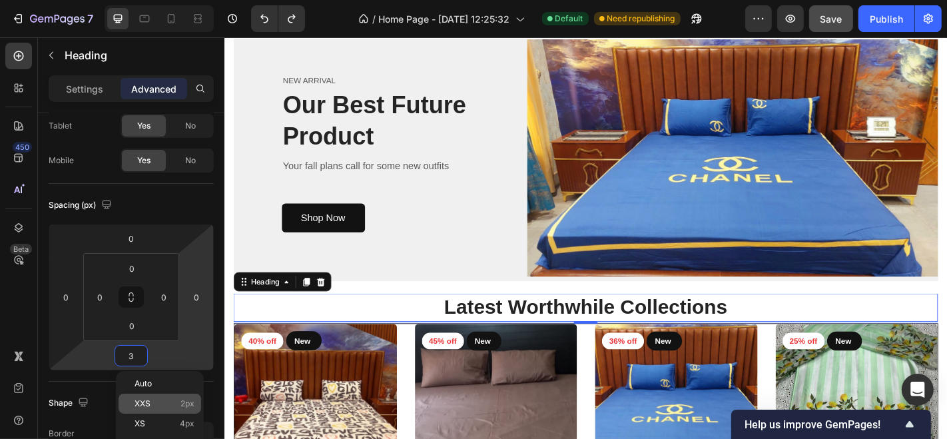
scroll to position [148, 0]
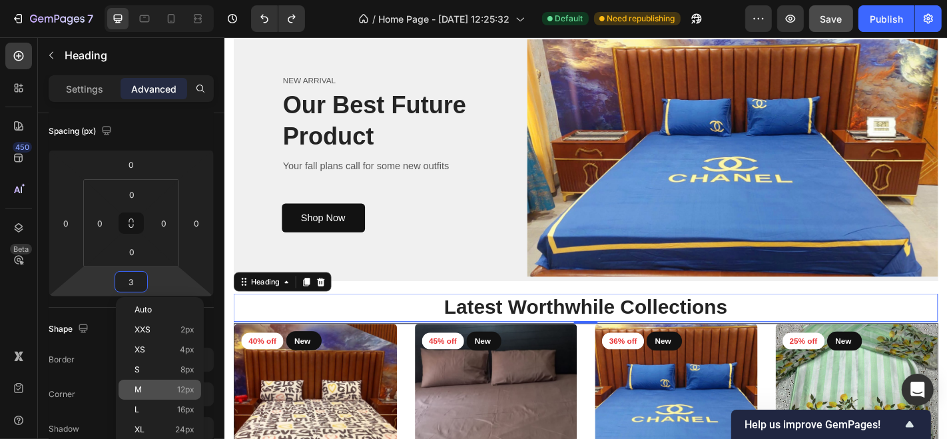
click at [192, 383] on div "M 12px" at bounding box center [159, 389] width 83 height 20
type input "12"
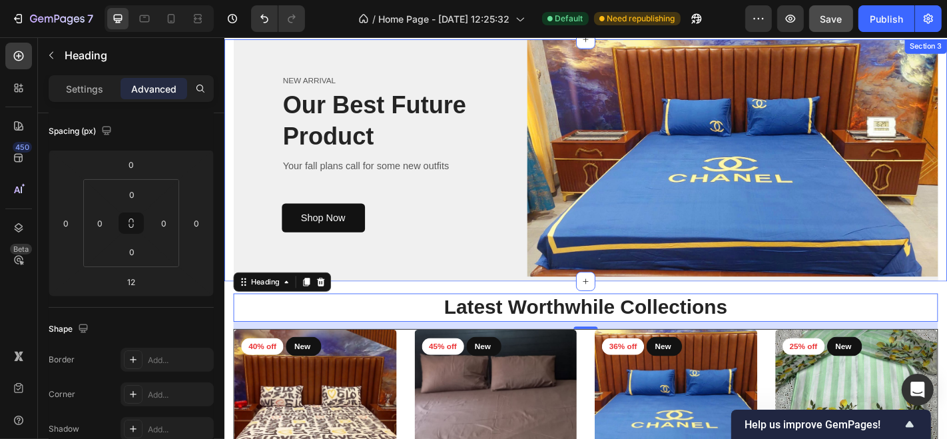
click at [229, 248] on div "NEW ARRIVAL Text block Our Best Future Product Heading Your fall plans call for…" at bounding box center [623, 173] width 799 height 268
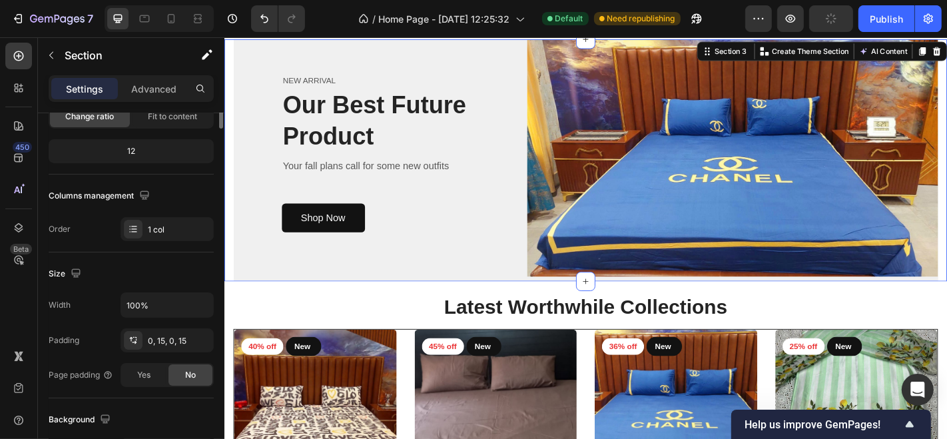
scroll to position [0, 0]
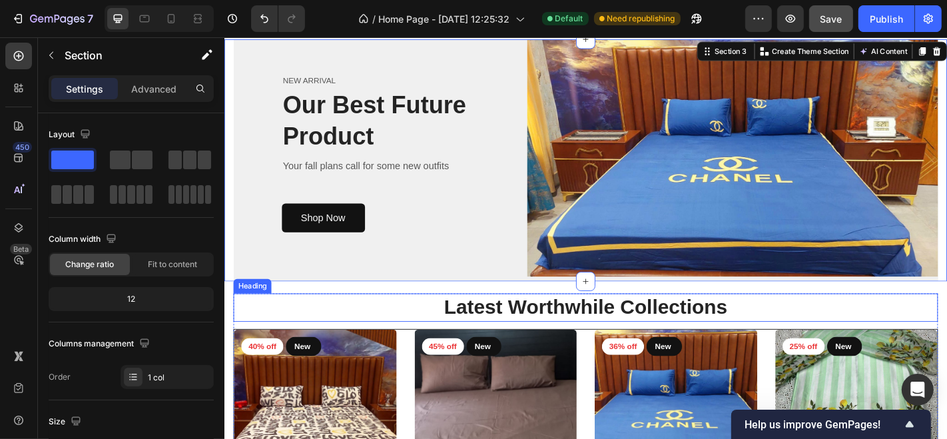
click at [362, 338] on h2 "Latest Worthwhile Collections" at bounding box center [623, 335] width 779 height 31
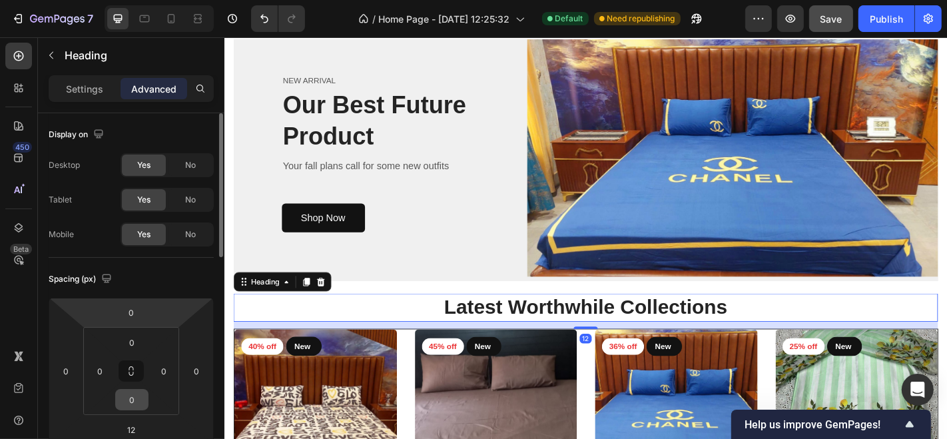
scroll to position [74, 0]
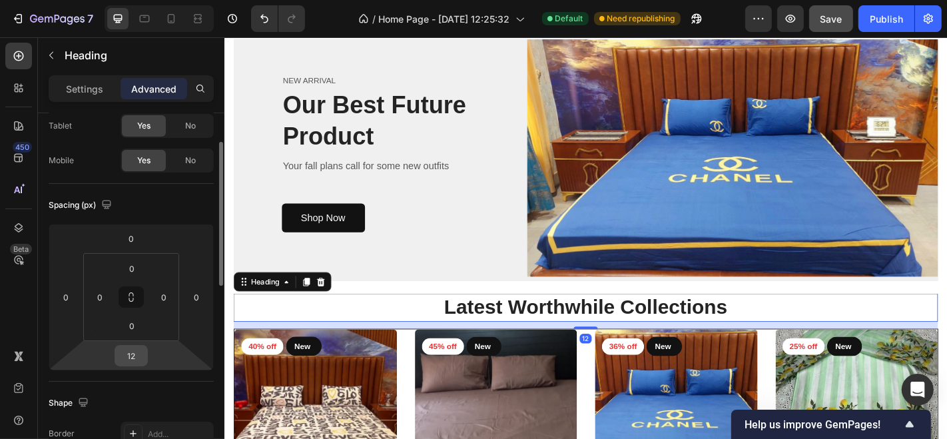
click at [139, 356] on input "12" at bounding box center [131, 356] width 27 height 20
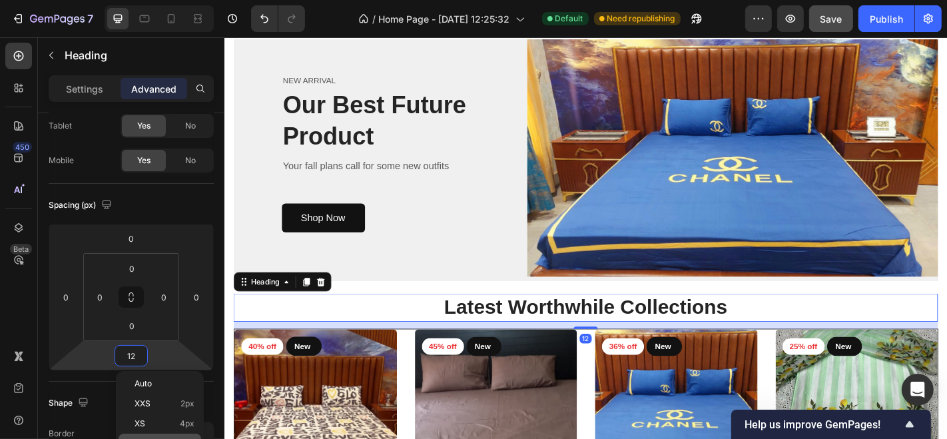
scroll to position [148, 0]
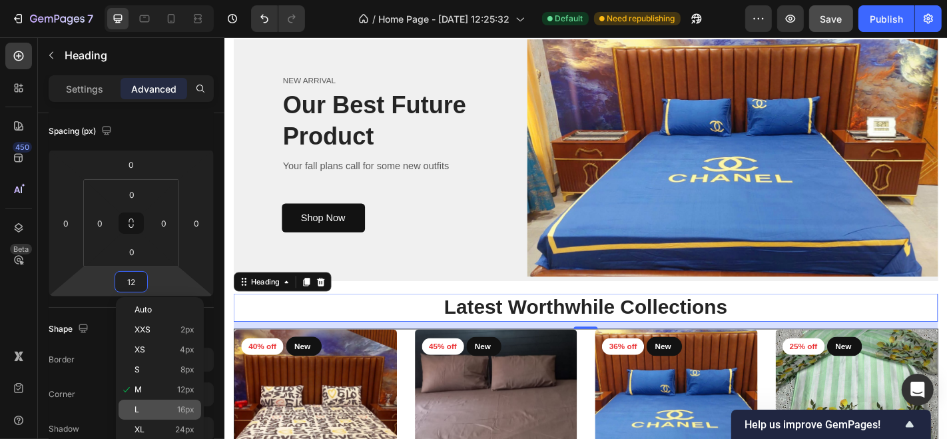
click at [180, 411] on span "16px" at bounding box center [185, 409] width 17 height 9
type input "16"
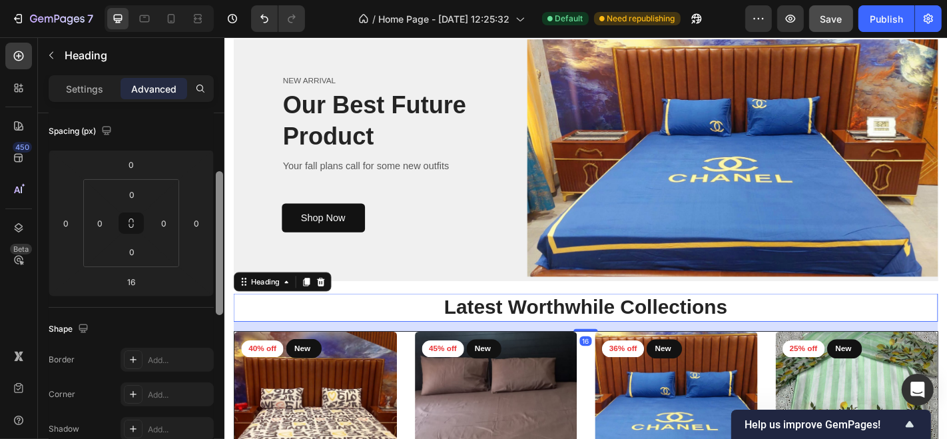
scroll to position [511, 0]
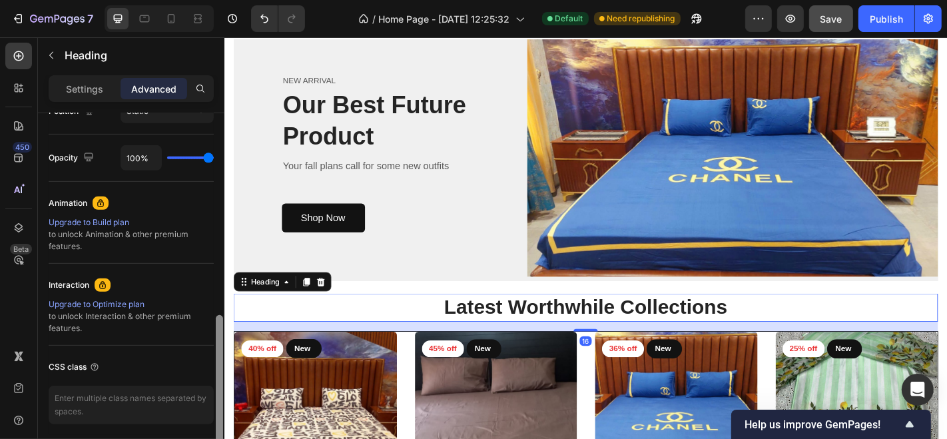
click at [224, 268] on div at bounding box center [219, 295] width 10 height 364
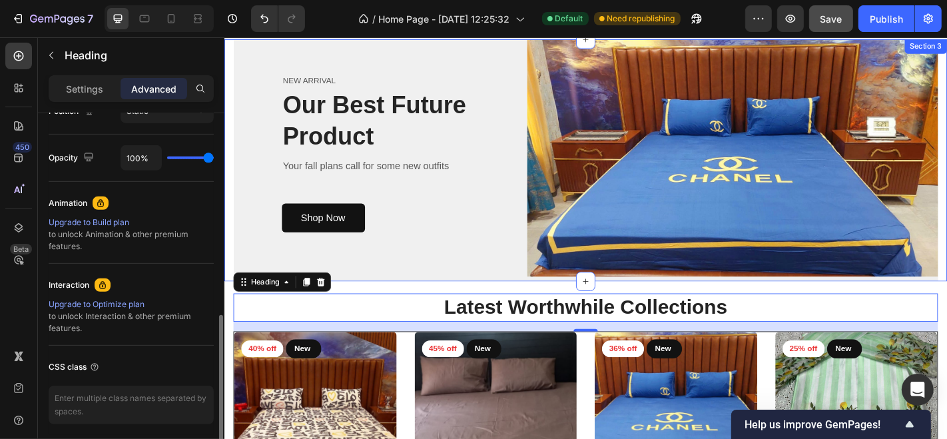
click at [229, 296] on div "NEW ARRIVAL Text block Our Best Future Product Heading Your fall plans call for…" at bounding box center [623, 173] width 799 height 268
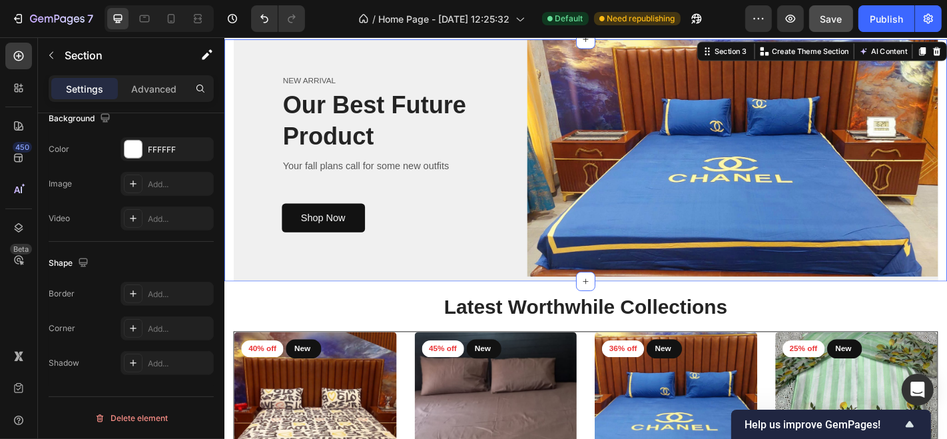
scroll to position [0, 0]
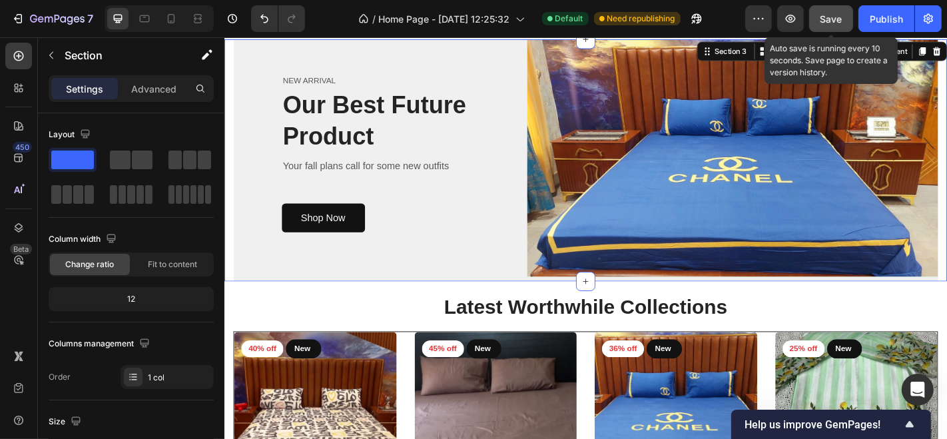
click at [827, 17] on span "Save" at bounding box center [831, 18] width 22 height 11
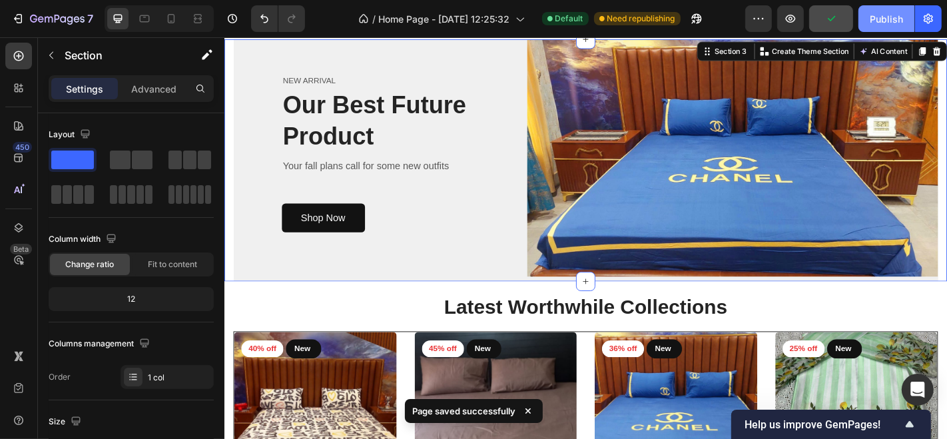
click at [877, 25] on div "Publish" at bounding box center [885, 19] width 33 height 14
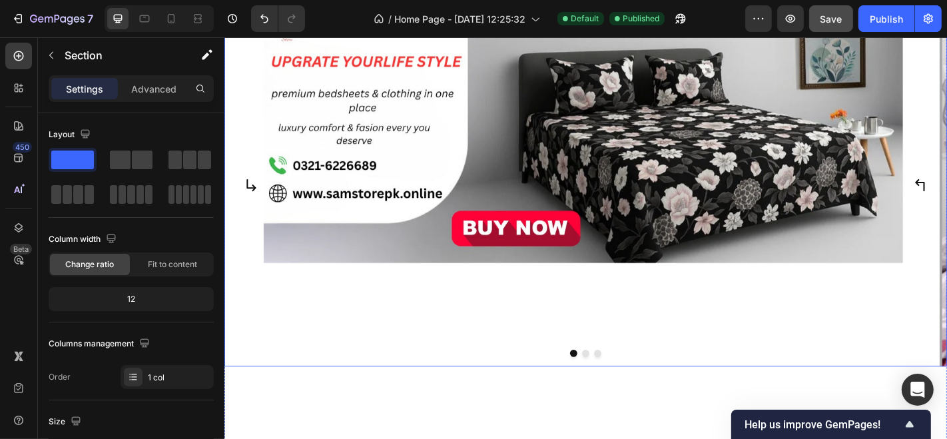
scroll to position [287, 0]
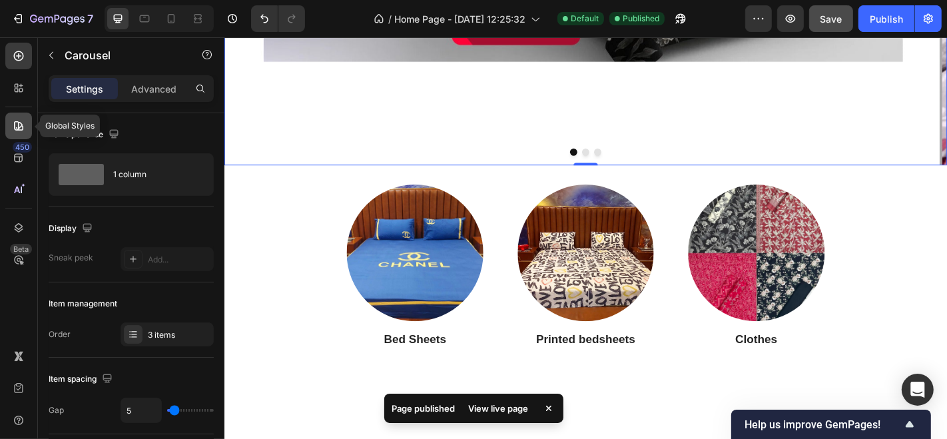
click at [24, 128] on icon at bounding box center [18, 125] width 13 height 13
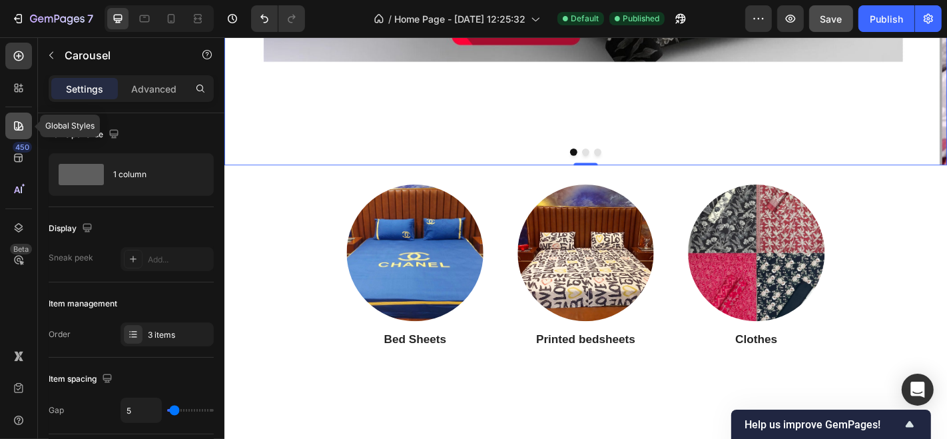
click at [15, 126] on icon at bounding box center [18, 125] width 13 height 13
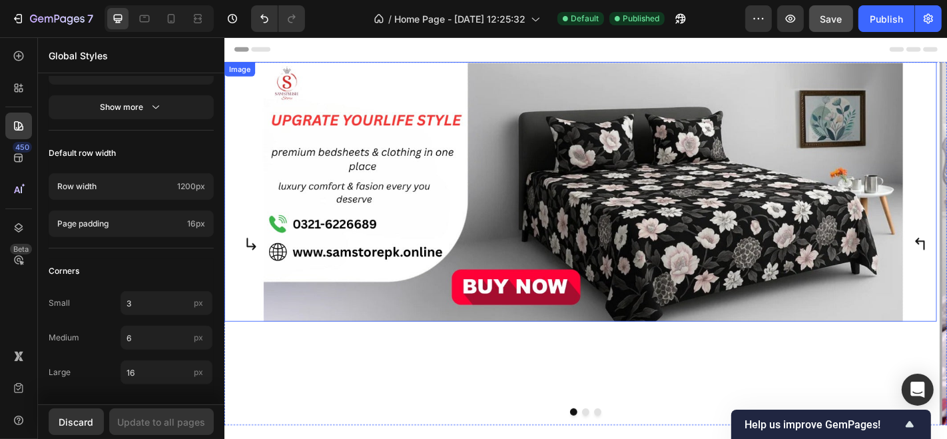
scroll to position [148, 0]
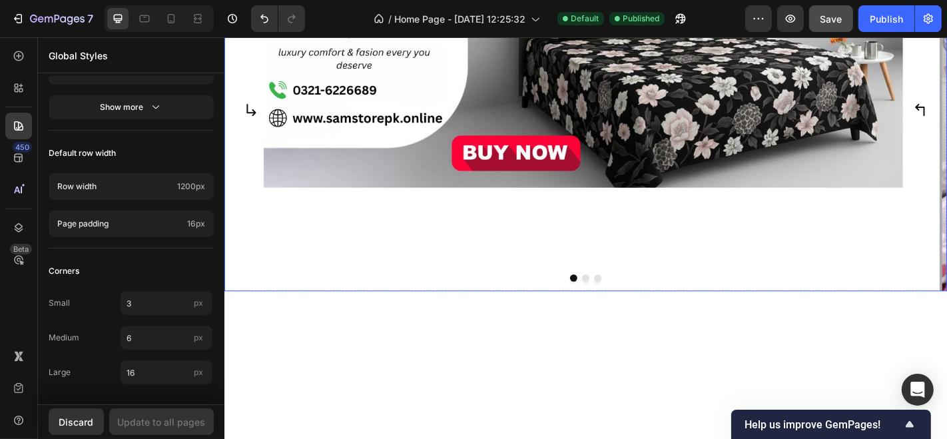
click at [399, 266] on div "Image" at bounding box center [618, 116] width 788 height 401
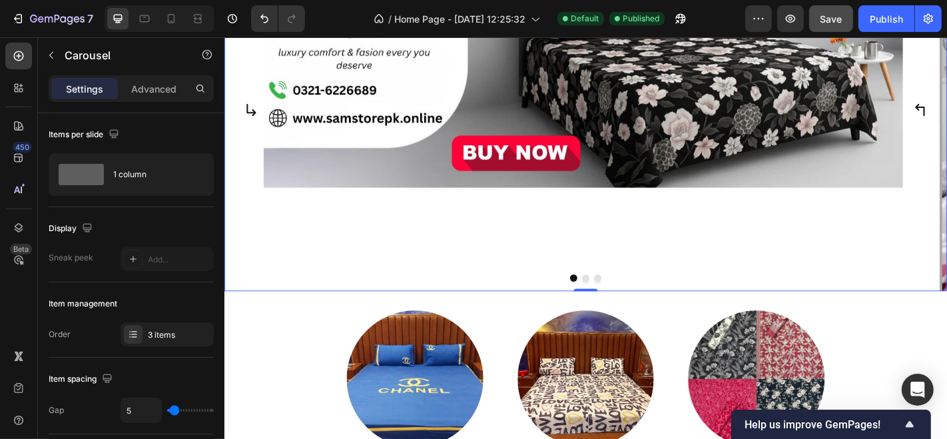
scroll to position [369, 0]
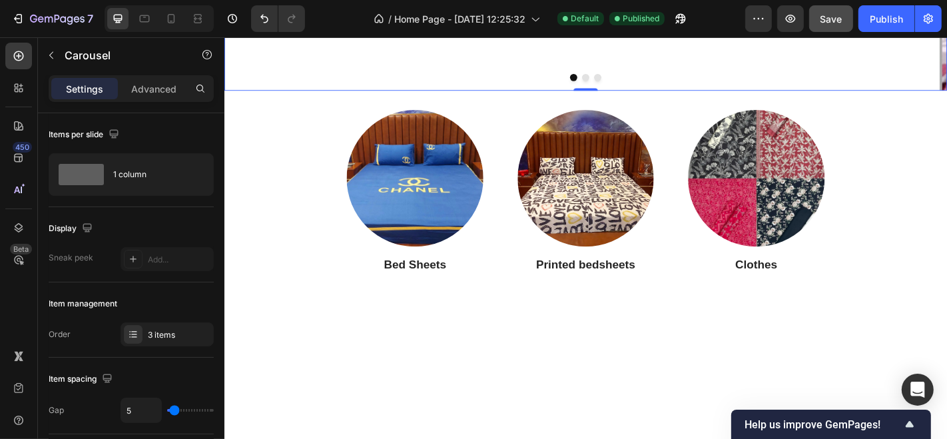
click at [150, 87] on p "Advanced" at bounding box center [153, 89] width 45 height 14
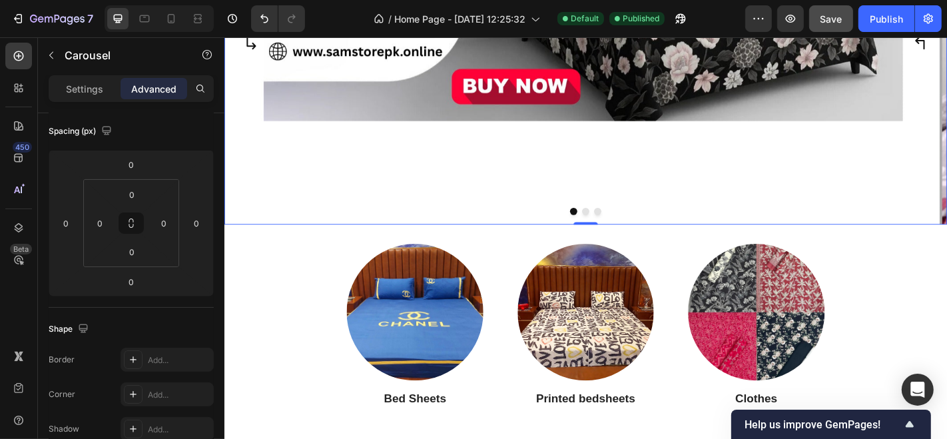
scroll to position [296, 0]
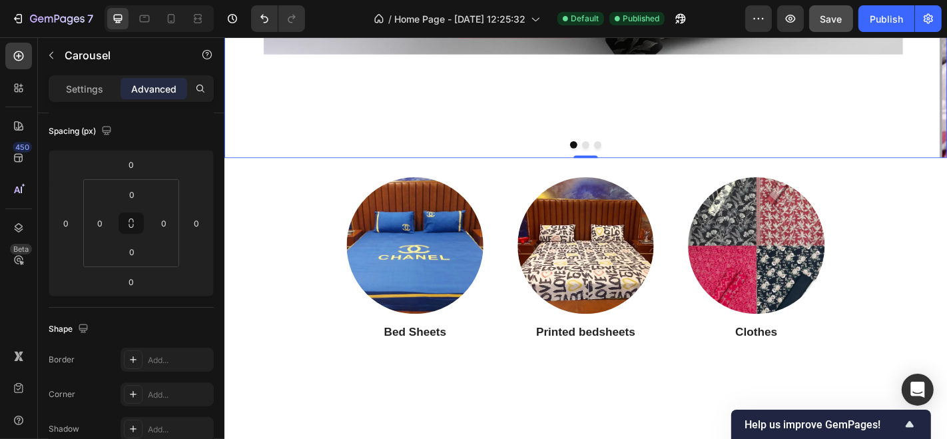
click at [612, 159] on div at bounding box center [623, 155] width 799 height 8
click at [619, 159] on button "Dot" at bounding box center [623, 155] width 8 height 8
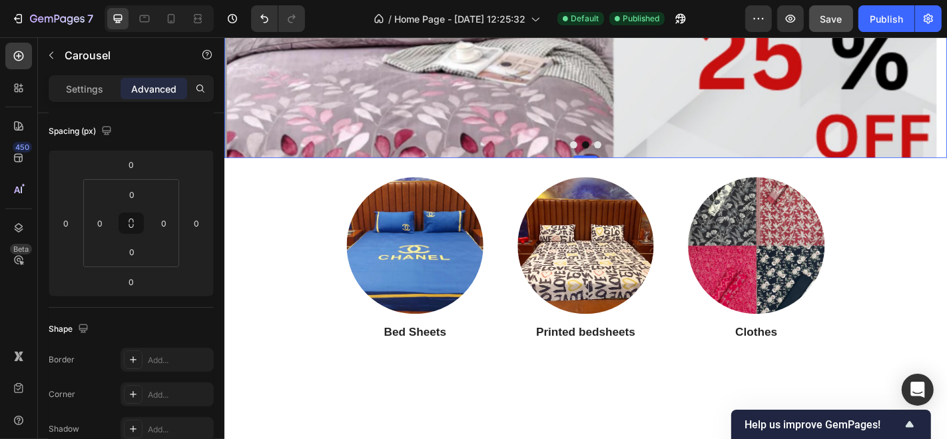
click at [619, 159] on button "Dot" at bounding box center [623, 155] width 8 height 8
click at [632, 159] on button "Dot" at bounding box center [636, 155] width 8 height 8
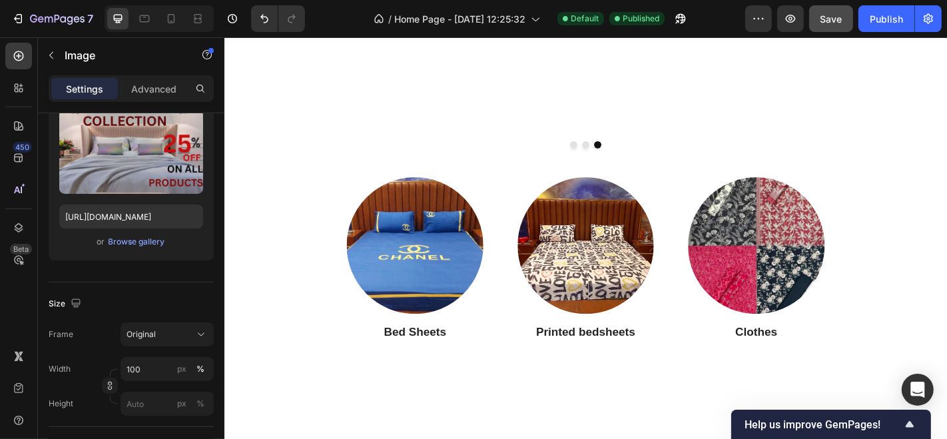
scroll to position [0, 0]
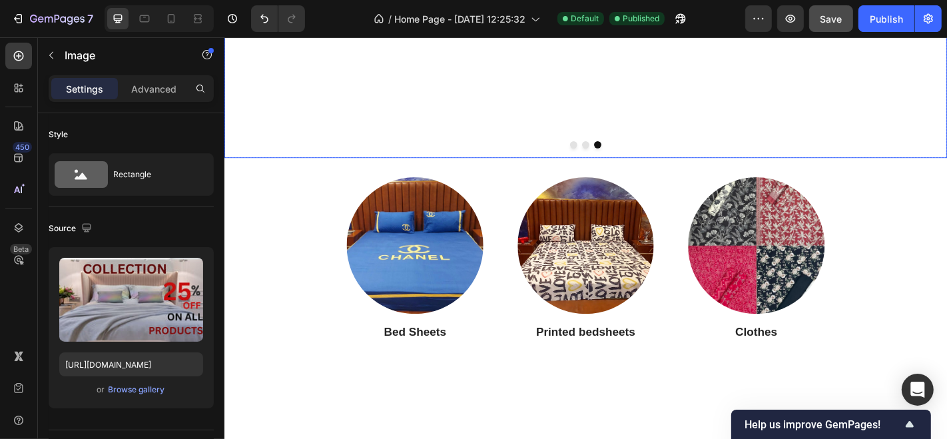
click at [619, 159] on button "Dot" at bounding box center [623, 155] width 8 height 8
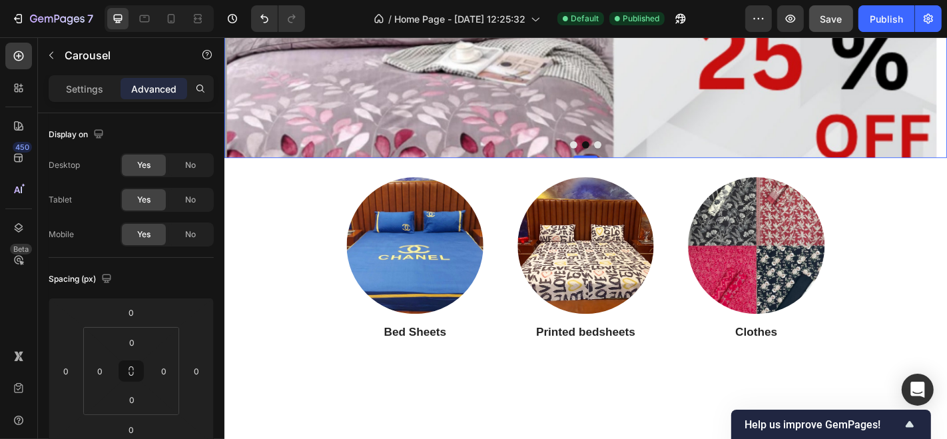
click at [606, 159] on button "Dot" at bounding box center [610, 155] width 8 height 8
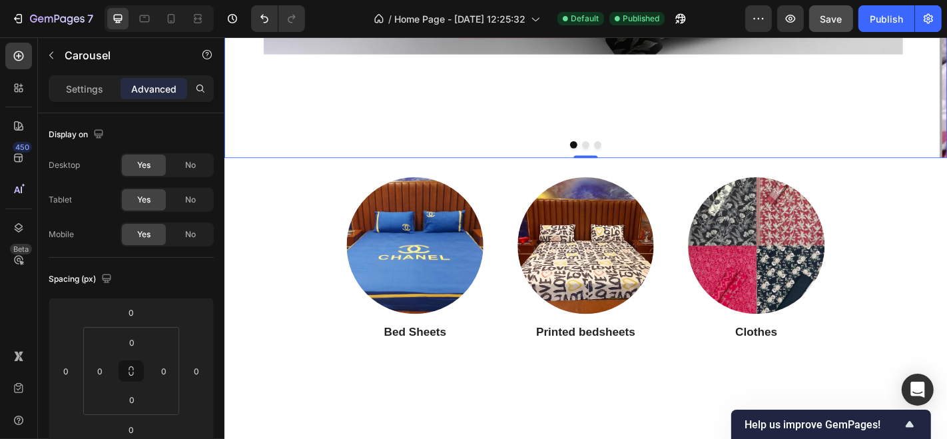
click at [632, 159] on button "Dot" at bounding box center [636, 155] width 8 height 8
